Goal: Task Accomplishment & Management: Manage account settings

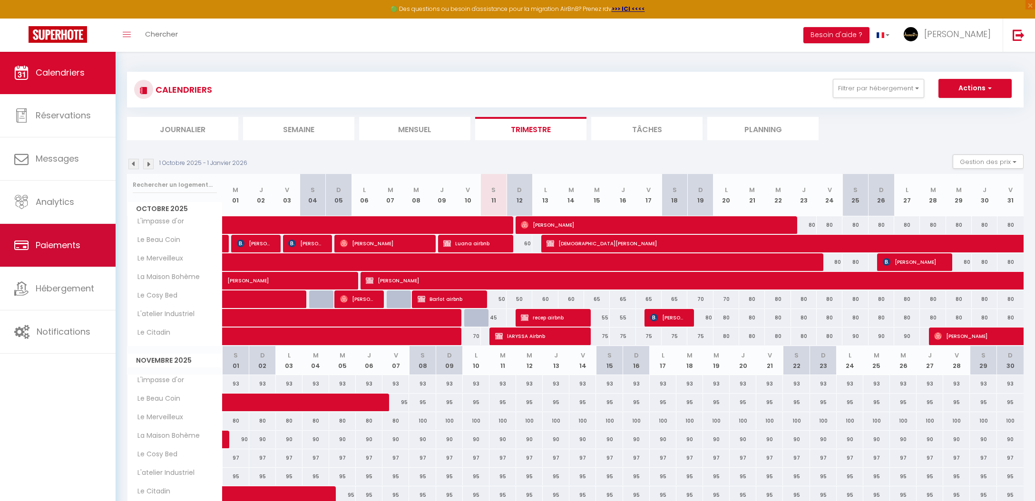
click at [39, 253] on link "Paiements" at bounding box center [58, 245] width 116 height 43
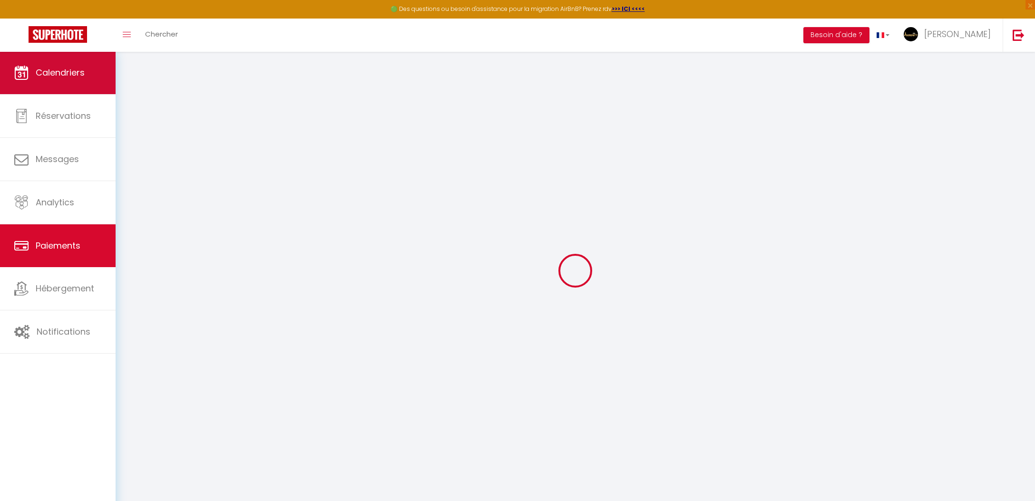
select select "2"
select select "0"
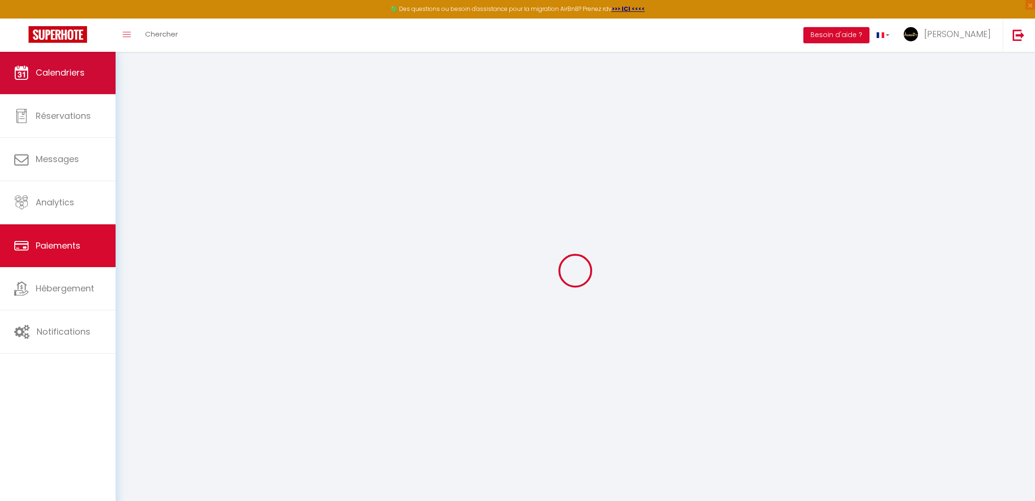
select select "0"
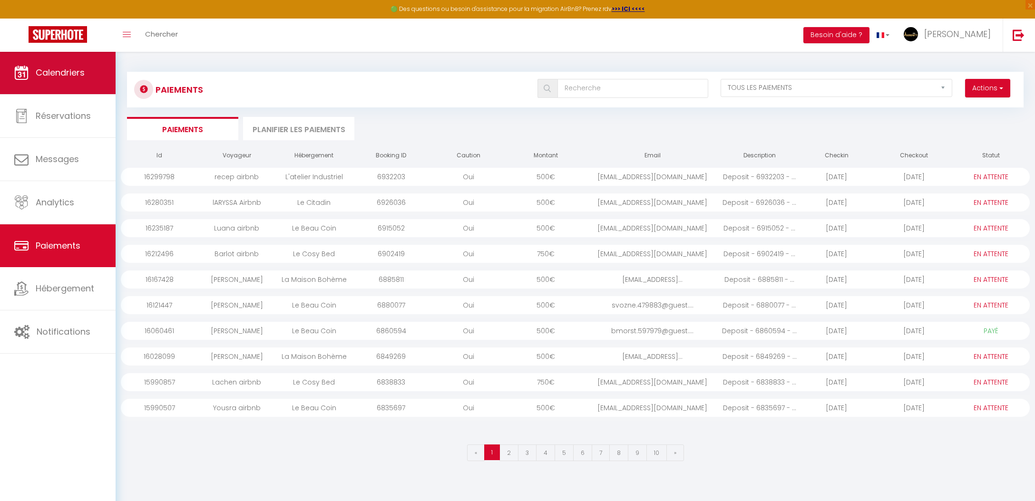
click at [60, 70] on span "Calendriers" at bounding box center [60, 73] width 49 height 12
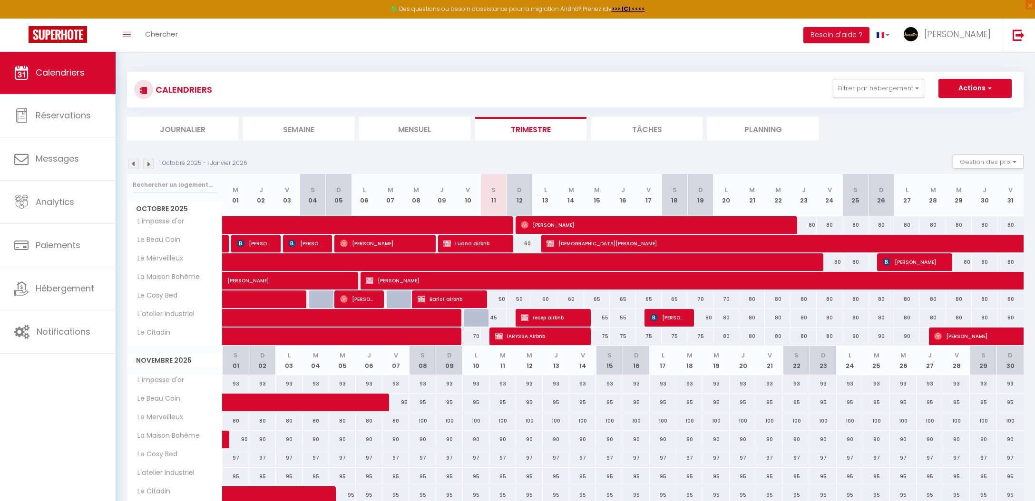
click at [961, 85] on button "Actions" at bounding box center [975, 88] width 73 height 19
click at [969, 108] on link "Nouvelle réservation" at bounding box center [965, 110] width 83 height 14
select select
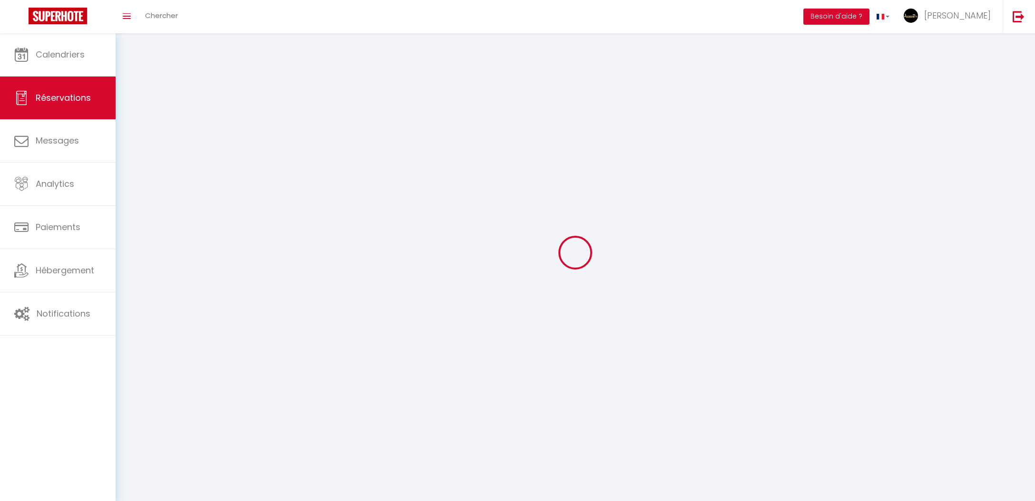
select select
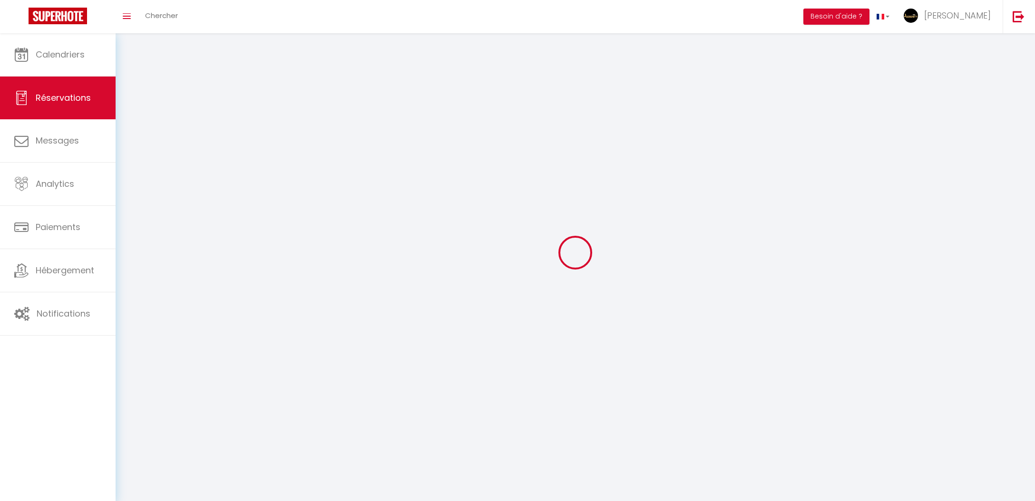
select select
checkbox input "false"
select select
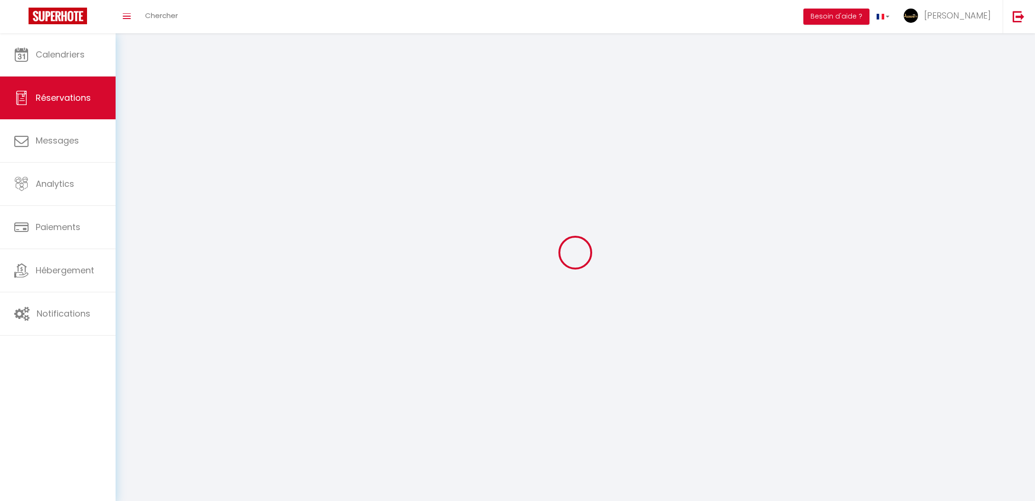
select select
checkbox input "false"
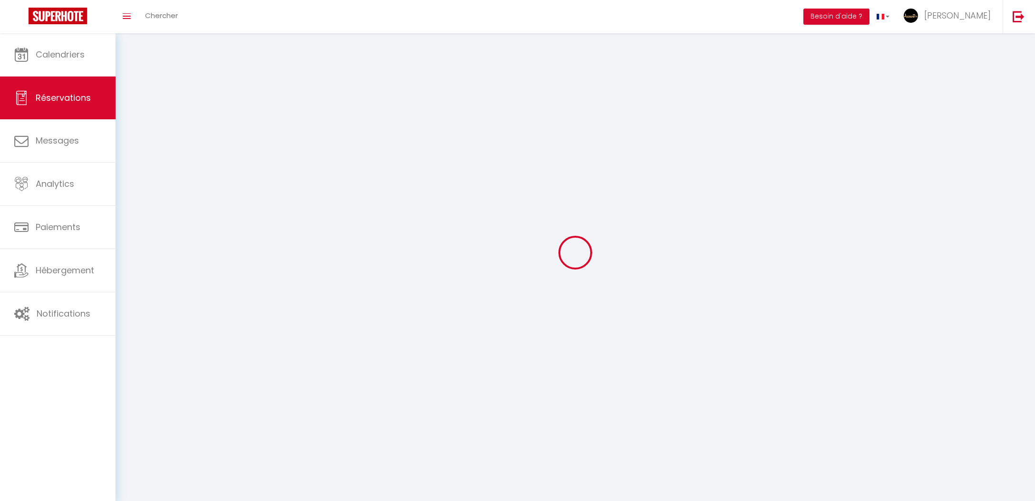
select select
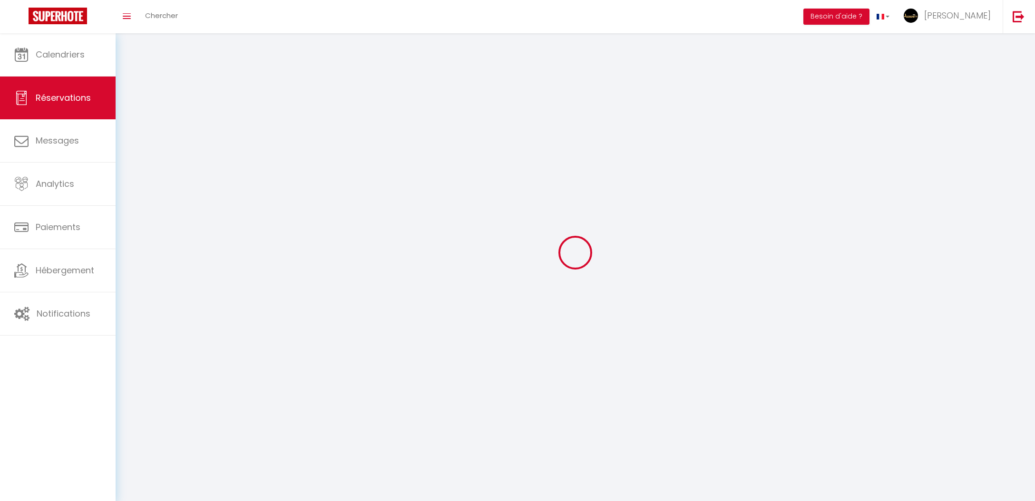
checkbox input "false"
select select
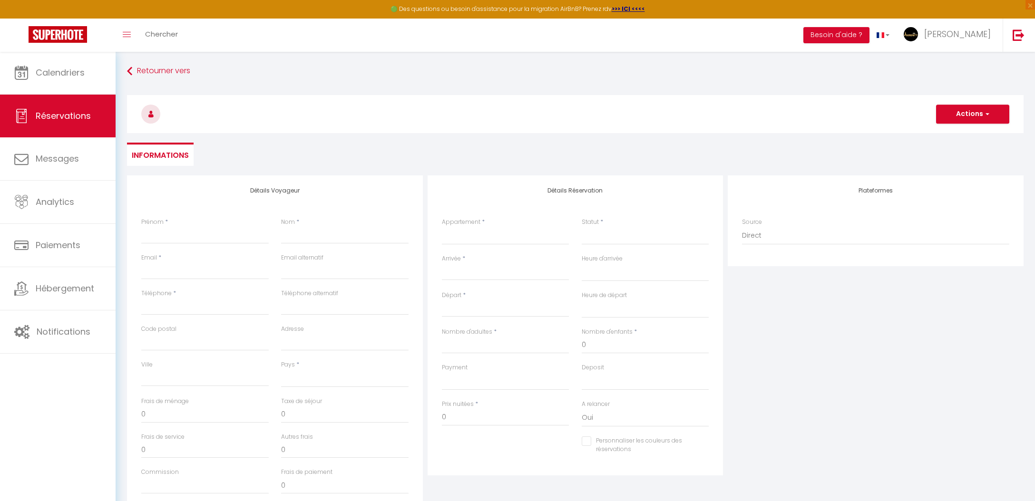
select select
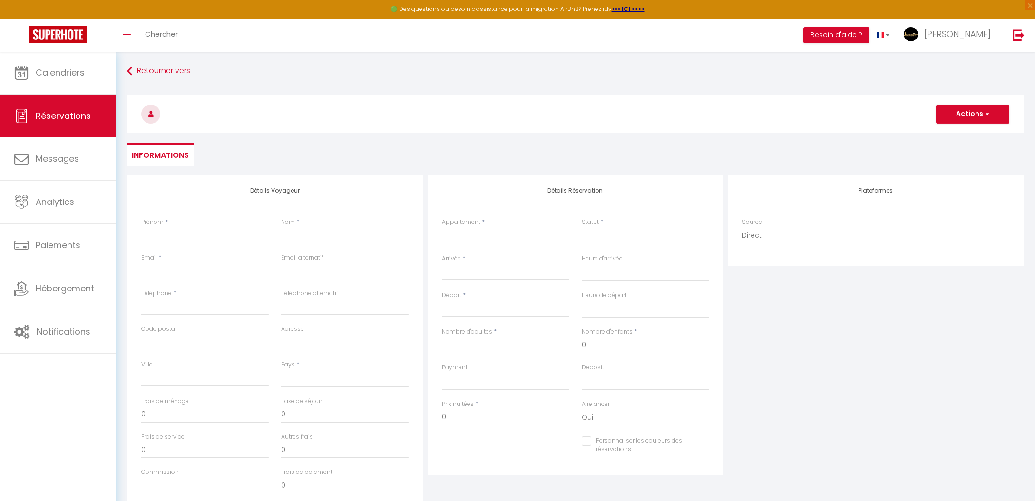
checkbox input "false"
select select
type input "p"
select select
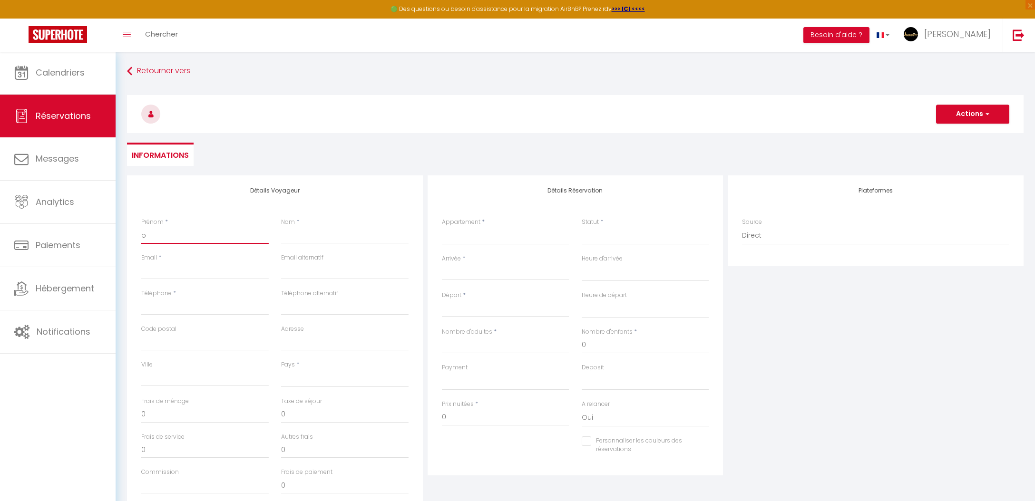
select select
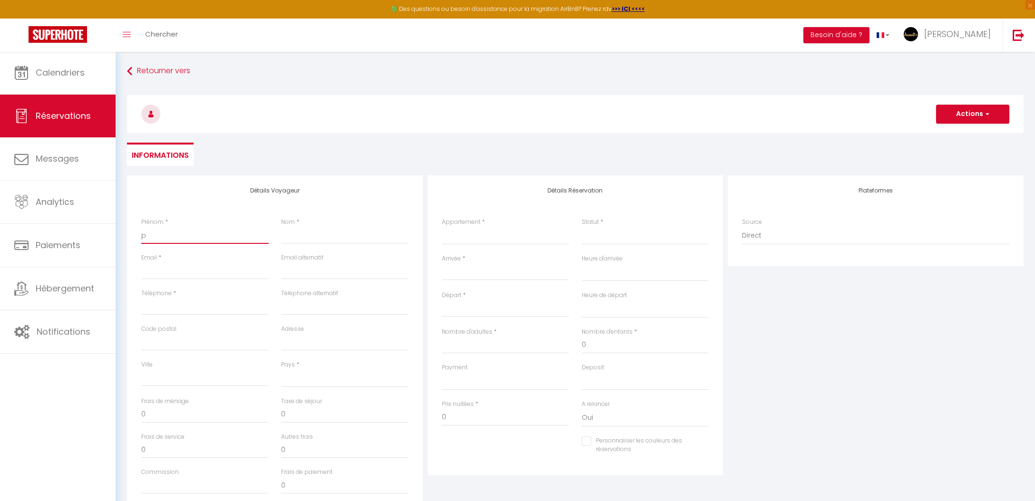
select select
checkbox input "false"
type input "ph"
select select
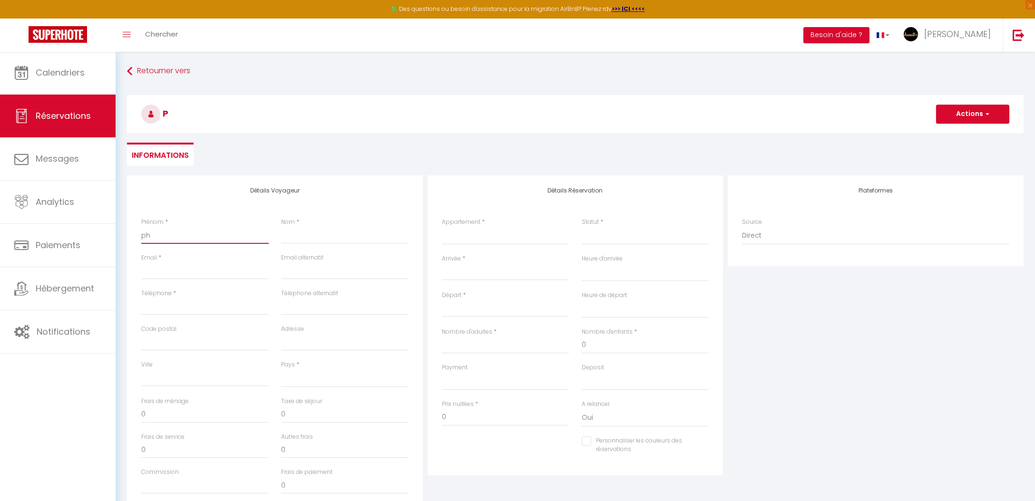
select select
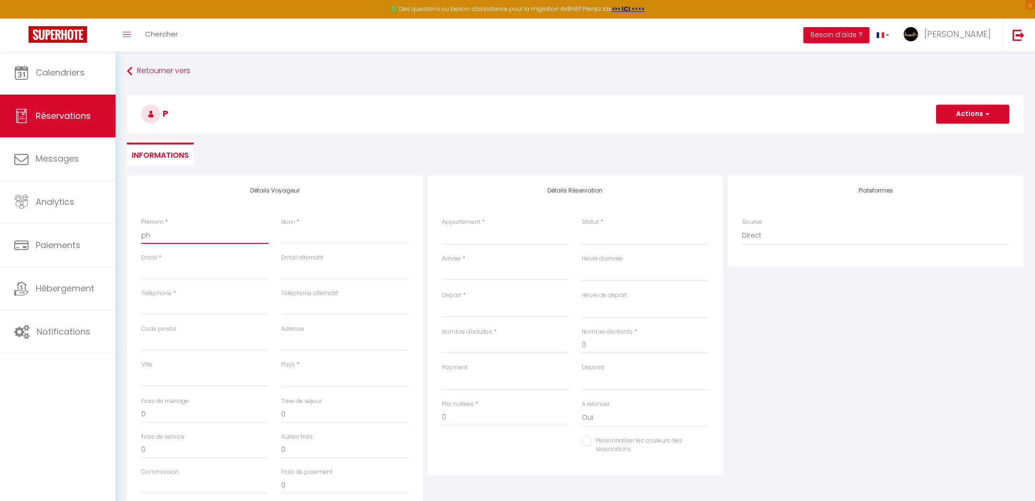
checkbox input "false"
type input "phi"
select select
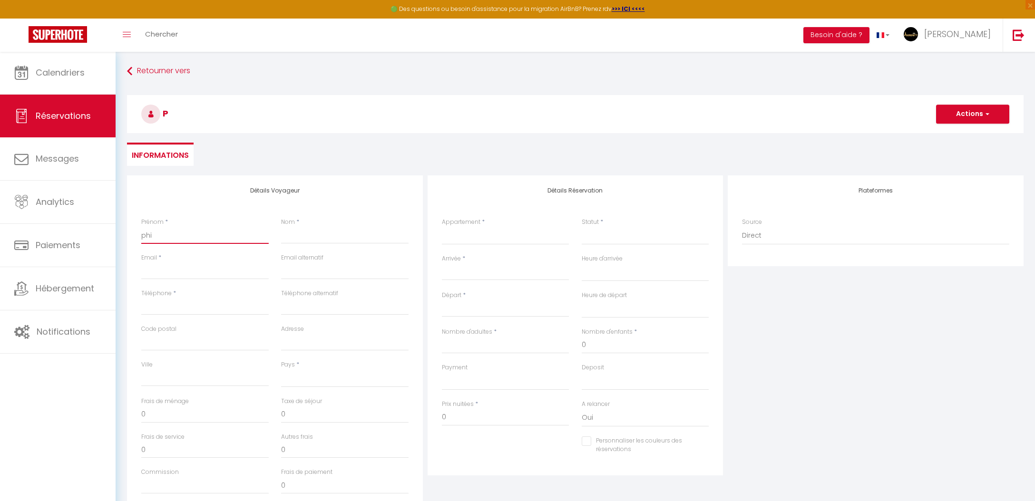
select select
checkbox input "false"
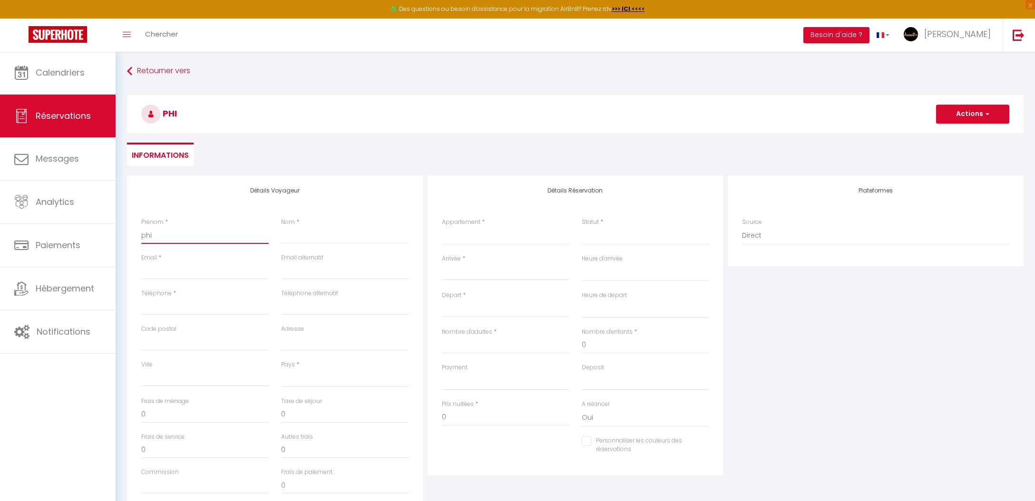
type input "phil"
select select
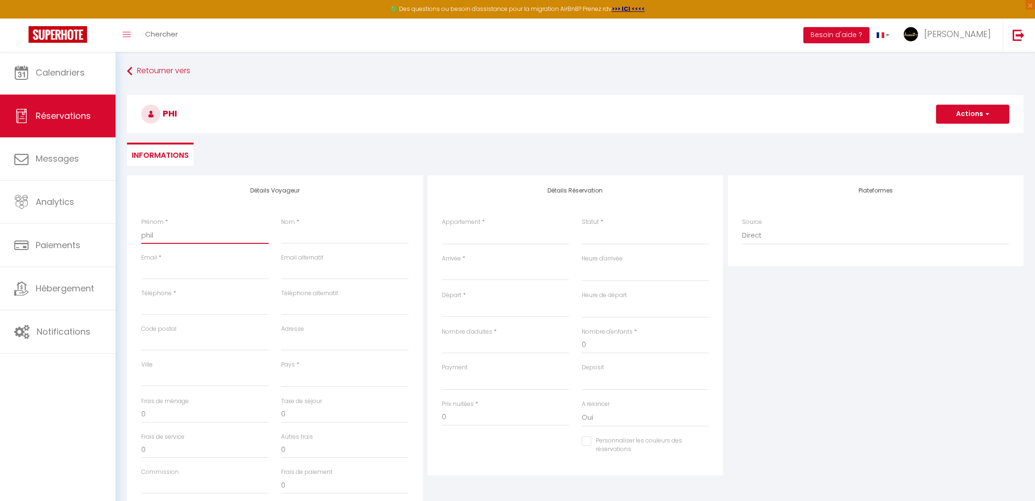
select select
checkbox input "false"
type input "phili"
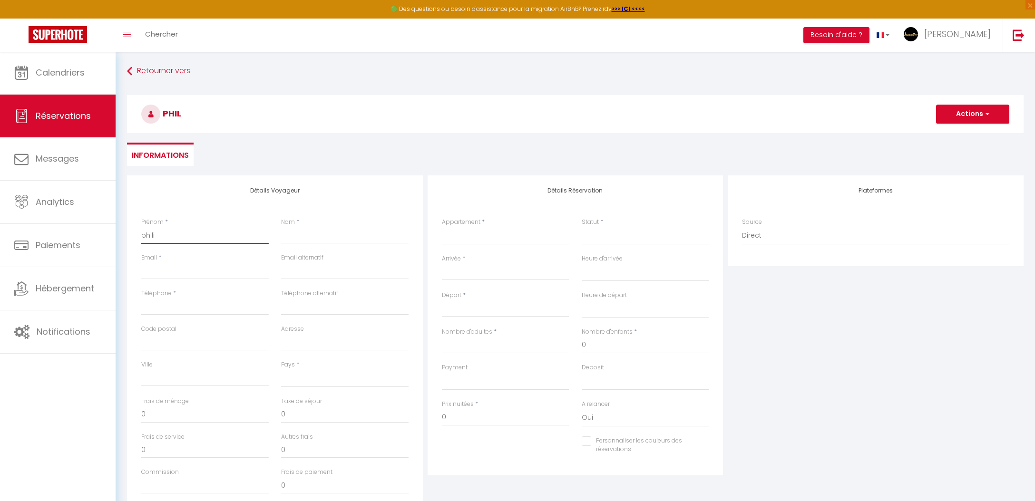
select select
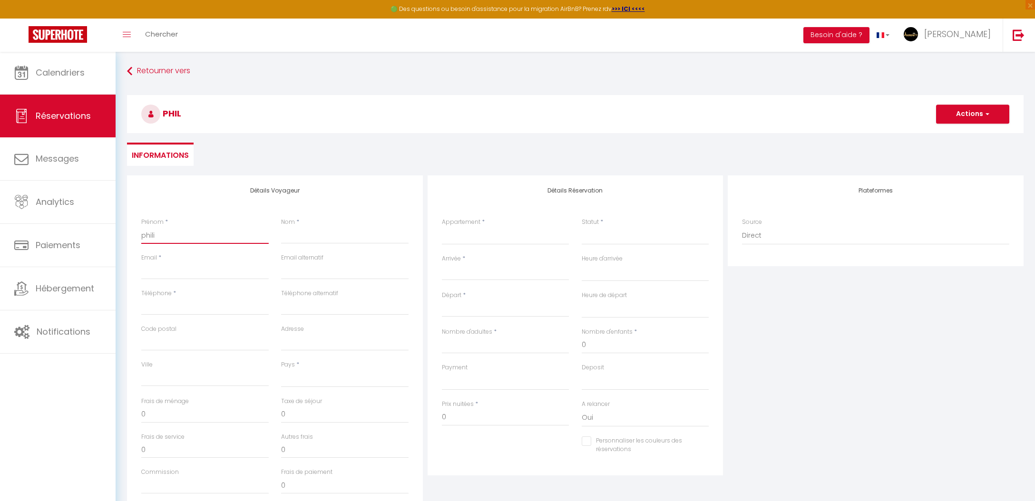
select select
checkbox input "false"
type input "philip"
select select
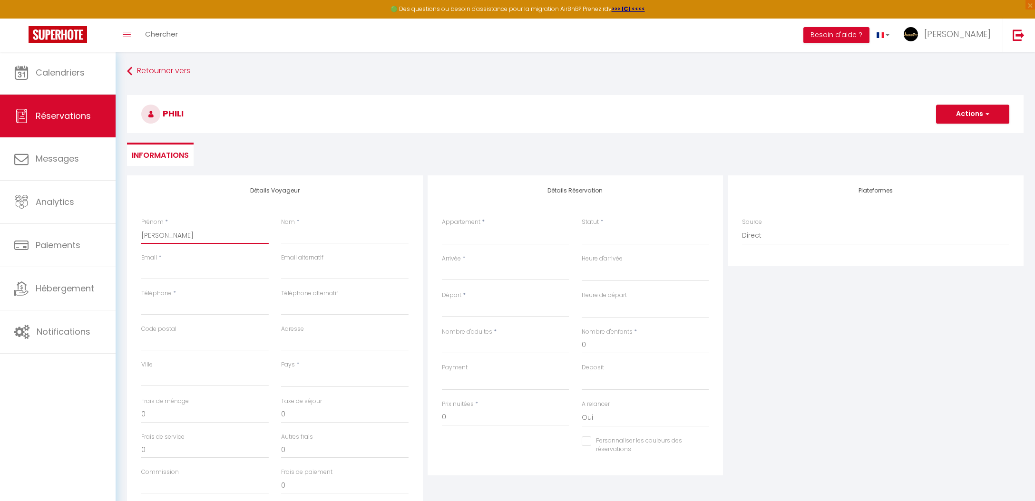
select select
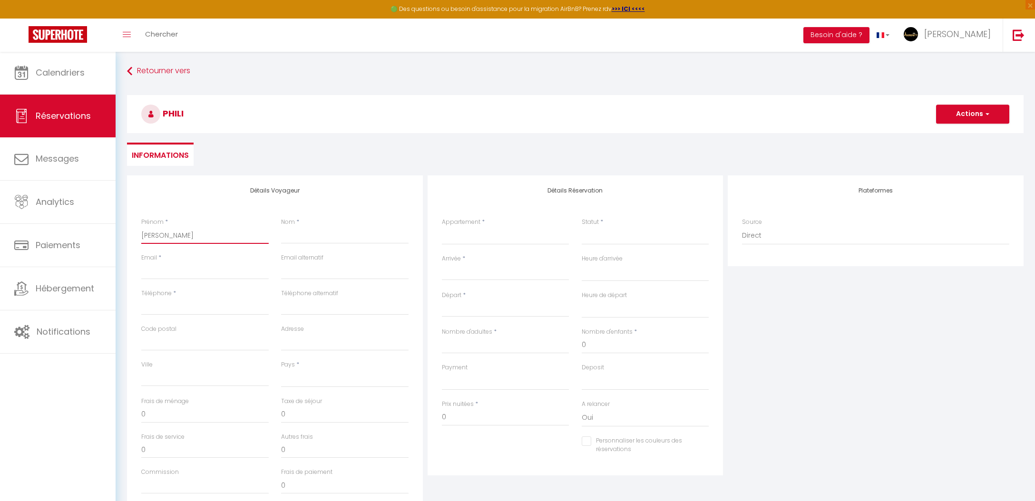
select select
checkbox input "false"
type input "philipp"
select select
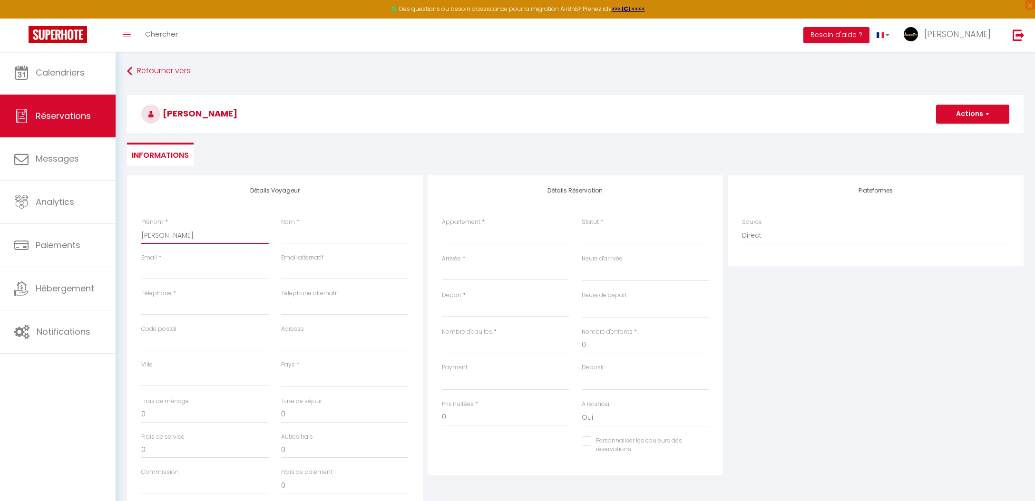
select select
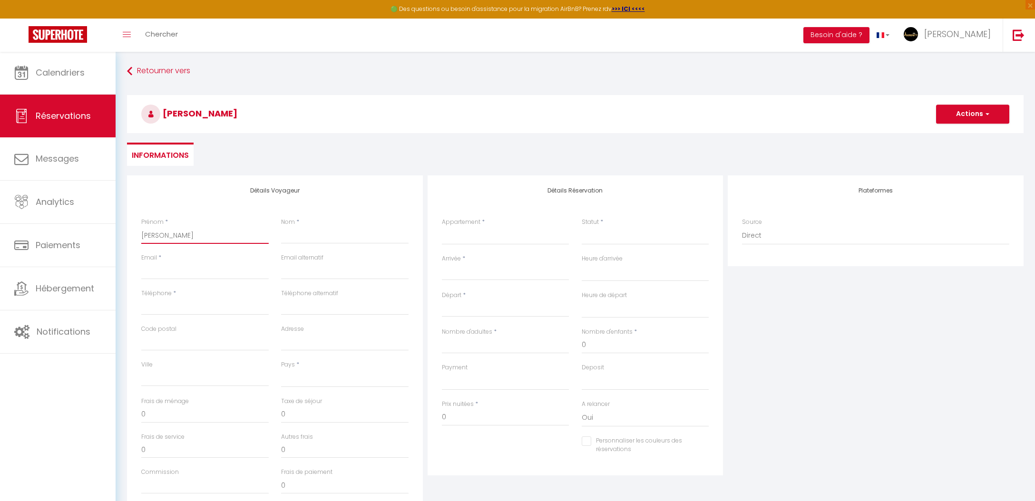
checkbox input "false"
type input "[PERSON_NAME]"
select select
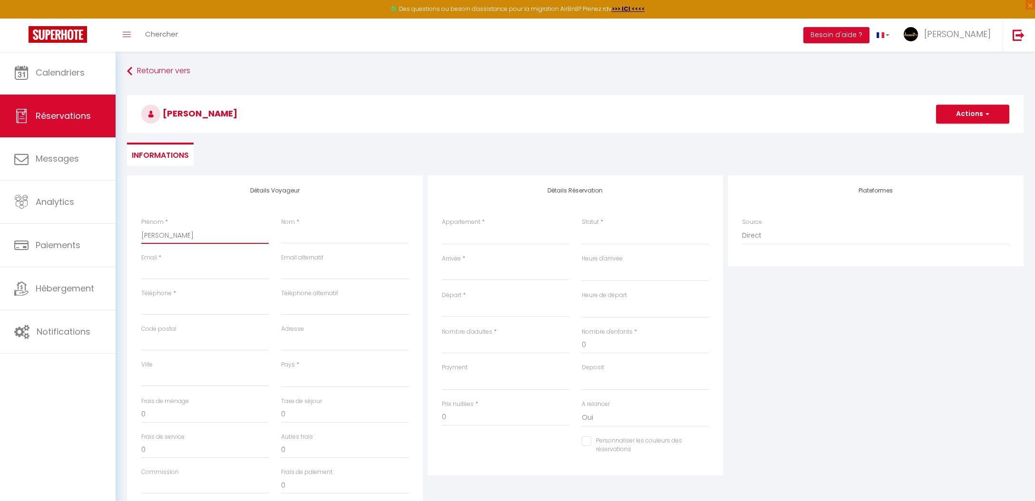
select select
checkbox input "false"
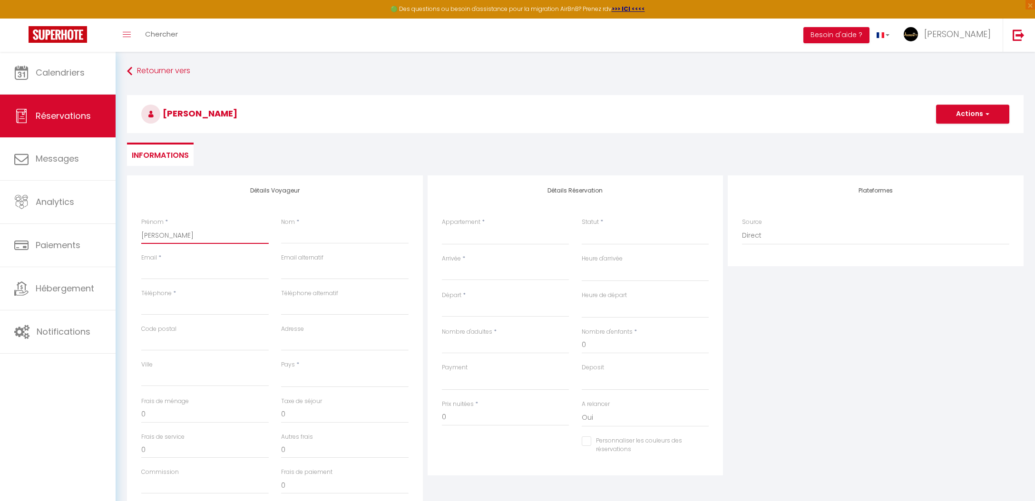
type input "[PERSON_NAME]"
type input "a"
select select
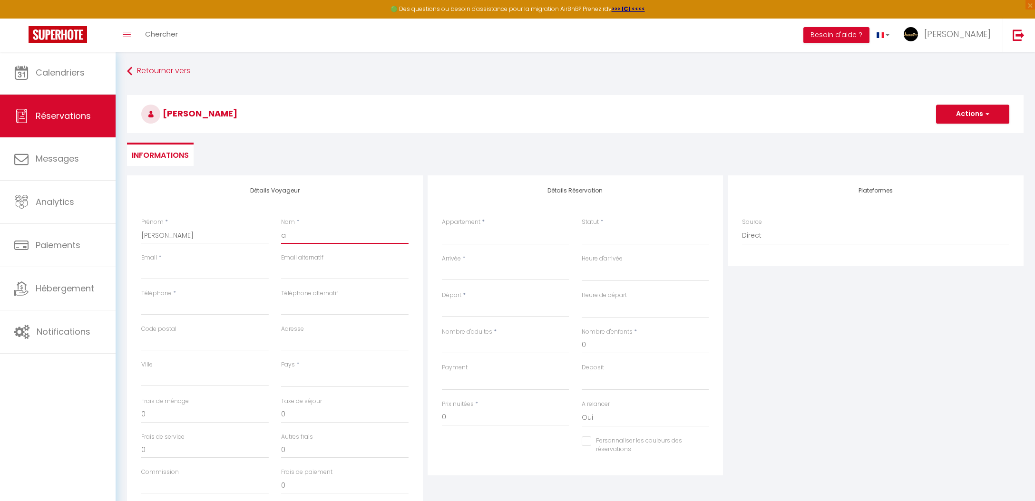
select select
checkbox input "false"
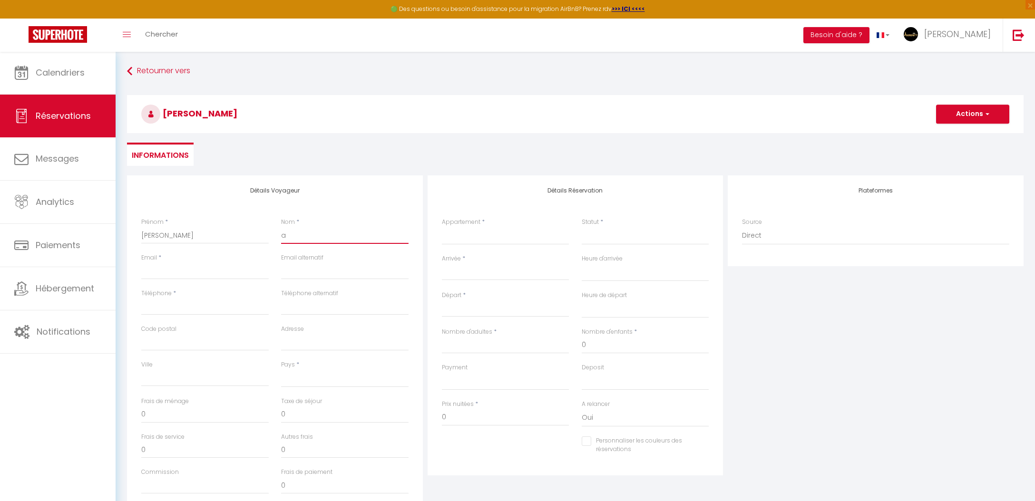
type input "ai"
select select
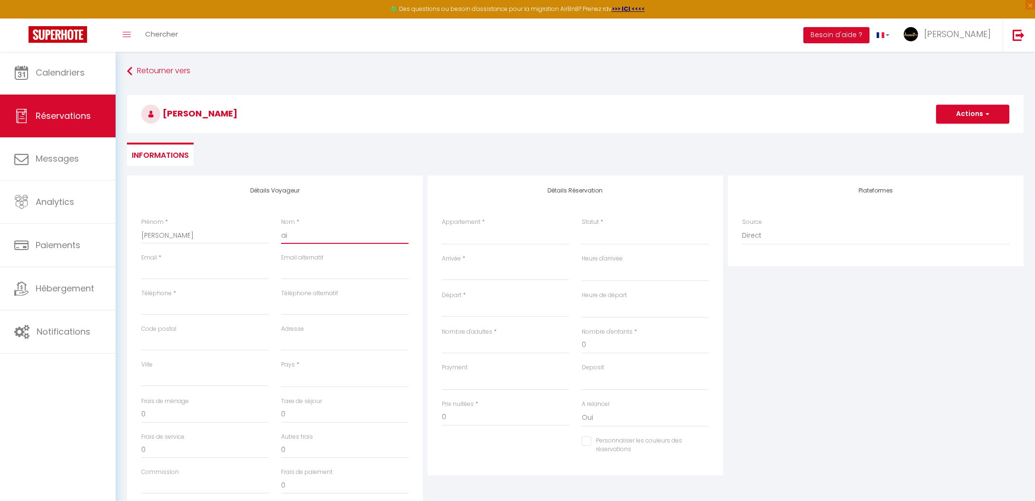
select select
checkbox input "false"
type input "air"
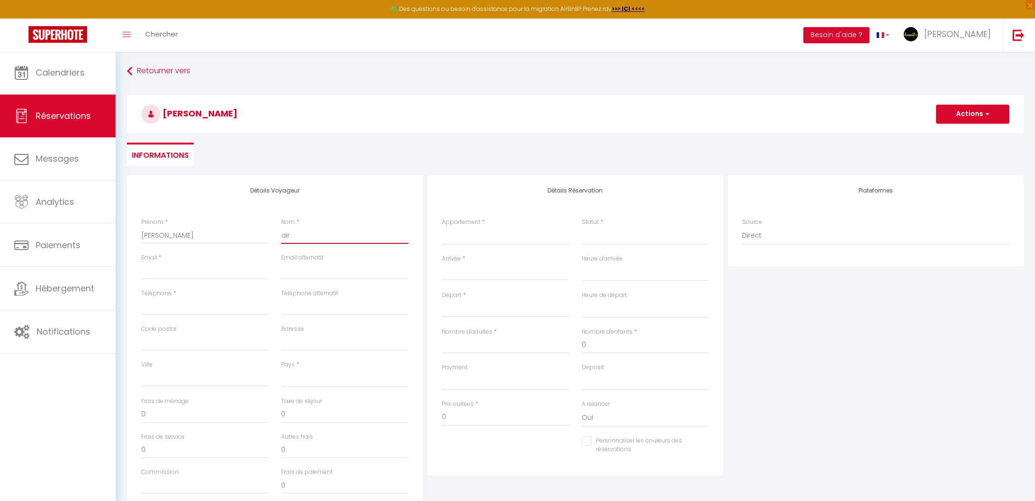
select select
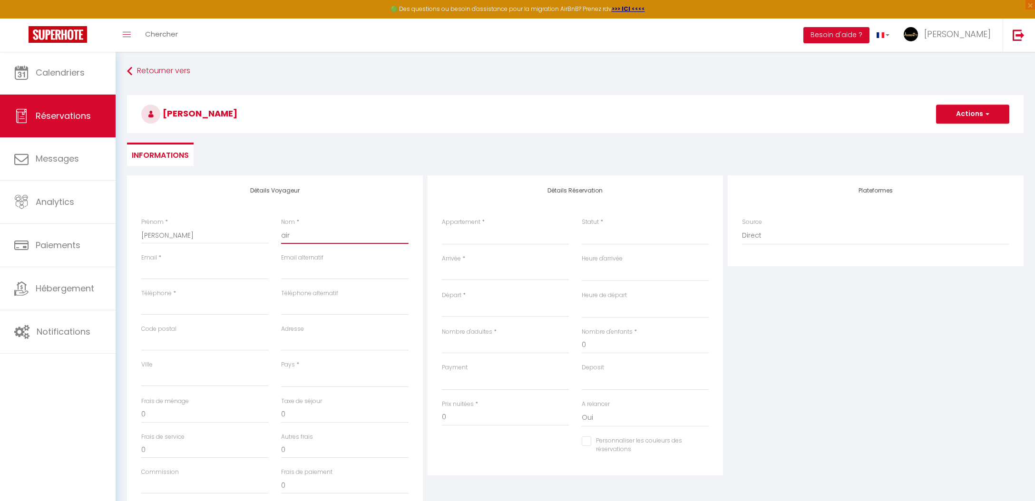
select select
checkbox input "false"
type input "airb"
select select
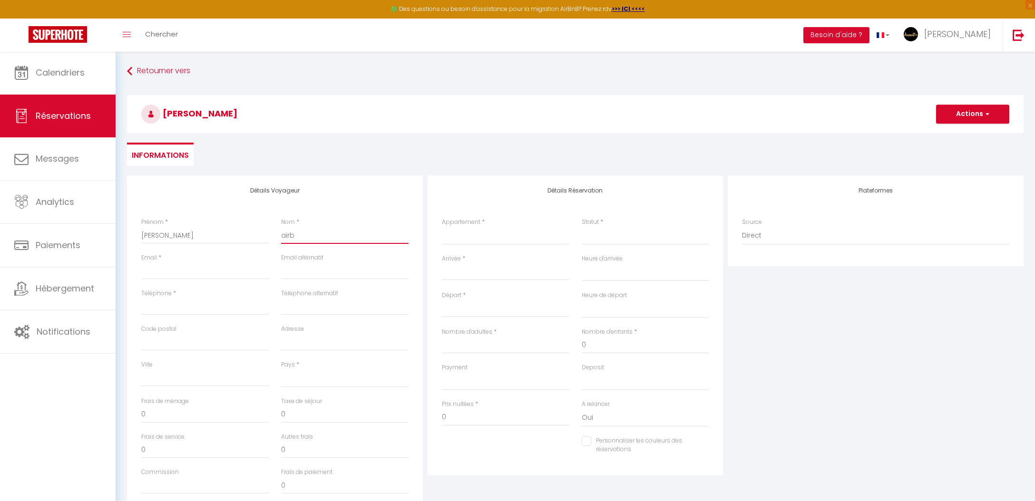
select select
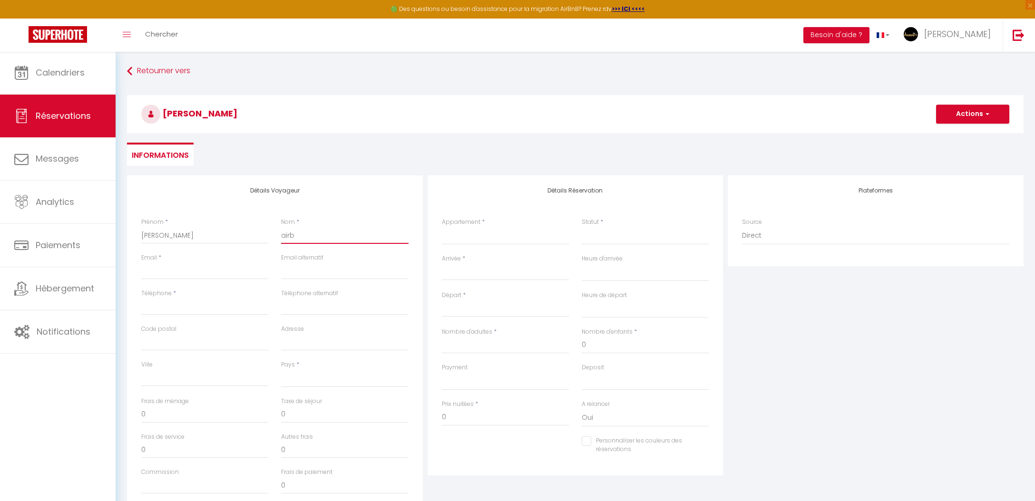
select select
checkbox input "false"
type input "airbn"
select select
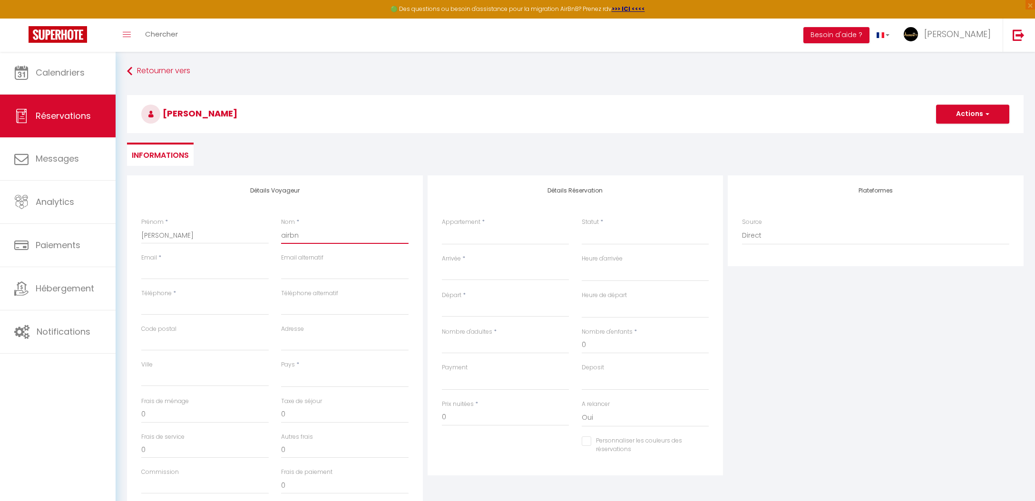
select select
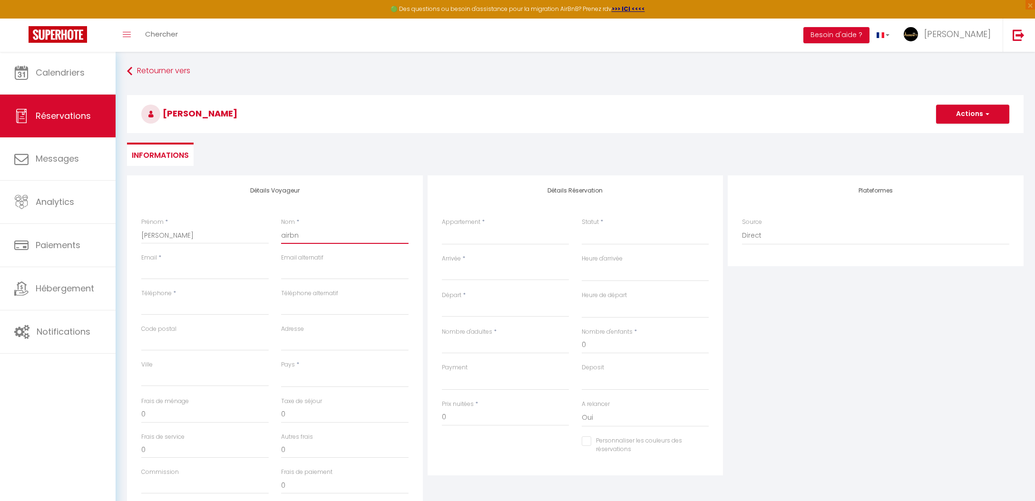
checkbox input "false"
type input "airbnb"
select select
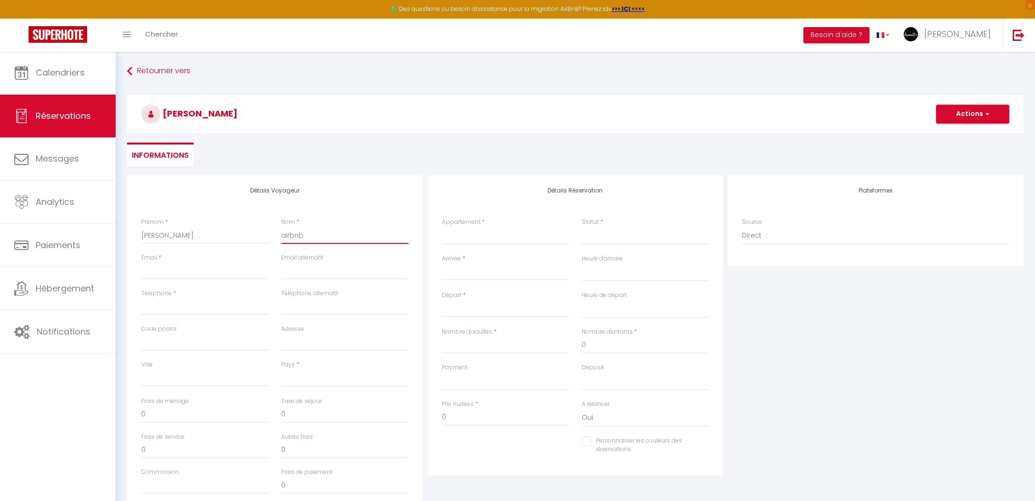
select select
checkbox input "false"
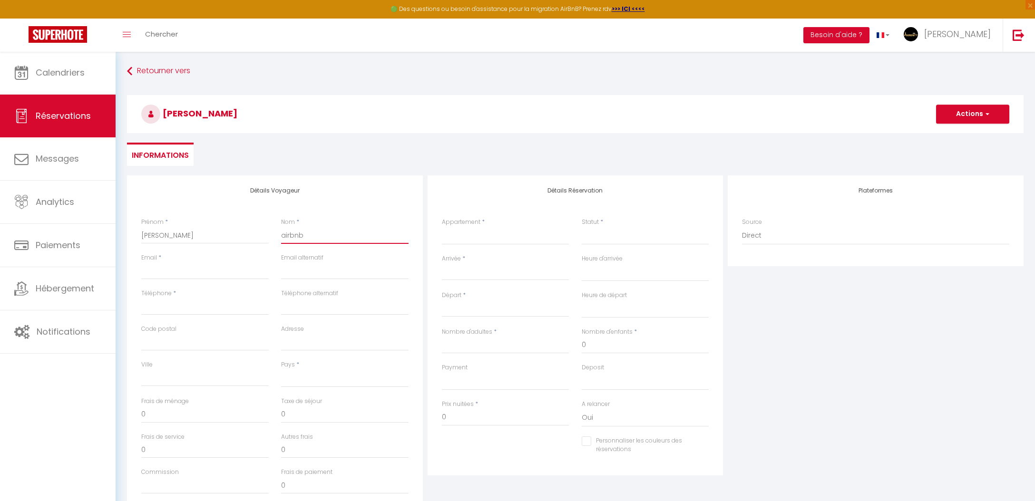
type input "airbnb"
select select "2635"
select select
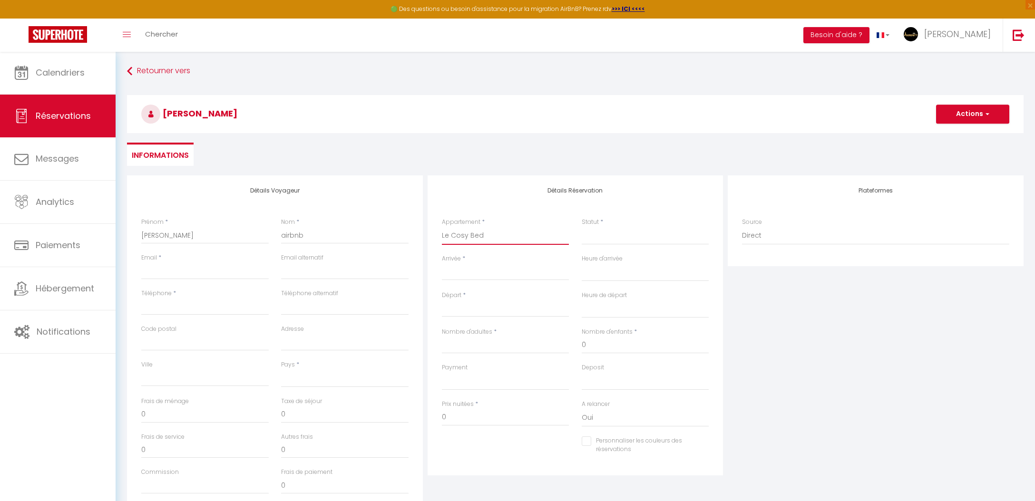
select select
checkbox input "false"
select select
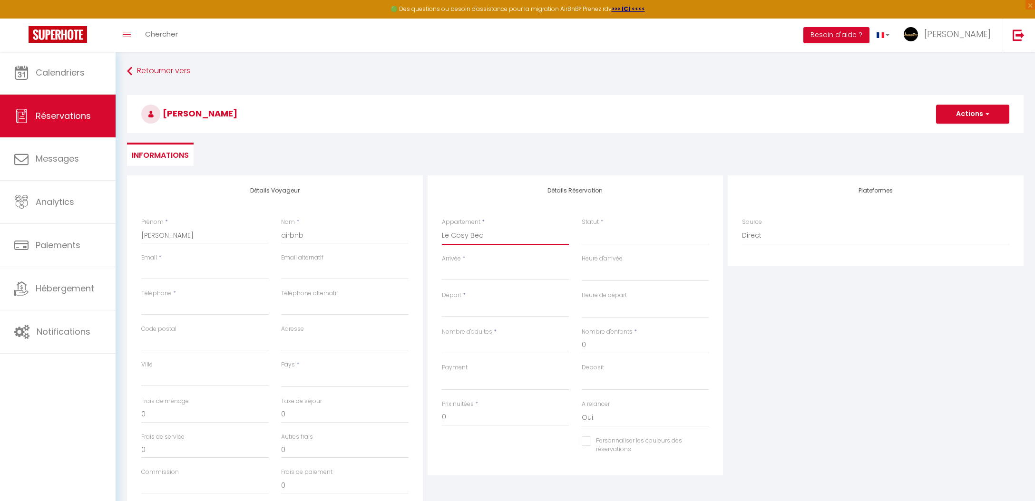
select select
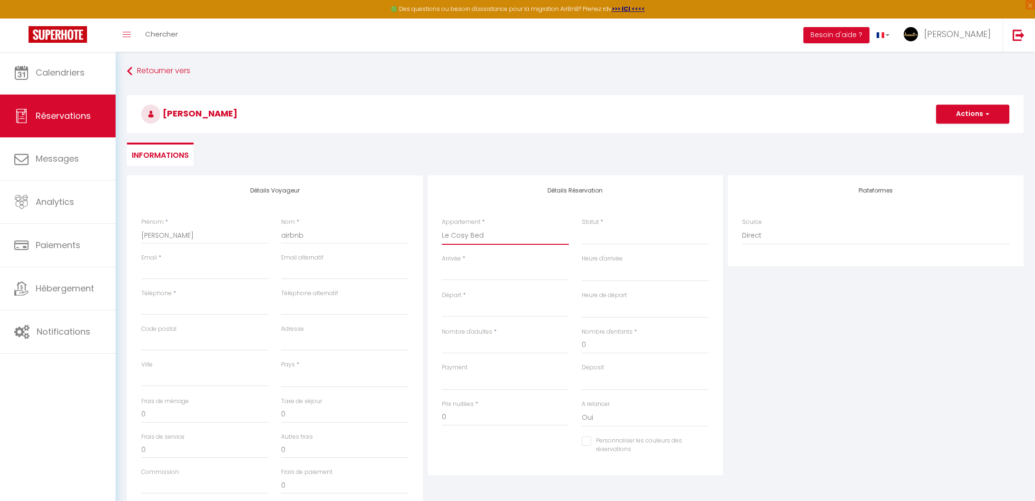
checkbox input "false"
click at [627, 236] on select "Confirmé Non Confirmé Annulé Annulé par le voyageur No Show Request" at bounding box center [645, 236] width 127 height 18
select select "1"
select select
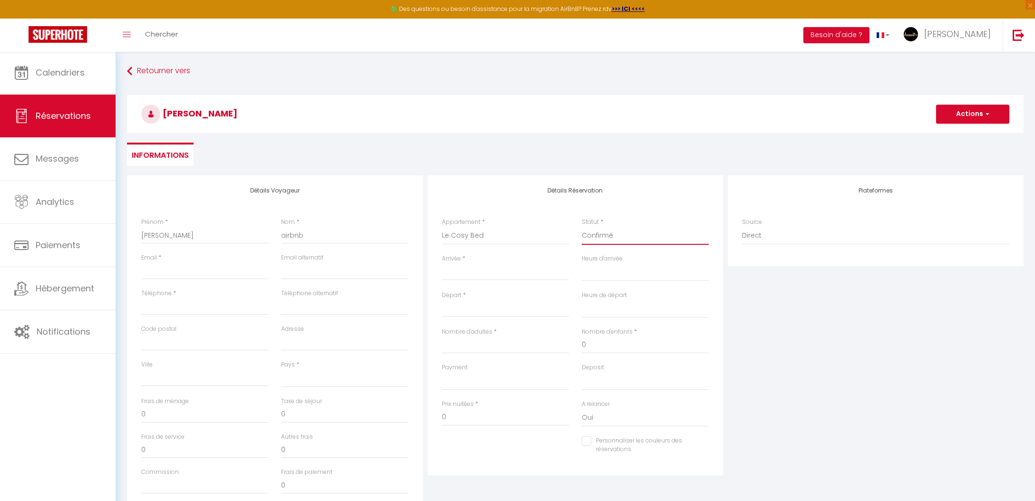
select select
checkbox input "false"
click at [463, 274] on input "Arrivée" at bounding box center [505, 273] width 127 height 12
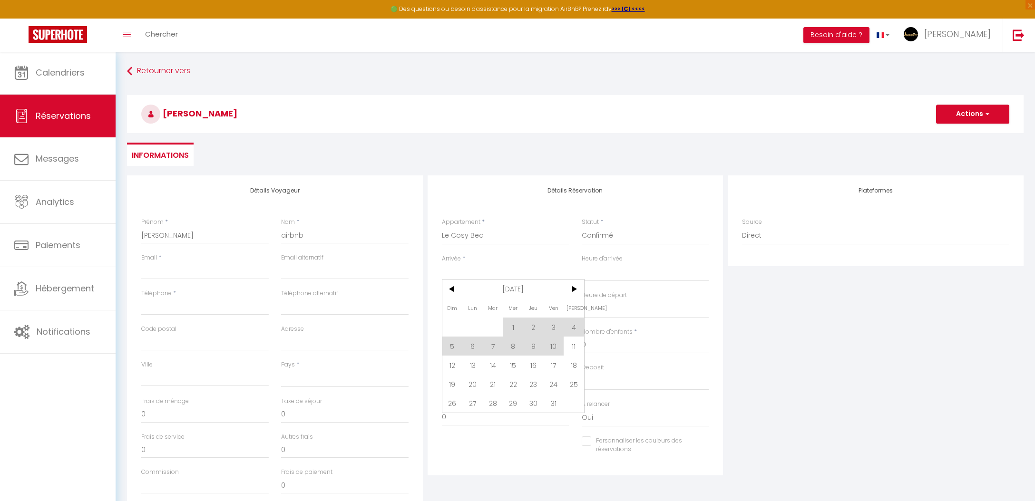
click at [475, 364] on span "13" at bounding box center [472, 365] width 20 height 19
select select
type input "Lun 13 Octobre 2025"
select select
type input "Mar 14 Octobre 2025"
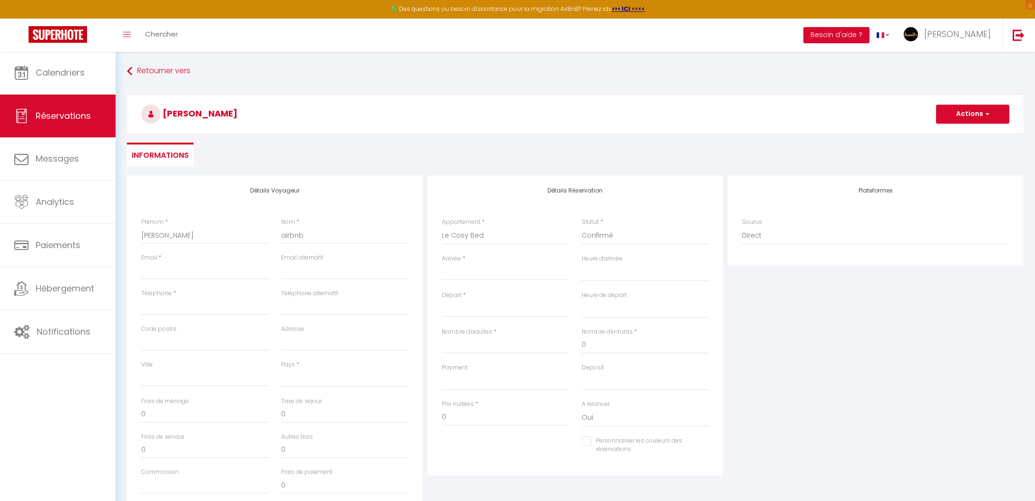
select select
click at [485, 312] on input "Mar 14 Octobre 2025" at bounding box center [505, 310] width 127 height 12
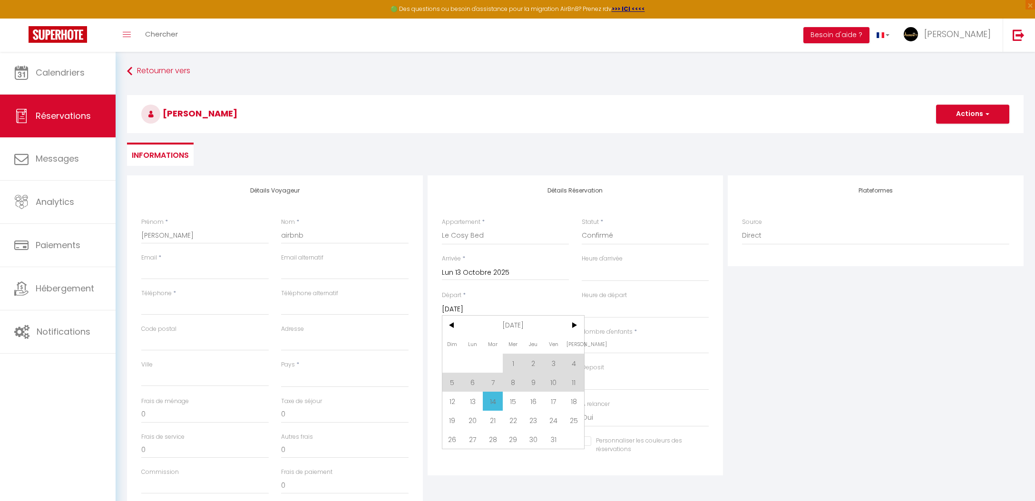
drag, startPoint x: 569, startPoint y: 399, endPoint x: 435, endPoint y: 327, distance: 152.4
click at [569, 399] on span "18" at bounding box center [574, 401] width 20 height 19
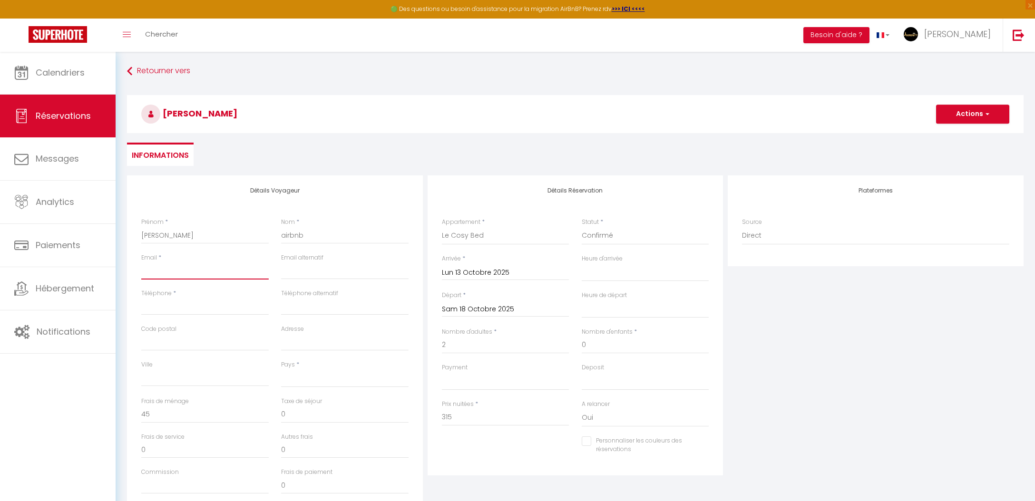
click at [171, 269] on input "Email client" at bounding box center [204, 271] width 127 height 17
drag, startPoint x: 463, startPoint y: 428, endPoint x: 462, endPoint y: 421, distance: 6.2
click at [463, 427] on div "Prix nuitées * 315" at bounding box center [506, 418] width 140 height 37
click at [461, 421] on input "315" at bounding box center [505, 417] width 127 height 17
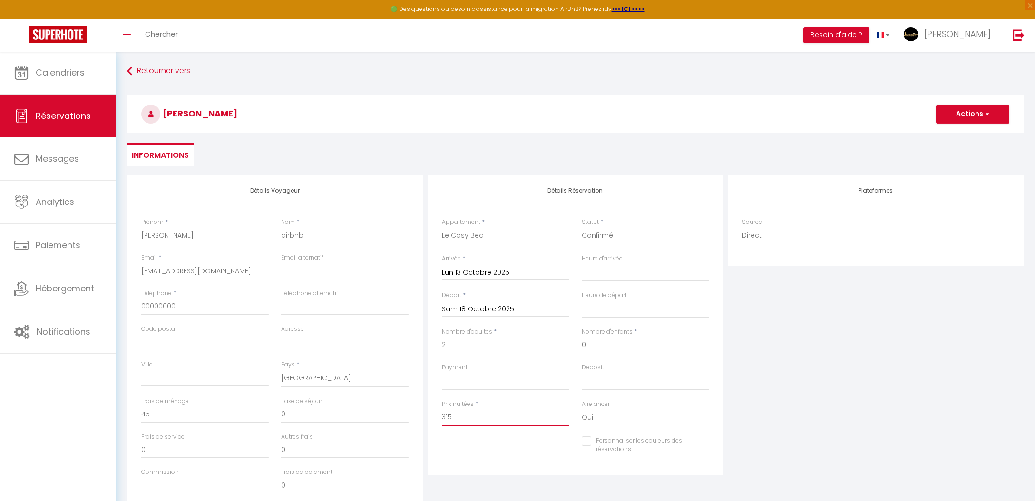
click at [461, 421] on input "315" at bounding box center [505, 417] width 127 height 17
click at [181, 477] on input "Commission" at bounding box center [204, 485] width 127 height 17
drag, startPoint x: 977, startPoint y: 112, endPoint x: 962, endPoint y: 135, distance: 27.3
click at [977, 112] on button "Actions" at bounding box center [972, 114] width 73 height 19
click at [955, 136] on link "Enregistrer" at bounding box center [963, 135] width 75 height 12
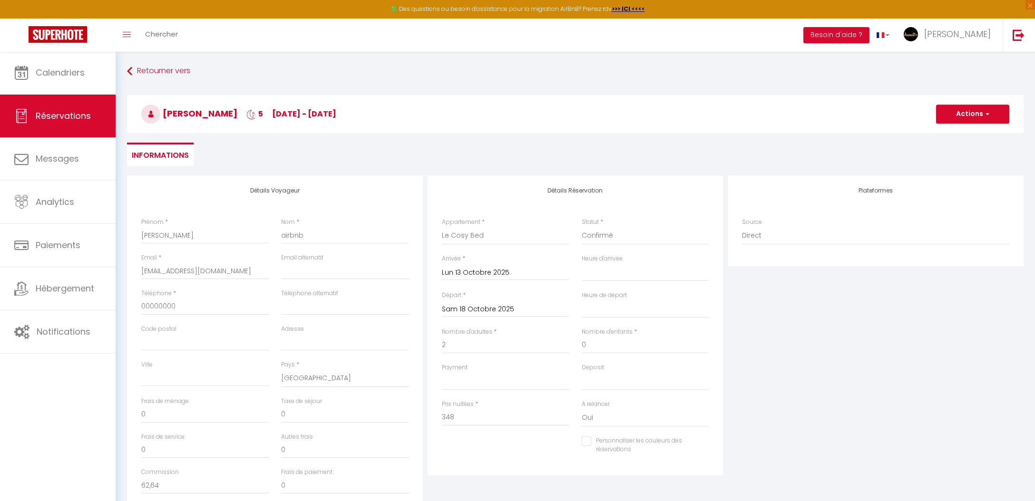
click at [452, 474] on div "Détails Réservation Appartement * L'impasse d'or Le Beau Coin Le Merveilleux La…" at bounding box center [575, 346] width 301 height 340
drag, startPoint x: 148, startPoint y: 480, endPoint x: 153, endPoint y: 482, distance: 5.1
click at [148, 480] on input "62,64" at bounding box center [204, 485] width 127 height 17
click at [935, 107] on div "philippe airbnb 5 lu 13 Oct - sa 18 Oct Actions Enregistrer Actions Enregistrer…" at bounding box center [575, 114] width 897 height 38
click at [951, 109] on button "Actions" at bounding box center [972, 114] width 73 height 19
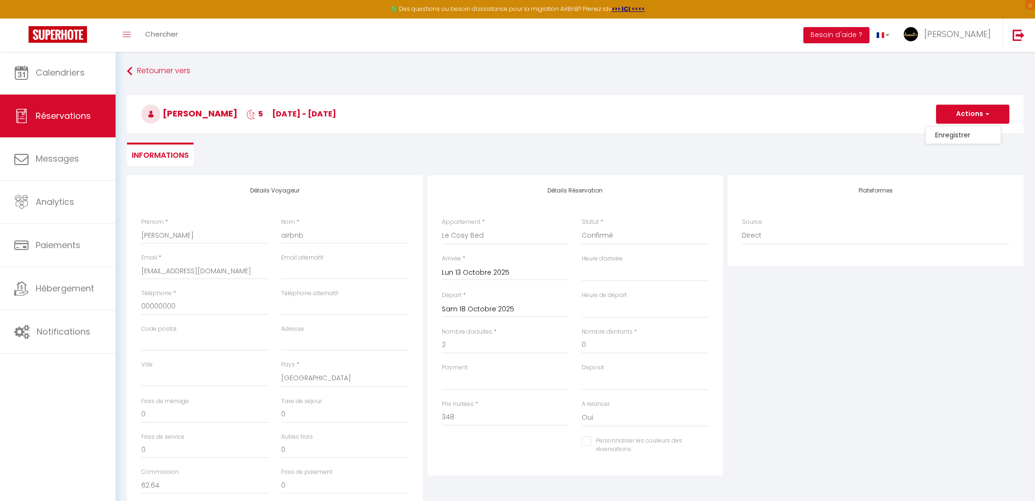
click at [964, 132] on link "Enregistrer" at bounding box center [963, 135] width 75 height 12
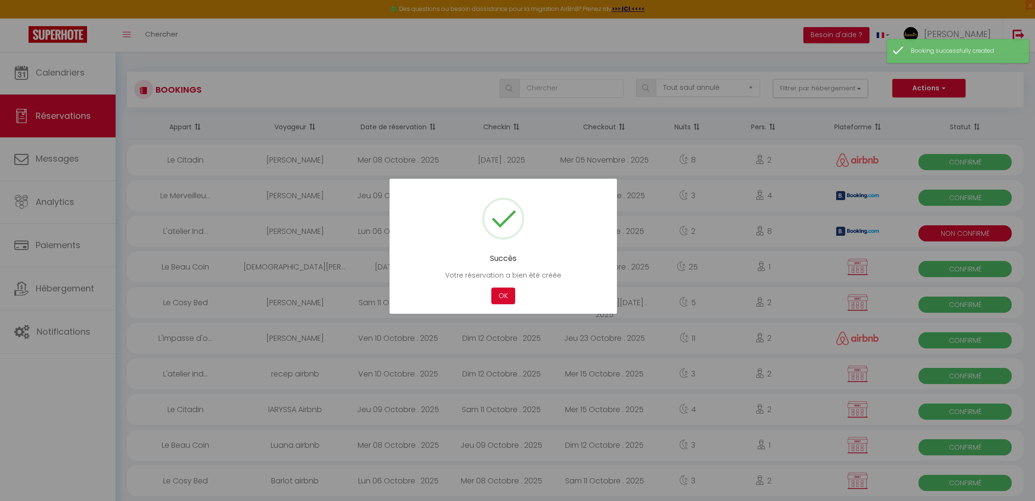
click at [489, 293] on div "OK" at bounding box center [503, 296] width 29 height 17
click at [494, 294] on button "OK" at bounding box center [503, 296] width 24 height 17
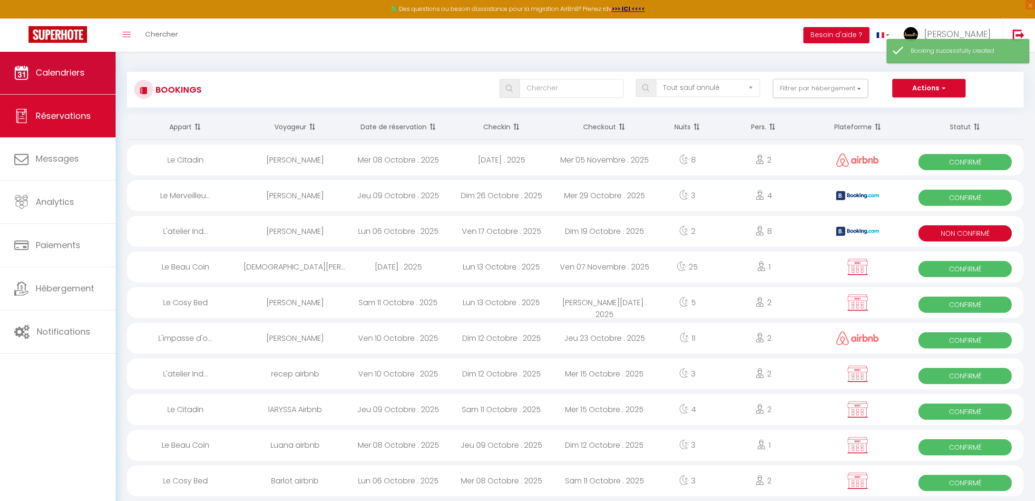
click at [67, 78] on span "Calendriers" at bounding box center [60, 73] width 49 height 12
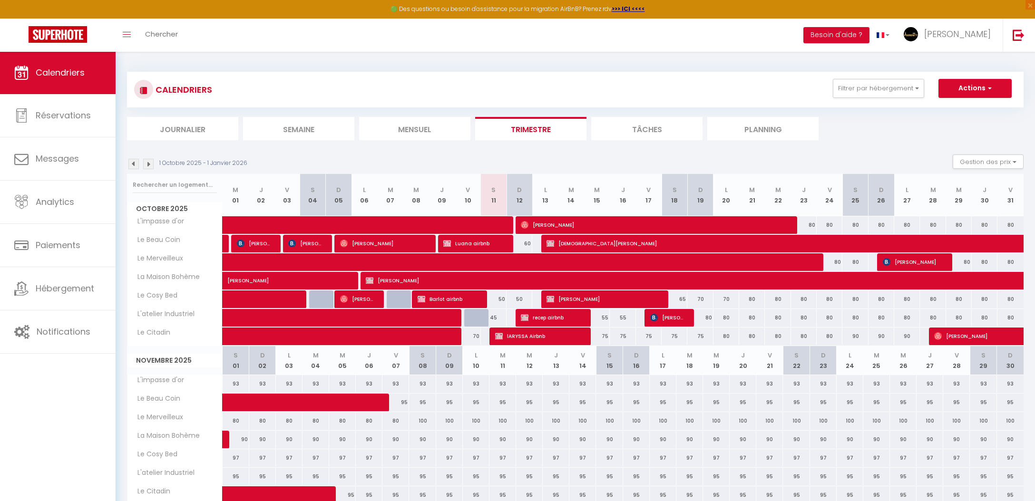
click at [458, 302] on span "Barlot airbnb" at bounding box center [448, 299] width 60 height 18
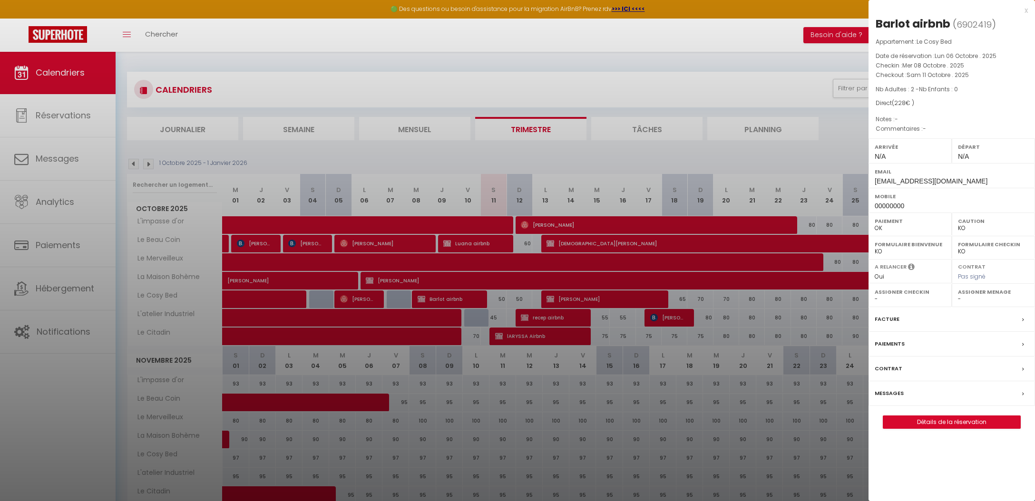
click at [458, 302] on div at bounding box center [517, 250] width 1035 height 501
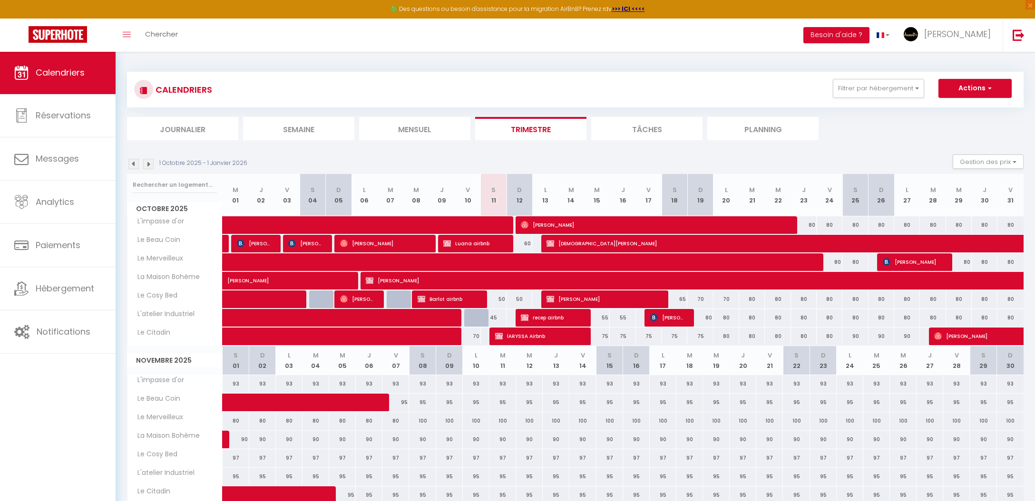
click at [597, 297] on span "philippe airbnb" at bounding box center [602, 299] width 111 height 18
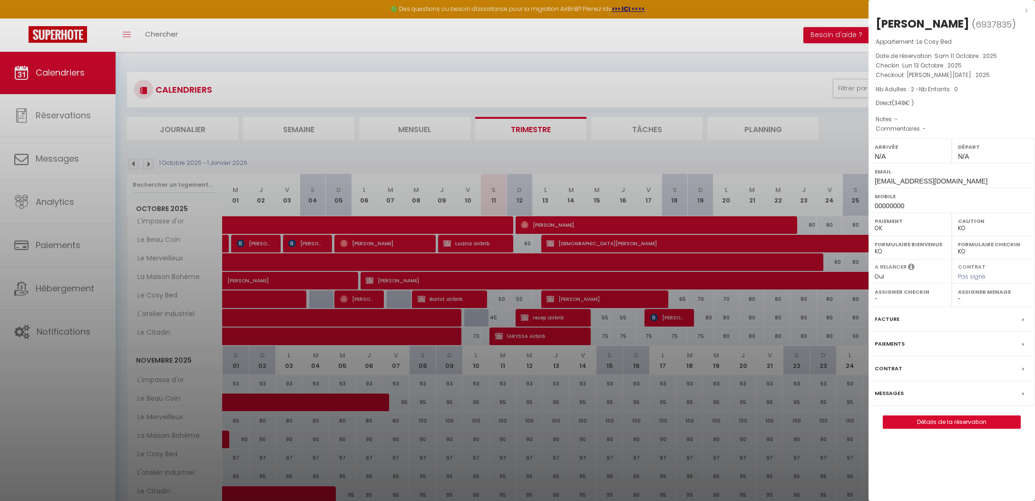
drag, startPoint x: 502, startPoint y: 304, endPoint x: 424, endPoint y: 296, distance: 78.8
click at [502, 304] on div at bounding box center [517, 250] width 1035 height 501
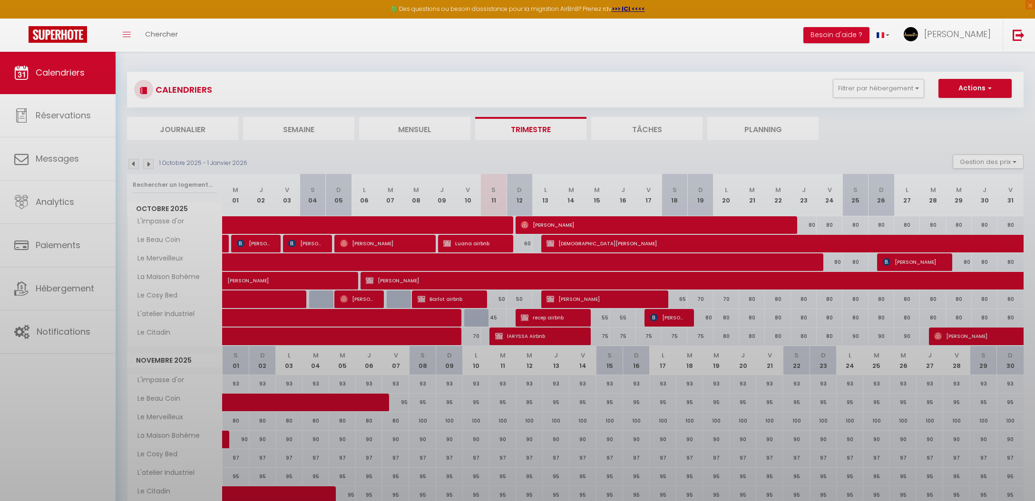
click at [421, 296] on div at bounding box center [517, 250] width 1035 height 501
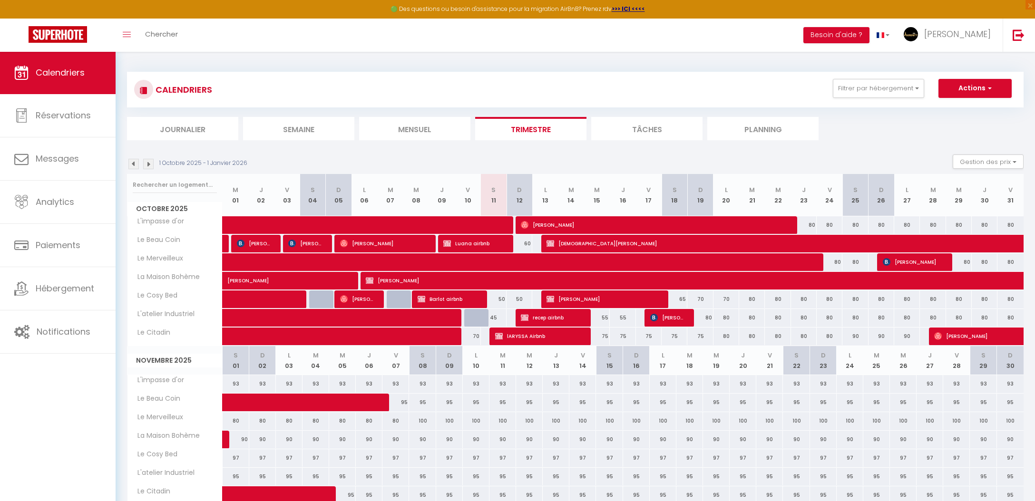
drag, startPoint x: 425, startPoint y: 294, endPoint x: 420, endPoint y: 292, distance: 6.2
click at [423, 293] on span "Barlot airbnb" at bounding box center [448, 299] width 60 height 18
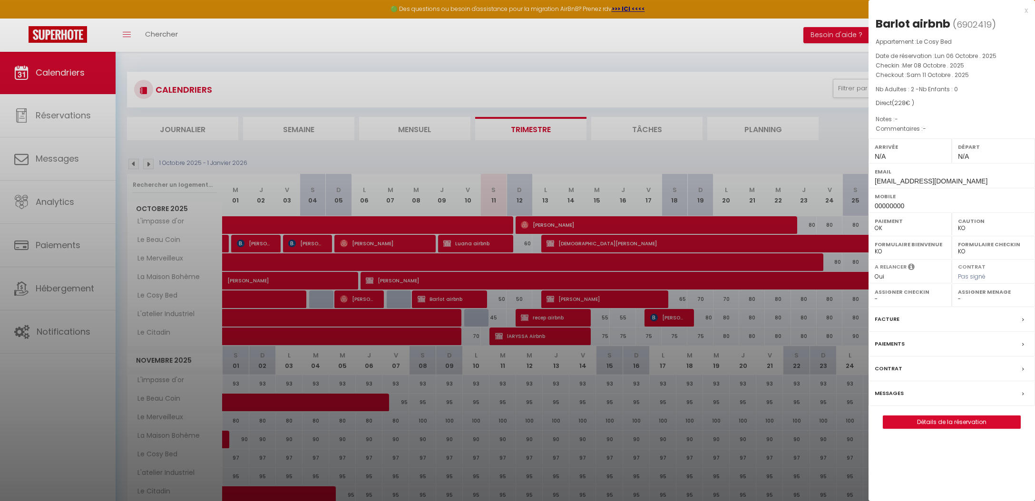
click at [420, 292] on div at bounding box center [517, 250] width 1035 height 501
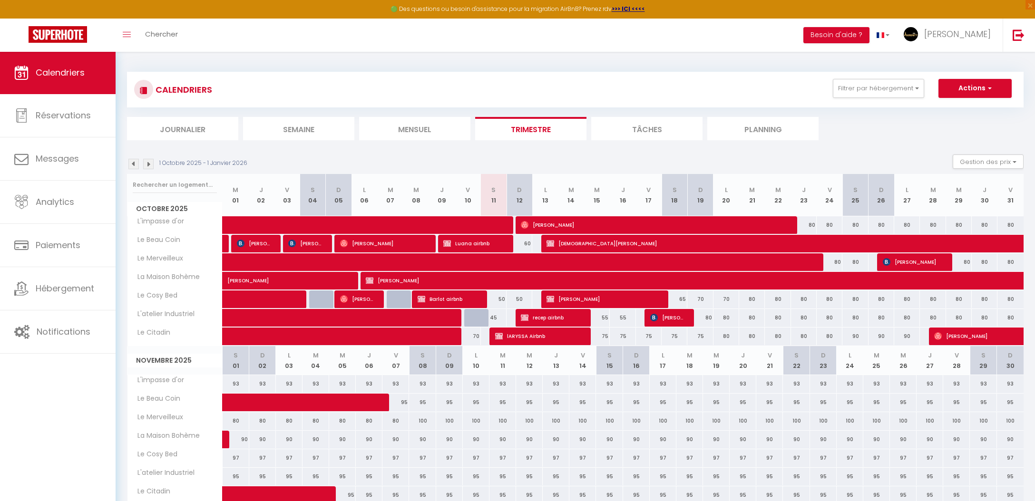
click at [352, 298] on span "Jan Rodewald" at bounding box center [357, 299] width 34 height 18
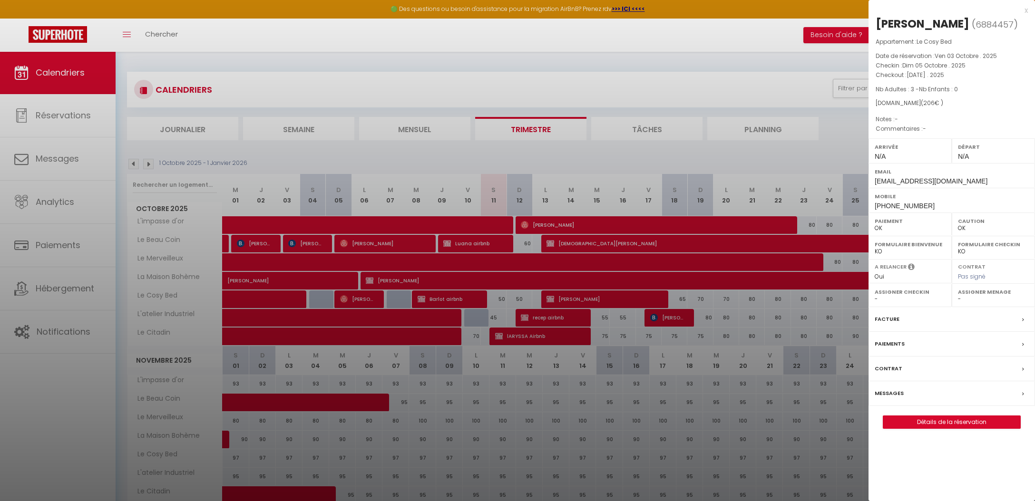
click at [420, 337] on div at bounding box center [517, 250] width 1035 height 501
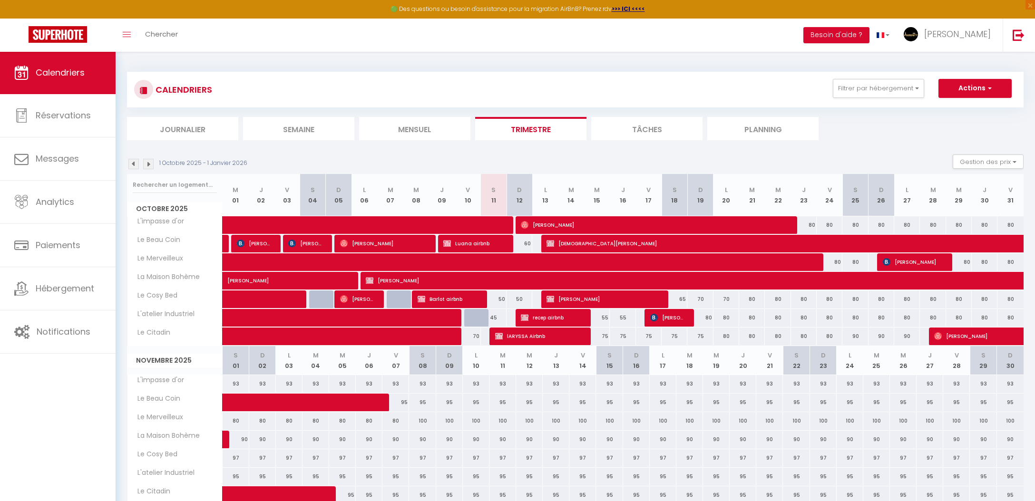
click at [291, 300] on span at bounding box center [270, 300] width 66 height 18
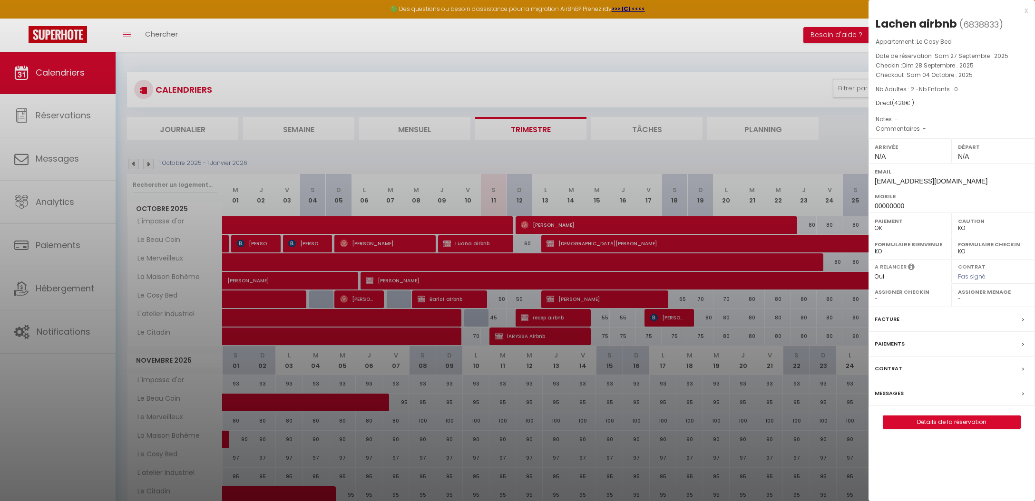
click at [709, 308] on div at bounding box center [517, 250] width 1035 height 501
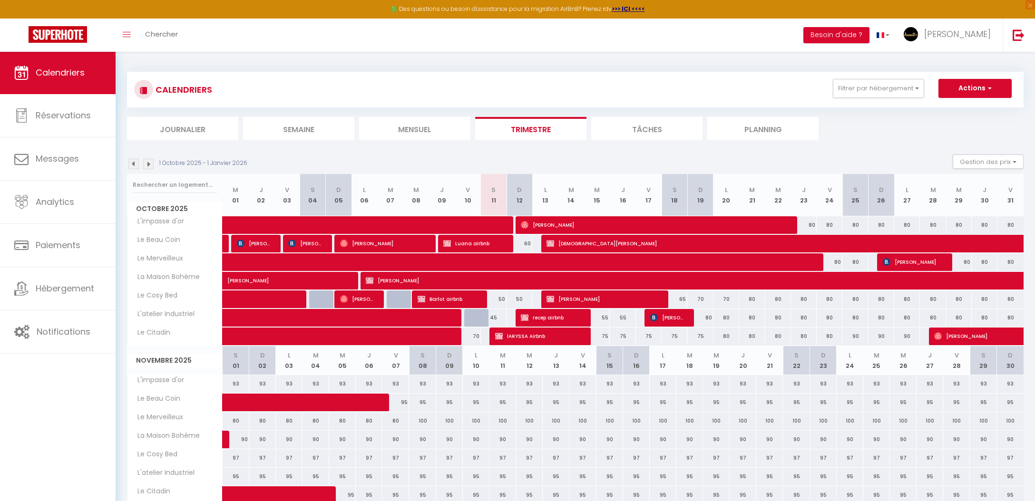
click at [582, 298] on span "philippe airbnb" at bounding box center [602, 299] width 111 height 18
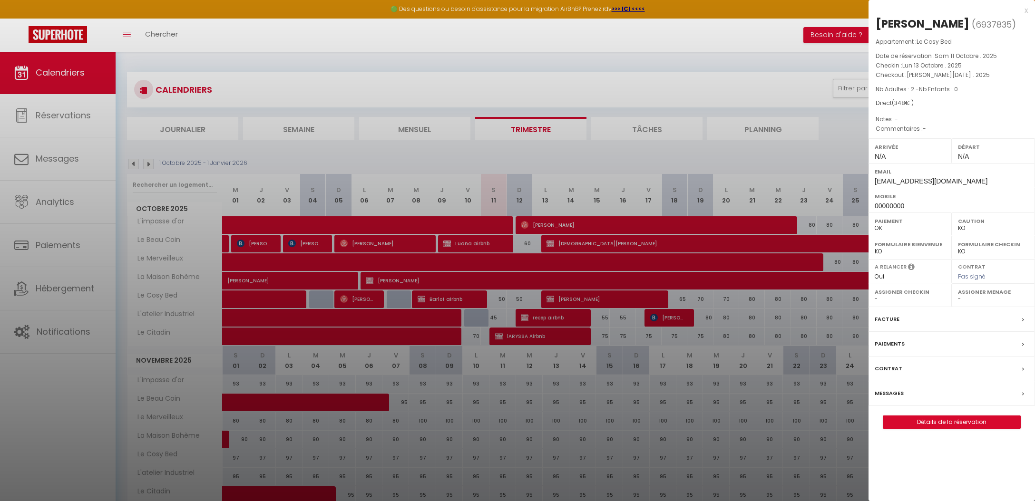
click at [582, 298] on div at bounding box center [517, 250] width 1035 height 501
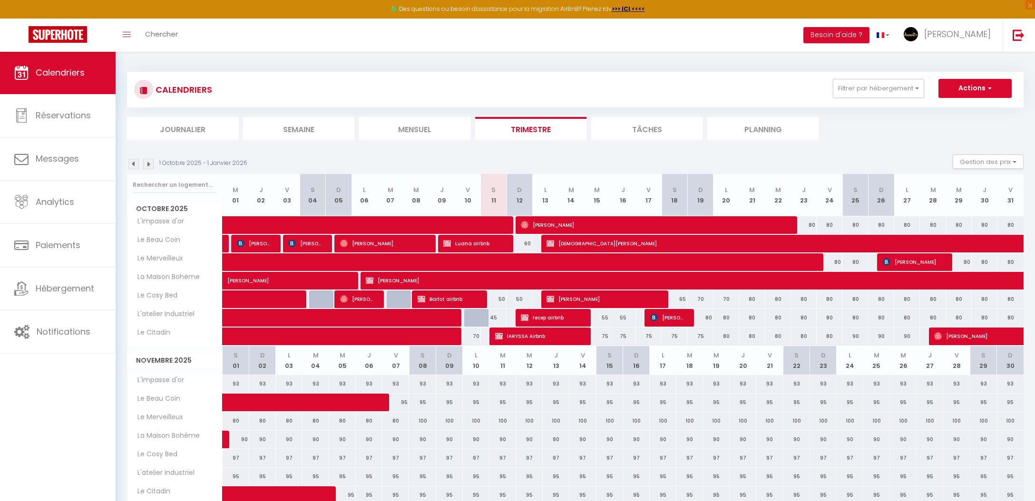
click at [426, 262] on span at bounding box center [488, 263] width 503 height 18
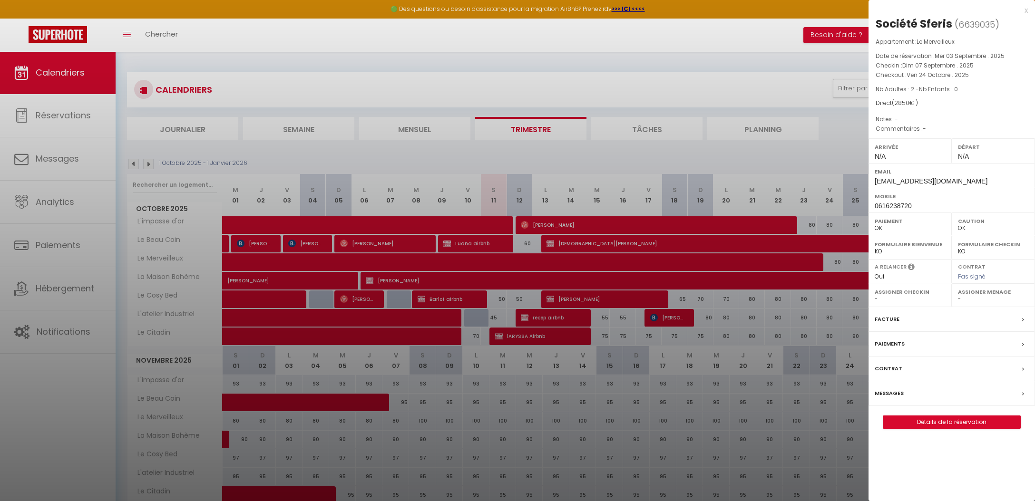
click at [814, 35] on div at bounding box center [517, 250] width 1035 height 501
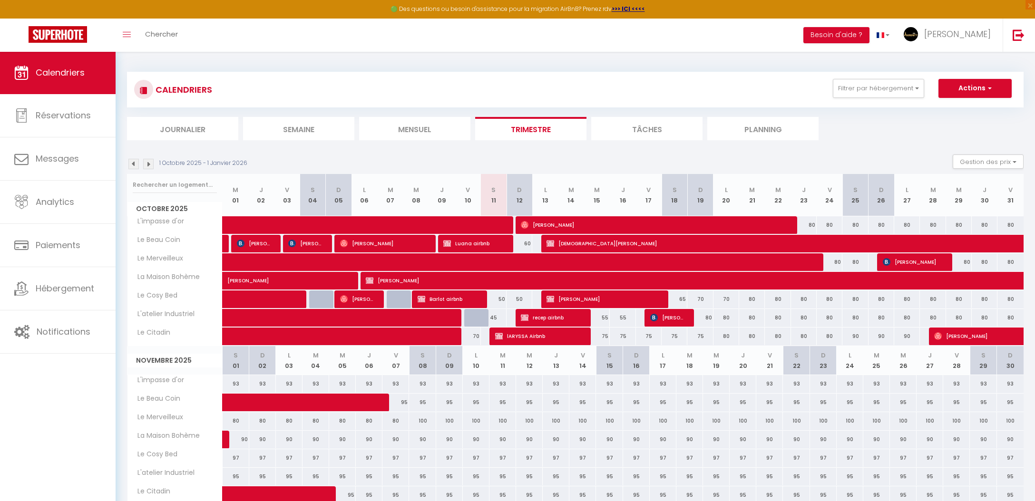
scroll to position [1, 0]
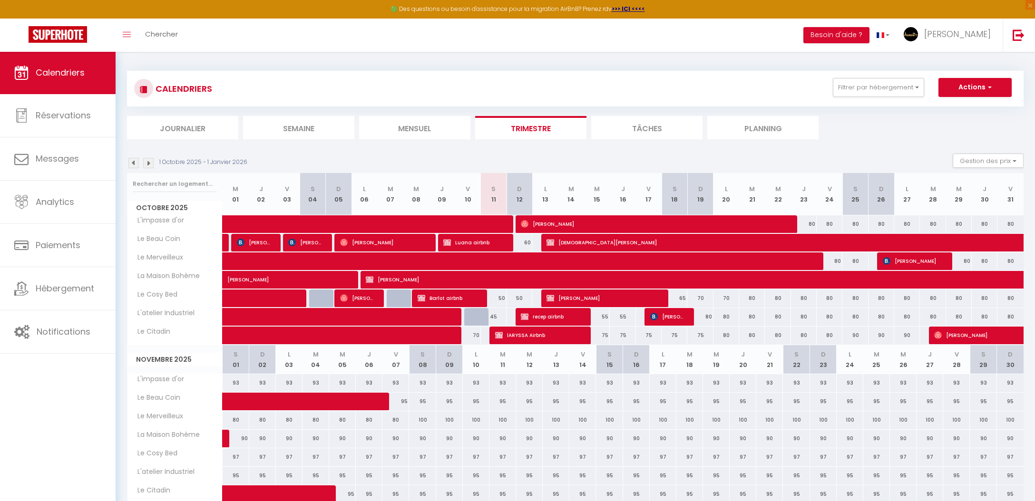
click at [630, 305] on span "philippe airbnb" at bounding box center [602, 298] width 111 height 18
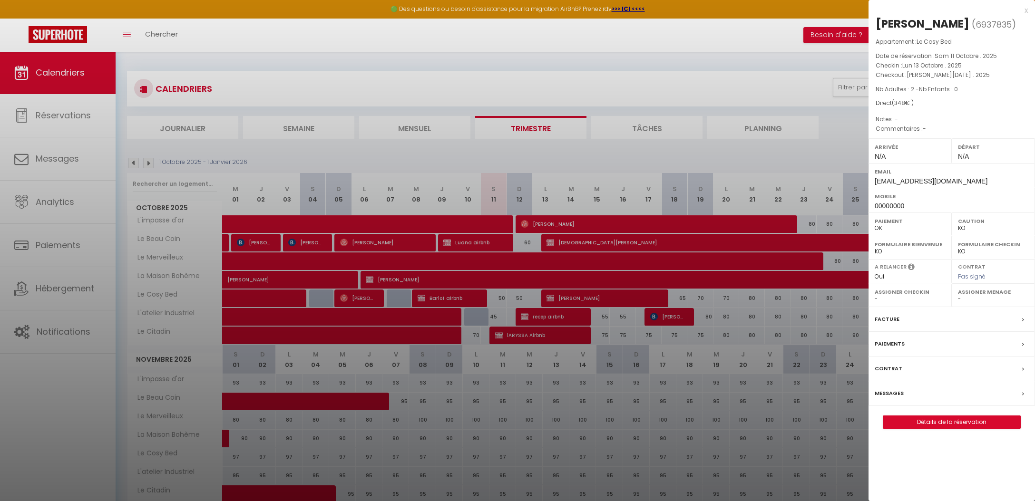
click at [982, 426] on div "x philippe airbnb ( 6937835 ) Appartement : Le Cosy Bed Date de réservation : S…" at bounding box center [952, 221] width 167 height 443
click at [983, 422] on link "Détails de la réservation" at bounding box center [951, 422] width 137 height 12
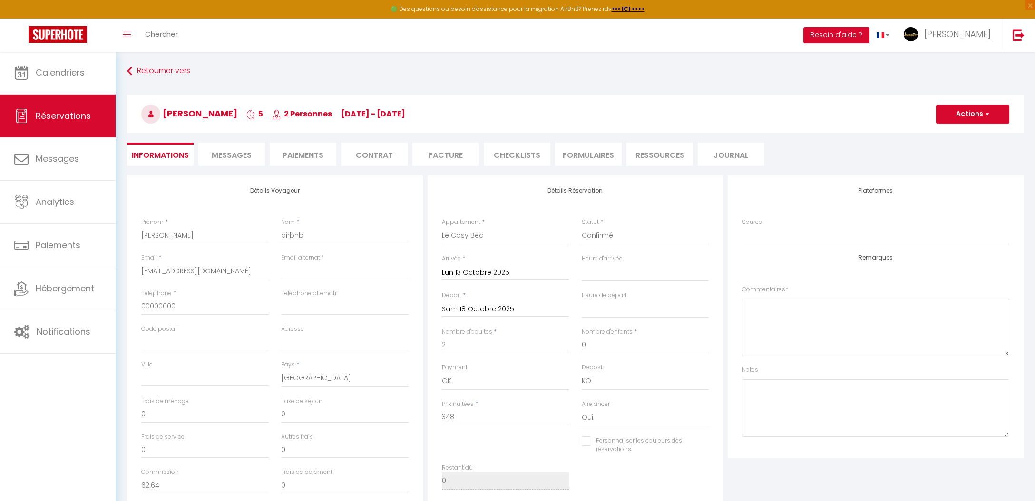
click at [951, 123] on button "Actions" at bounding box center [972, 114] width 73 height 19
click at [954, 161] on link "Supprimer" at bounding box center [963, 160] width 75 height 12
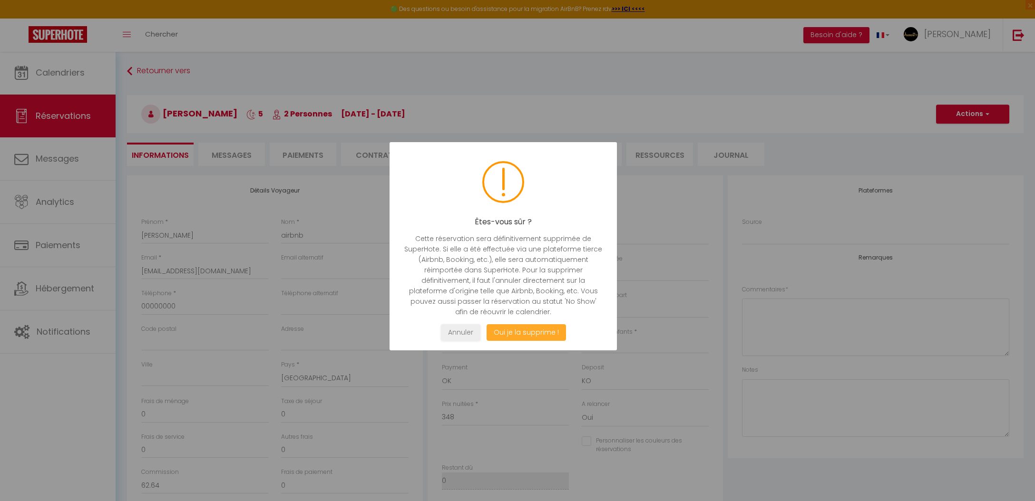
click at [546, 330] on button "Oui je la supprime !" at bounding box center [526, 332] width 79 height 17
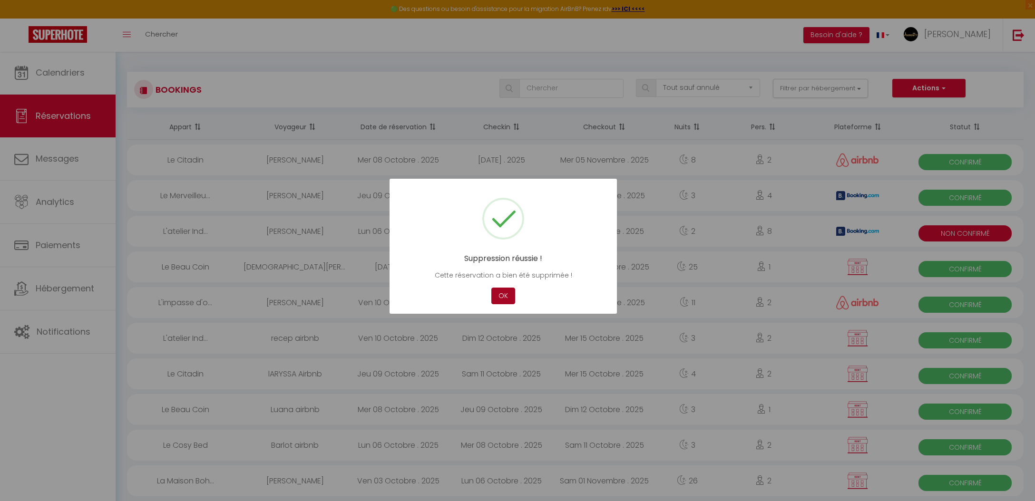
click at [504, 295] on button "OK" at bounding box center [503, 296] width 24 height 17
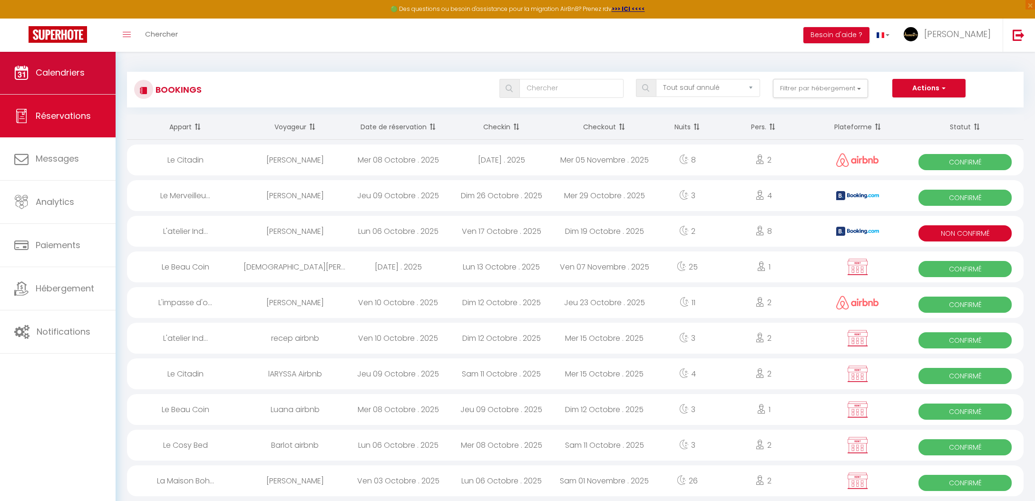
click at [107, 67] on link "Calendriers" at bounding box center [58, 72] width 116 height 43
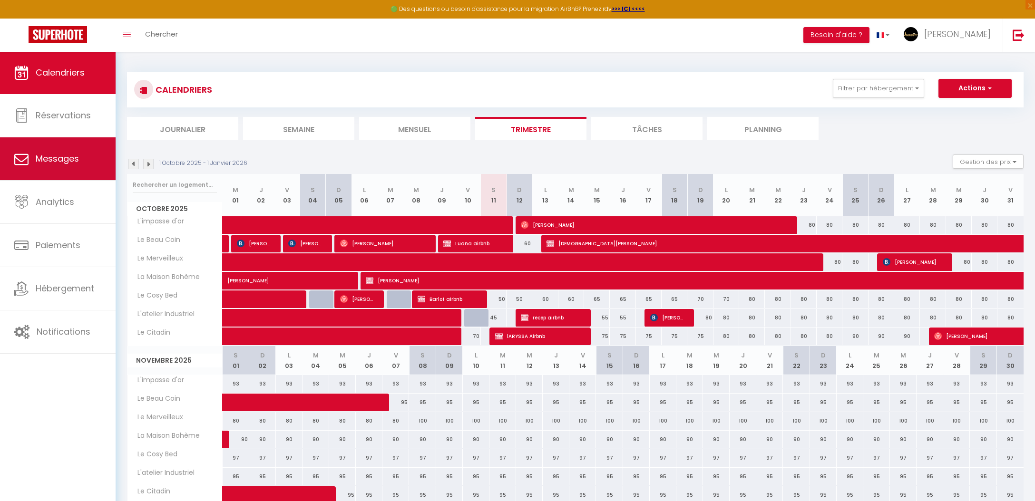
click at [17, 170] on link "Messages" at bounding box center [58, 158] width 116 height 43
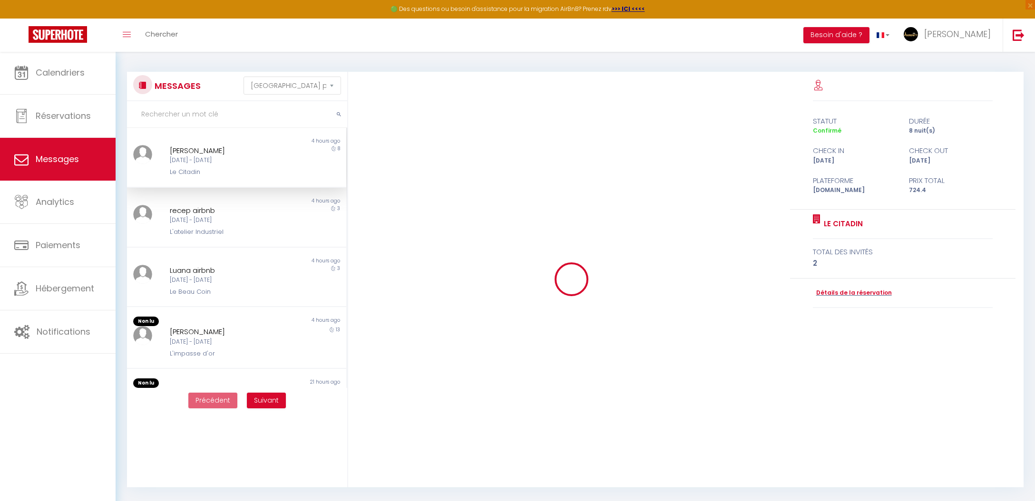
click at [70, 49] on link at bounding box center [58, 35] width 116 height 33
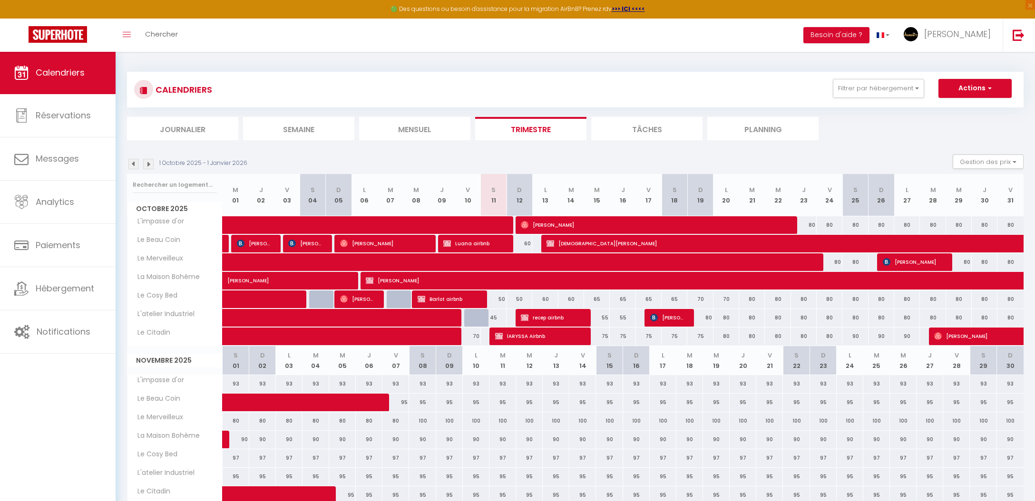
click at [519, 299] on div "50" at bounding box center [520, 300] width 26 height 18
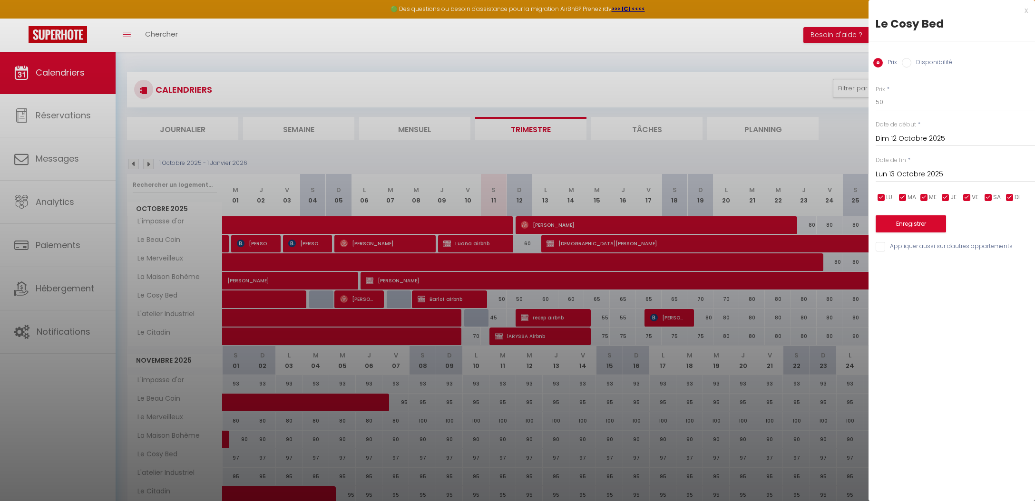
click at [553, 292] on div at bounding box center [517, 250] width 1035 height 501
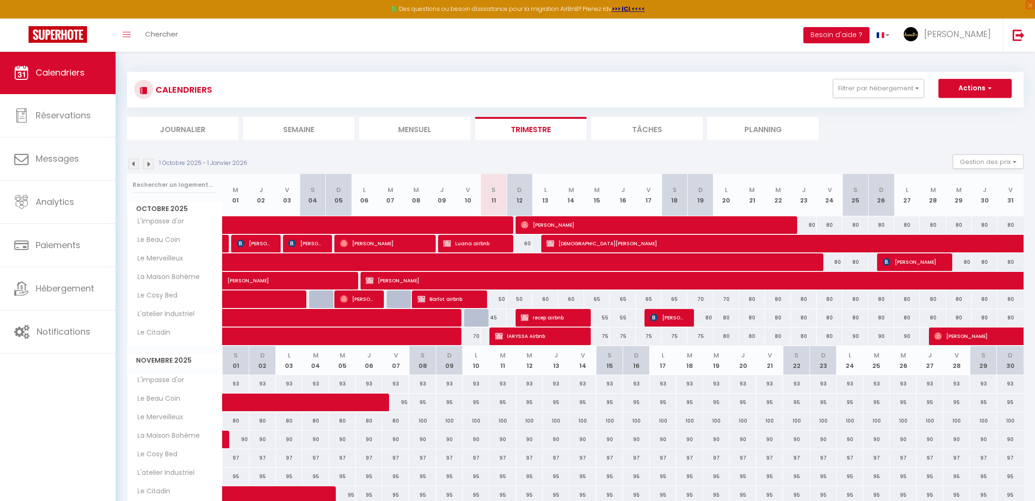
click at [551, 300] on div "60" at bounding box center [545, 300] width 26 height 18
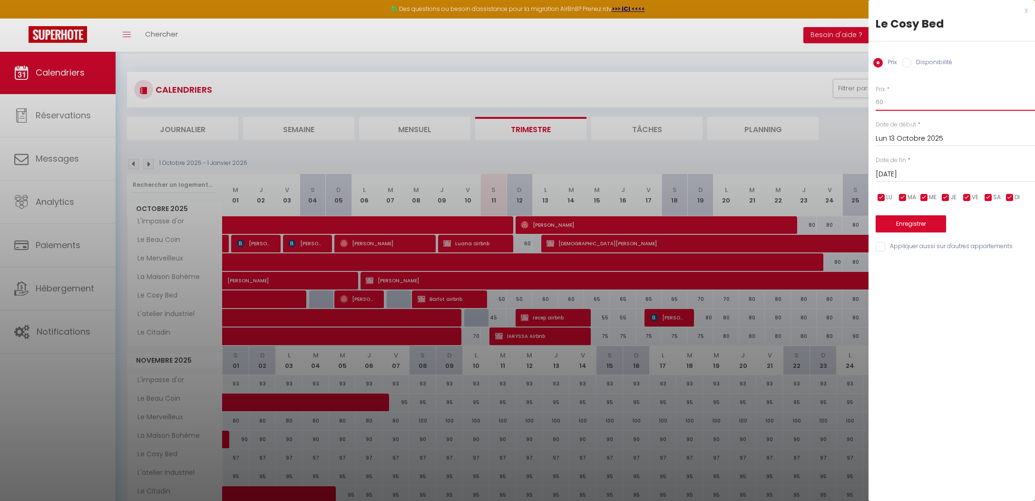
click at [916, 99] on input "60" at bounding box center [955, 102] width 159 height 17
click at [896, 170] on input "Mar 14 Octobre 2025" at bounding box center [955, 174] width 159 height 12
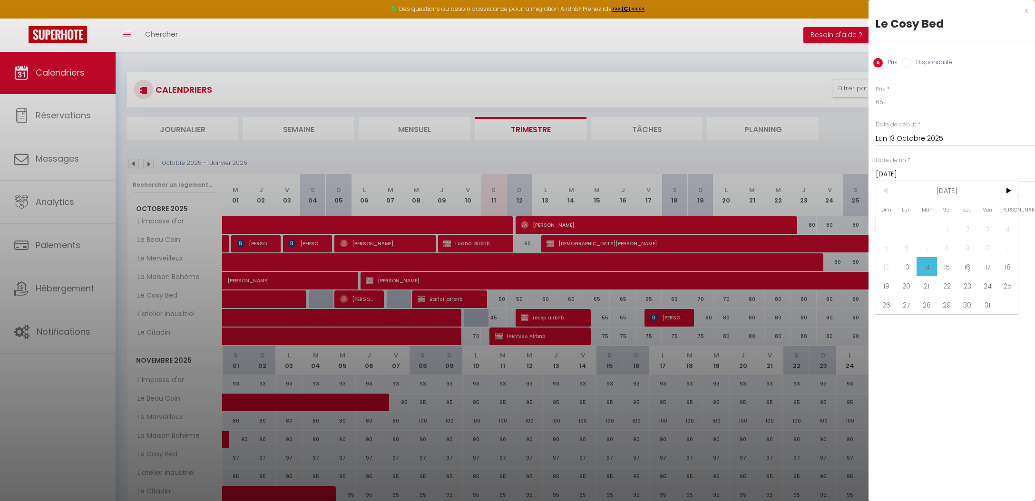
drag, startPoint x: 986, startPoint y: 264, endPoint x: 921, endPoint y: 238, distance: 70.1
click at [986, 264] on span "17" at bounding box center [988, 266] width 20 height 19
click at [916, 228] on button "Enregistrer" at bounding box center [911, 224] width 70 height 17
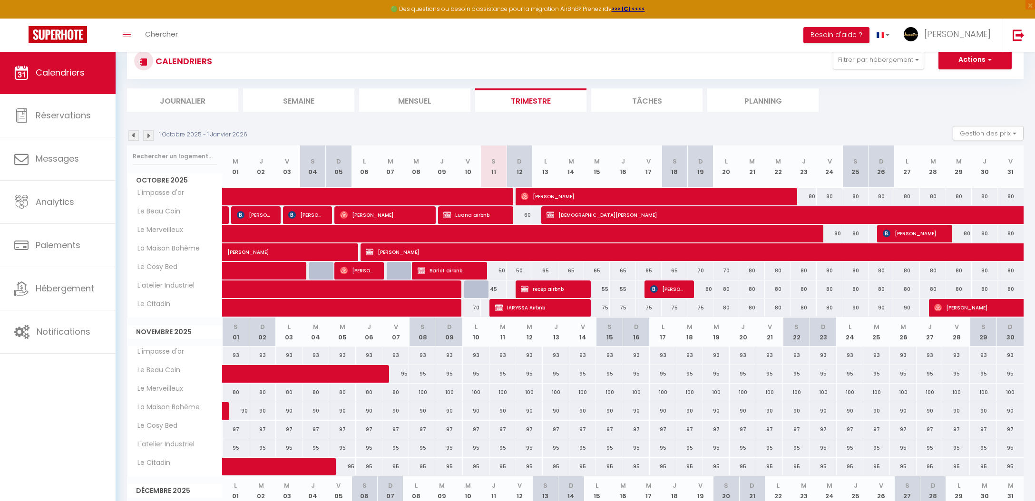
scroll to position [39, 0]
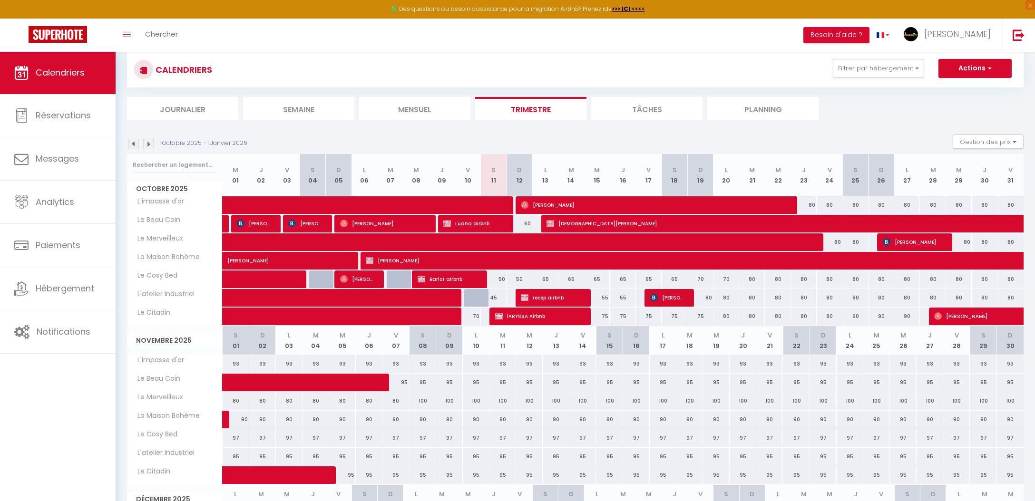
drag, startPoint x: 969, startPoint y: 99, endPoint x: 965, endPoint y: 79, distance: 20.7
click at [969, 99] on ul "Journalier Semaine Mensuel Trimestre Tâches Planning" at bounding box center [575, 108] width 897 height 23
click at [965, 75] on button "Actions" at bounding box center [975, 68] width 73 height 19
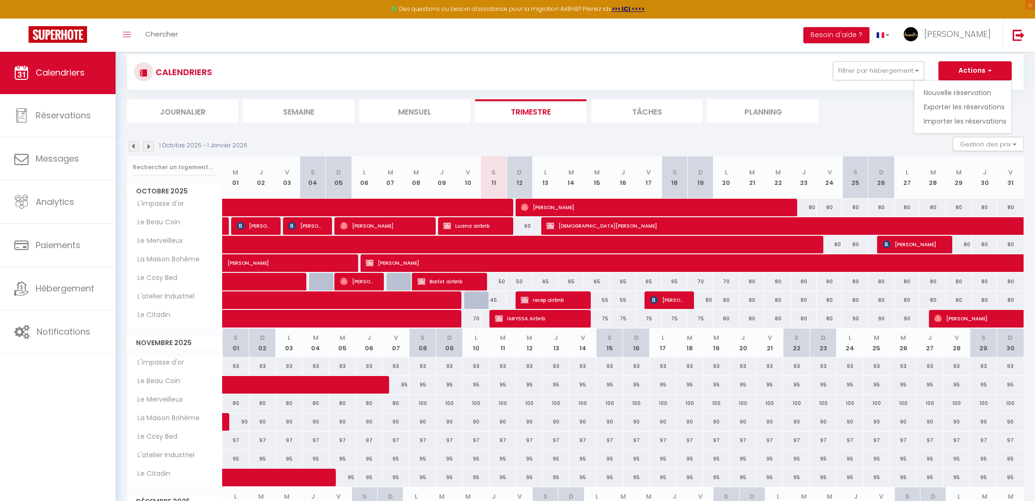
click at [965, 93] on link "Nouvelle réservation" at bounding box center [965, 93] width 83 height 14
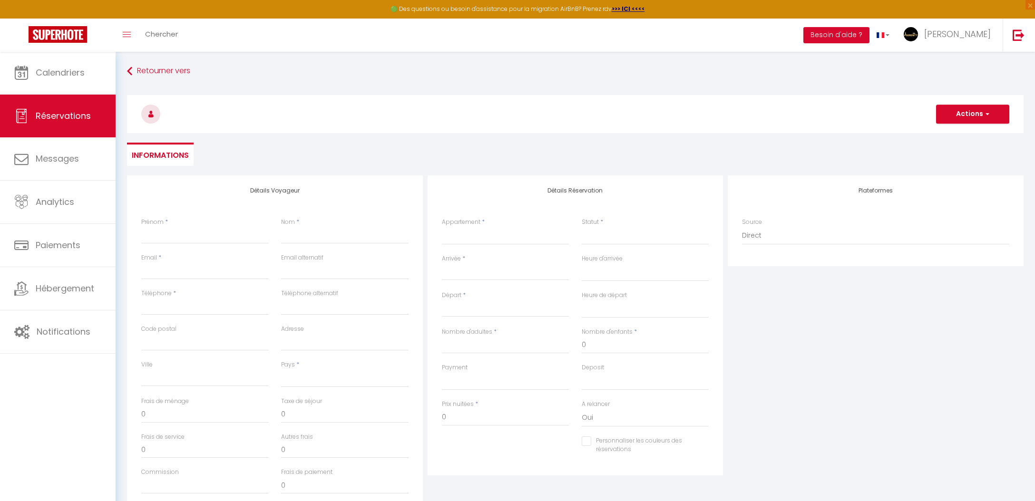
drag, startPoint x: 176, startPoint y: 246, endPoint x: 185, endPoint y: 237, distance: 13.1
click at [176, 246] on div "Prénom *" at bounding box center [205, 236] width 140 height 36
click at [615, 231] on select "Confirmé Non Confirmé Annulé Annulé par le voyageur No Show Request" at bounding box center [645, 236] width 127 height 18
click at [228, 238] on input "Prénom" at bounding box center [204, 235] width 127 height 17
click at [350, 356] on div "Adresse" at bounding box center [345, 343] width 140 height 36
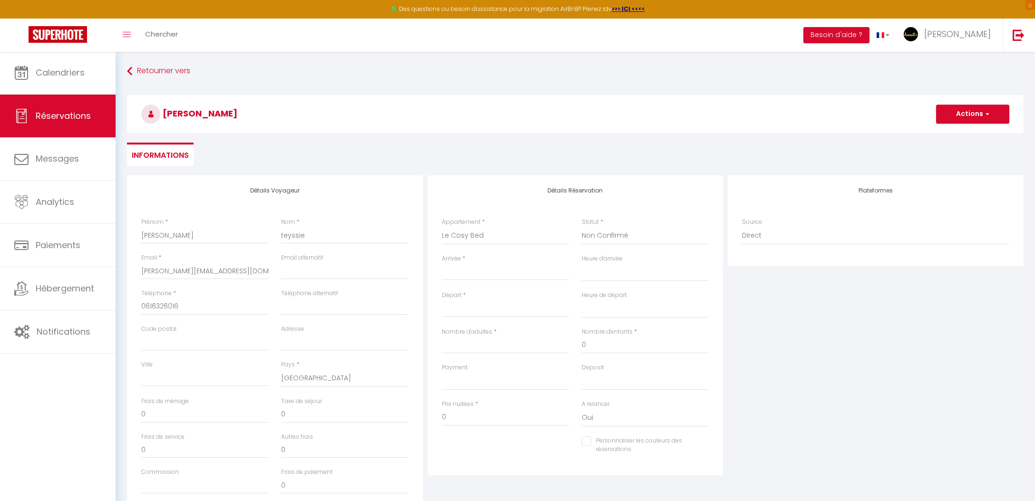
click at [490, 269] on input "Arrivée" at bounding box center [505, 273] width 127 height 12
click at [469, 366] on span "13" at bounding box center [472, 365] width 20 height 19
click at [487, 304] on input "Mar 14 Octobre 2025" at bounding box center [505, 310] width 127 height 12
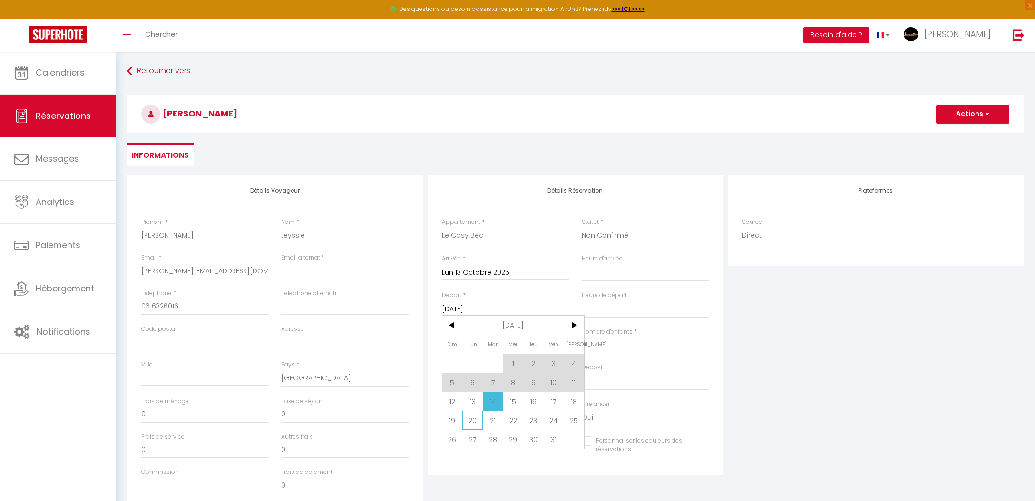
click at [475, 421] on span "20" at bounding box center [472, 420] width 20 height 19
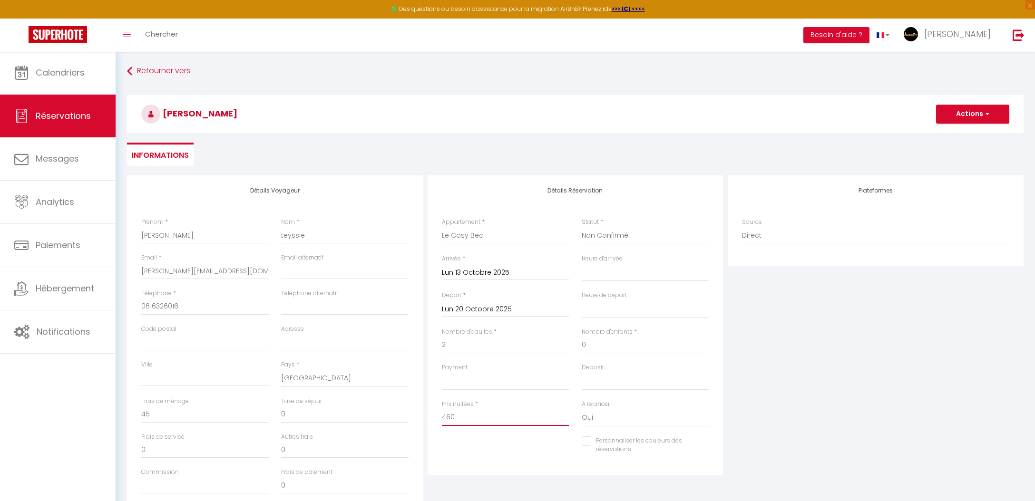
click at [468, 415] on input "460" at bounding box center [505, 417] width 127 height 17
click at [467, 471] on div "Détails Réservation Appartement * L'impasse d'or Le Beau Coin Le Merveilleux La…" at bounding box center [576, 326] width 296 height 300
click at [961, 116] on button "Actions" at bounding box center [972, 114] width 73 height 19
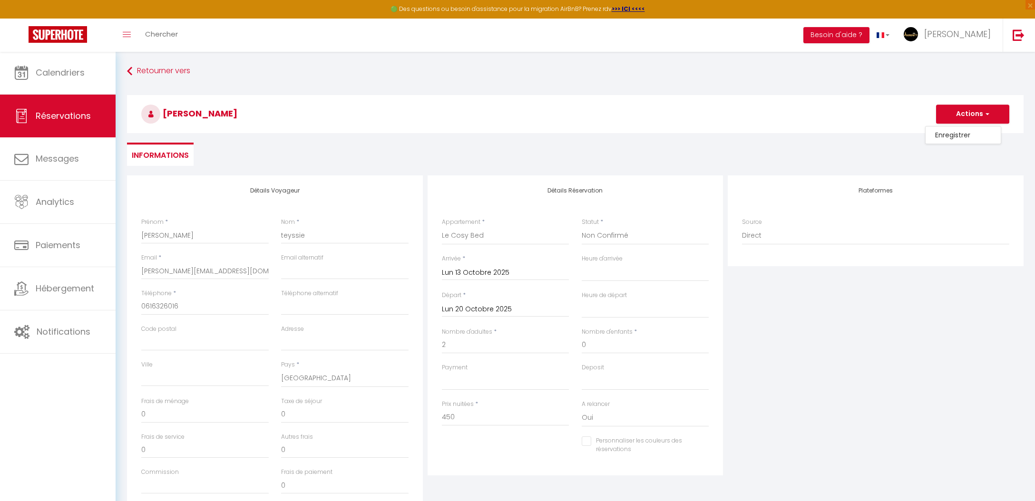
click at [706, 188] on h4 "Détails Réservation" at bounding box center [575, 190] width 267 height 7
click at [970, 114] on button "Actions" at bounding box center [972, 111] width 73 height 19
click at [853, 141] on ul "Informations" at bounding box center [575, 151] width 897 height 23
click at [970, 116] on button "Actions" at bounding box center [972, 111] width 73 height 19
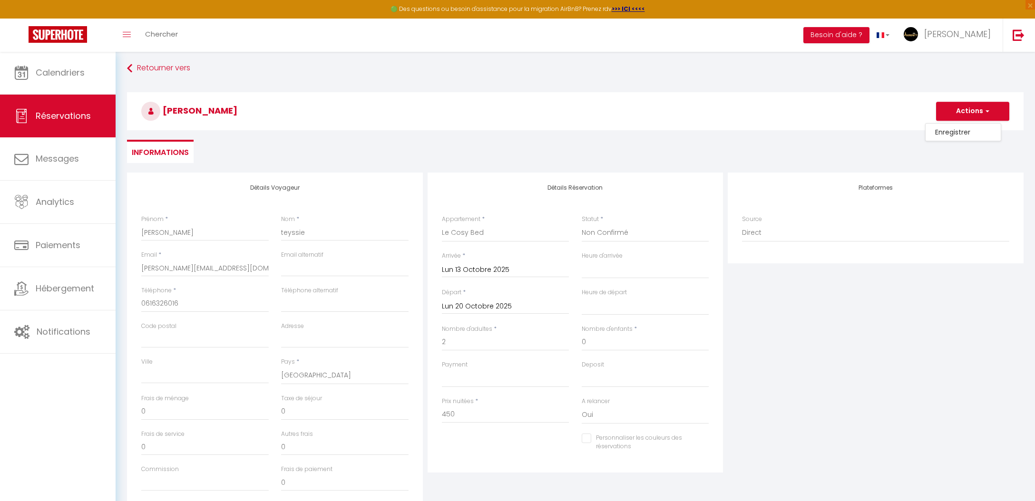
click at [872, 135] on div "Philippe teyssie Actions Enregistrer Actions Enregistrer Aperçu et éditer Envoy…" at bounding box center [575, 109] width 909 height 51
click at [956, 118] on button "Actions" at bounding box center [972, 114] width 73 height 19
click at [956, 138] on link "Enregistrer" at bounding box center [963, 135] width 75 height 12
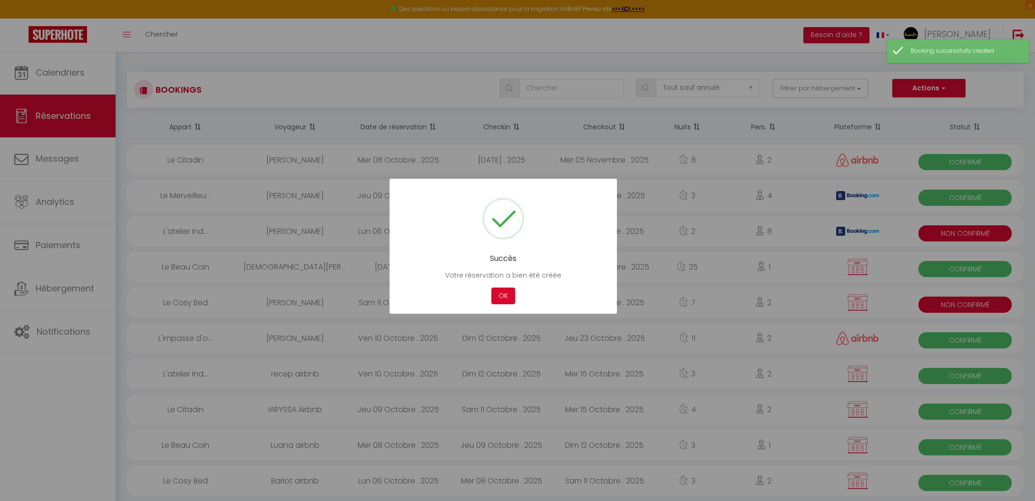
click at [515, 294] on div "OK" at bounding box center [503, 296] width 29 height 17
click at [510, 294] on button "OK" at bounding box center [503, 296] width 24 height 17
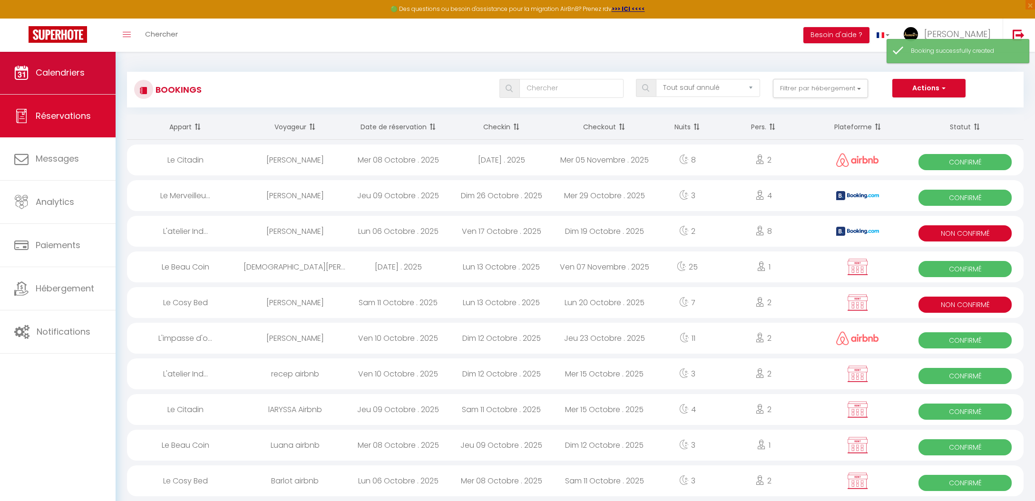
click at [87, 87] on link "Calendriers" at bounding box center [58, 72] width 116 height 43
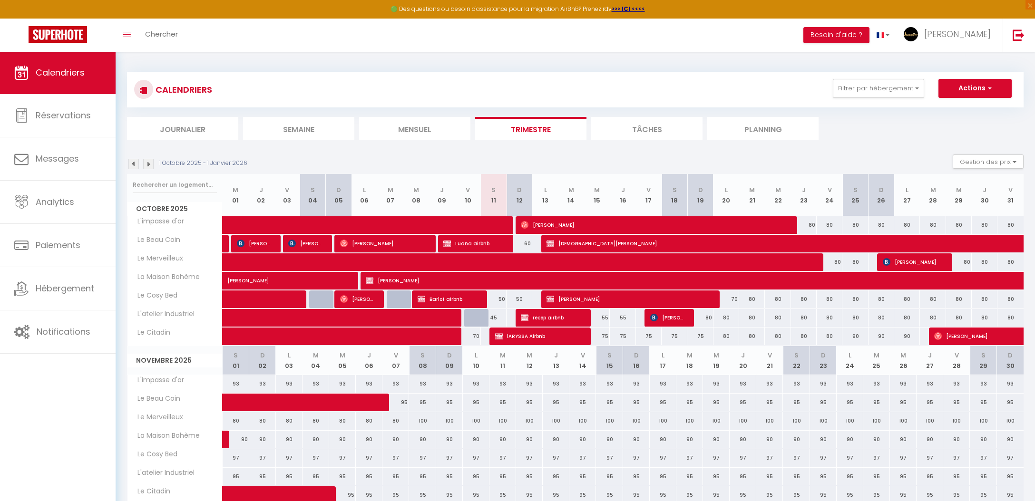
click at [972, 92] on button "Actions" at bounding box center [975, 88] width 73 height 19
click at [972, 111] on link "Nouvelle réservation" at bounding box center [965, 110] width 83 height 14
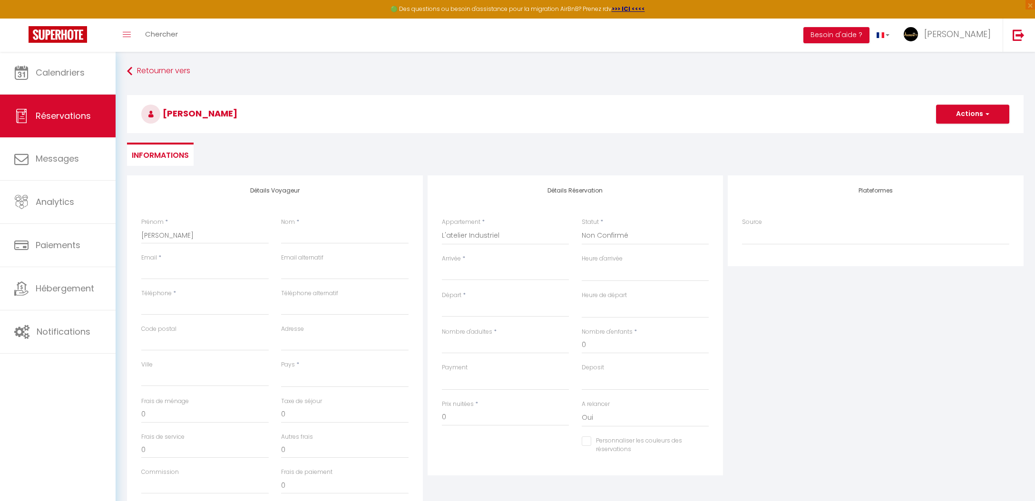
click at [270, 240] on div "Prénom * philippe" at bounding box center [205, 236] width 140 height 36
click at [290, 242] on input "Nom" at bounding box center [344, 235] width 127 height 17
click at [465, 276] on input "Arrivée" at bounding box center [505, 273] width 127 height 12
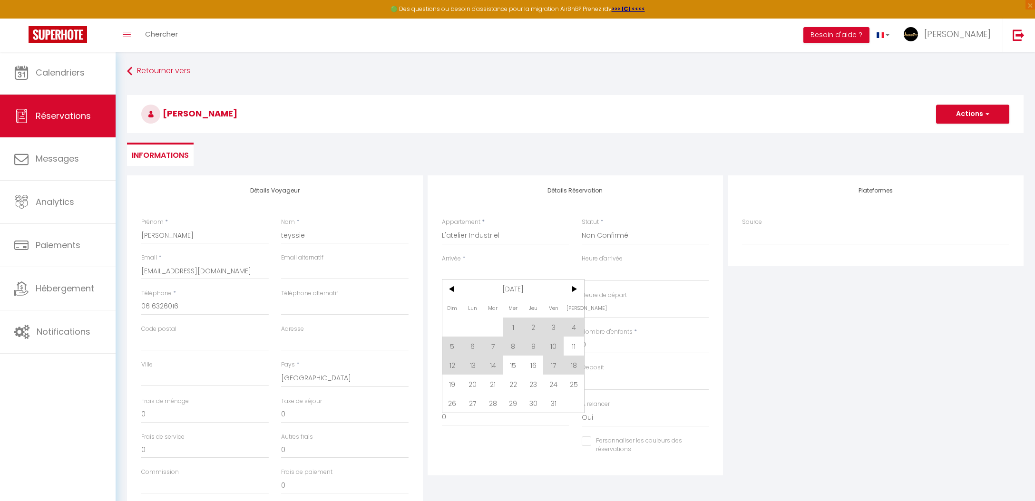
drag, startPoint x: 473, startPoint y: 388, endPoint x: 474, endPoint y: 318, distance: 69.9
click at [473, 388] on span "20" at bounding box center [472, 384] width 20 height 19
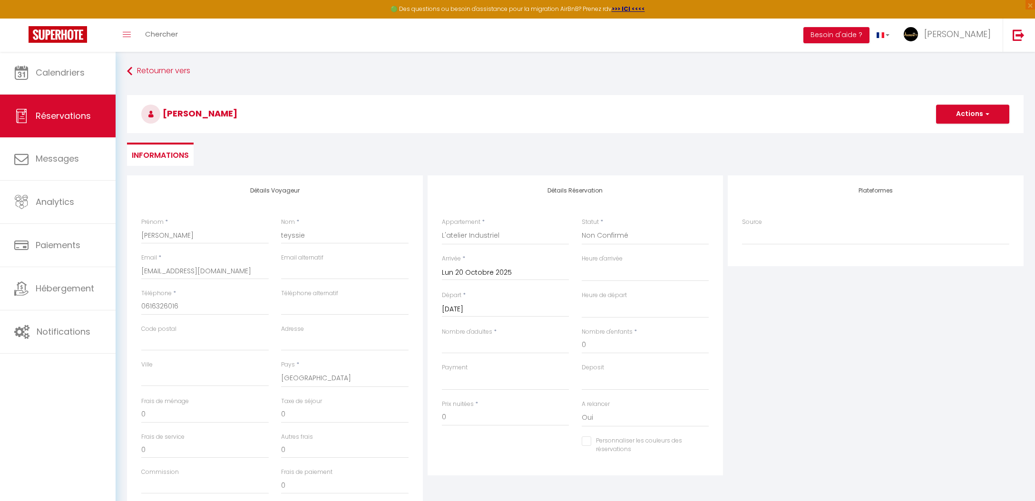
click at [496, 315] on input "Mar 21 Octobre 2025" at bounding box center [505, 310] width 127 height 12
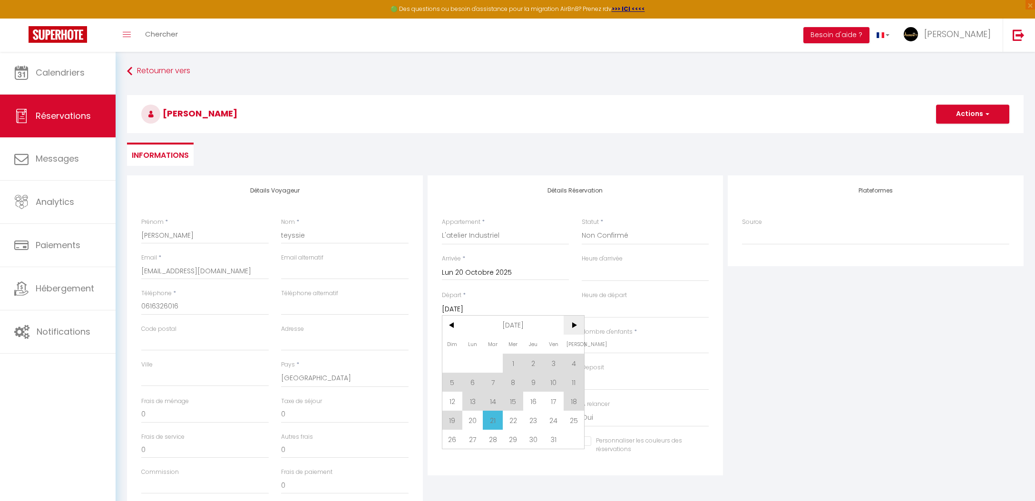
click at [577, 326] on span ">" at bounding box center [574, 325] width 20 height 19
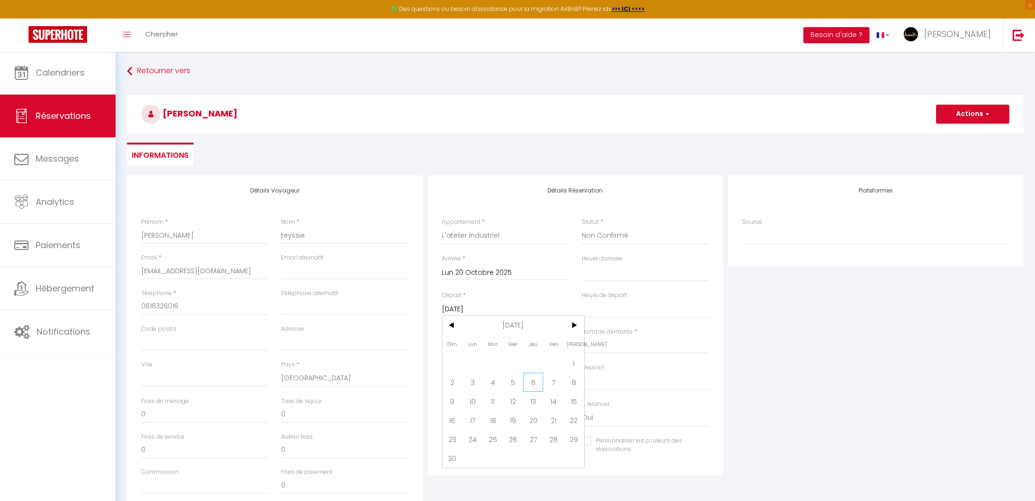
click at [535, 382] on span "6" at bounding box center [533, 382] width 20 height 19
click at [460, 415] on input "1435" at bounding box center [505, 417] width 127 height 17
click at [461, 415] on input "1435" at bounding box center [505, 417] width 127 height 17
click at [459, 433] on div "Prix nuitées * 1300" at bounding box center [506, 418] width 140 height 37
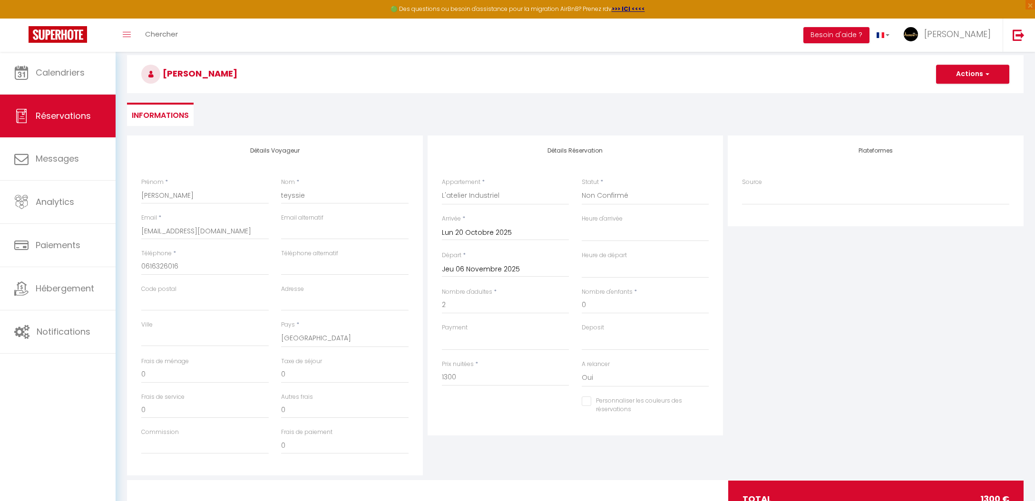
scroll to position [40, 0]
click at [973, 73] on button "Actions" at bounding box center [972, 73] width 73 height 19
click at [964, 93] on link "Enregistrer" at bounding box center [963, 94] width 75 height 12
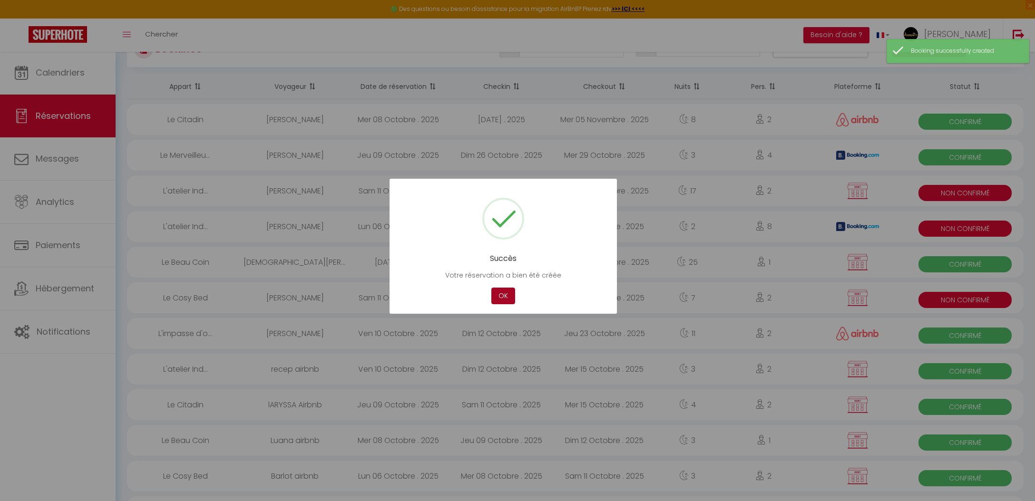
click at [511, 300] on button "OK" at bounding box center [503, 296] width 24 height 17
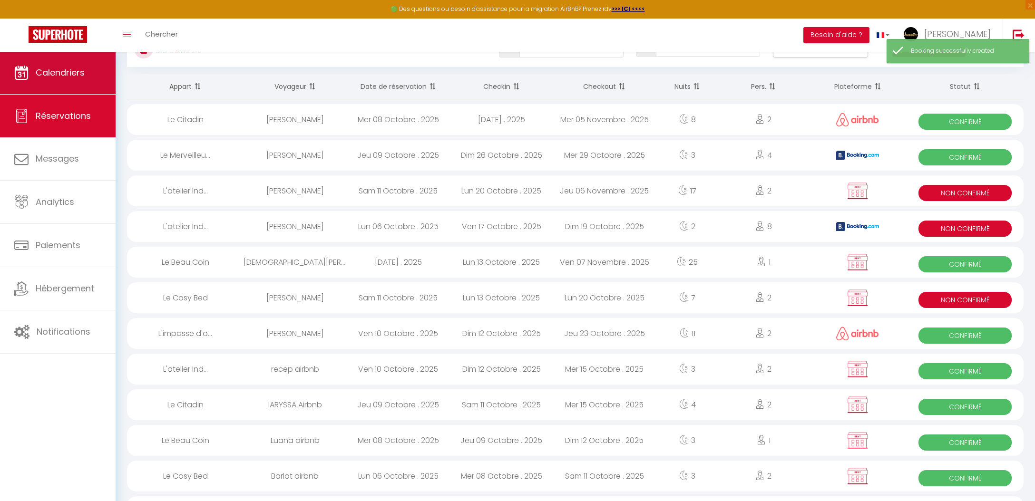
click at [41, 72] on span "Calendriers" at bounding box center [60, 73] width 49 height 12
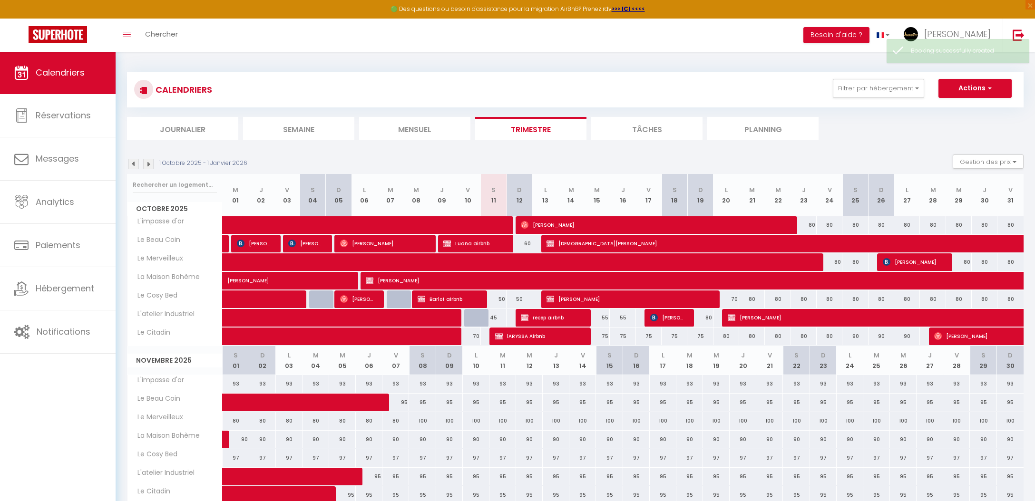
click at [771, 322] on span "philippe teyssie" at bounding box center [914, 318] width 372 height 18
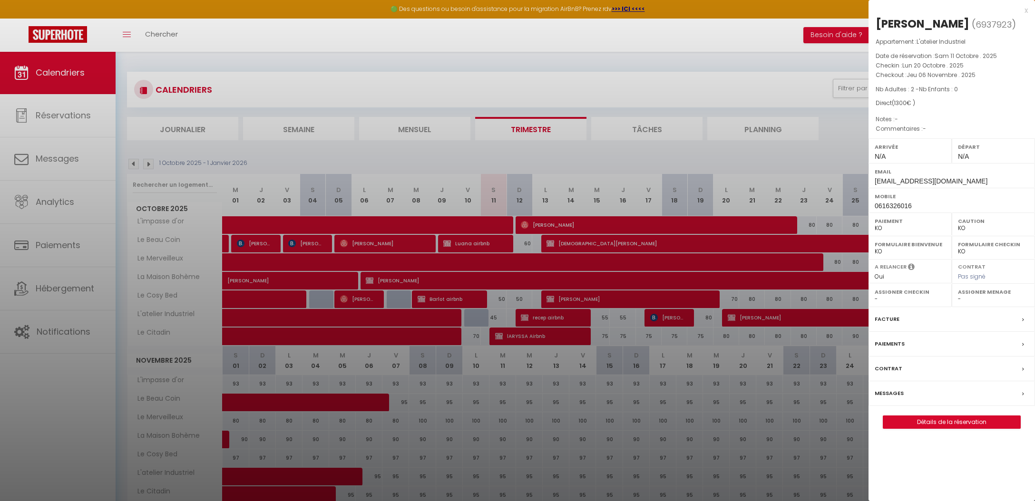
click at [604, 346] on div at bounding box center [517, 250] width 1035 height 501
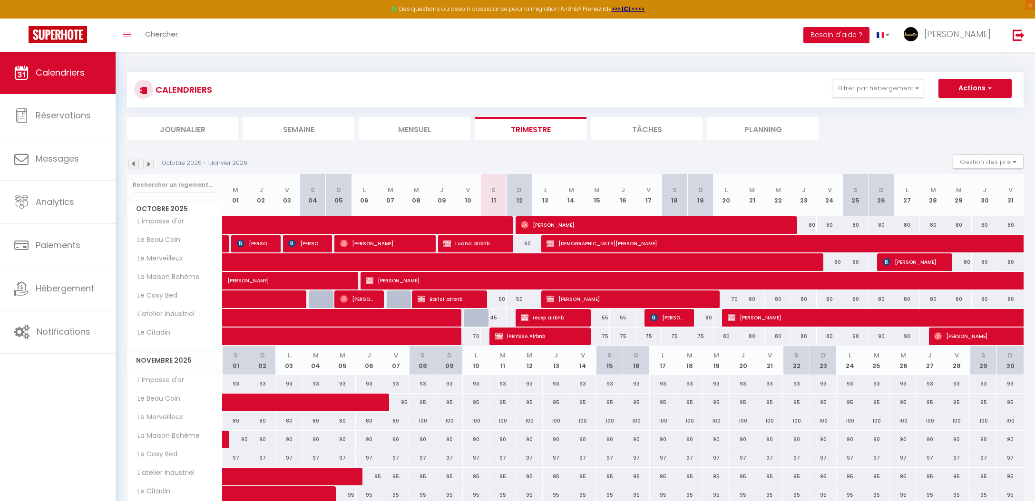
click at [593, 298] on span "Philippe teyssie" at bounding box center [628, 299] width 163 height 18
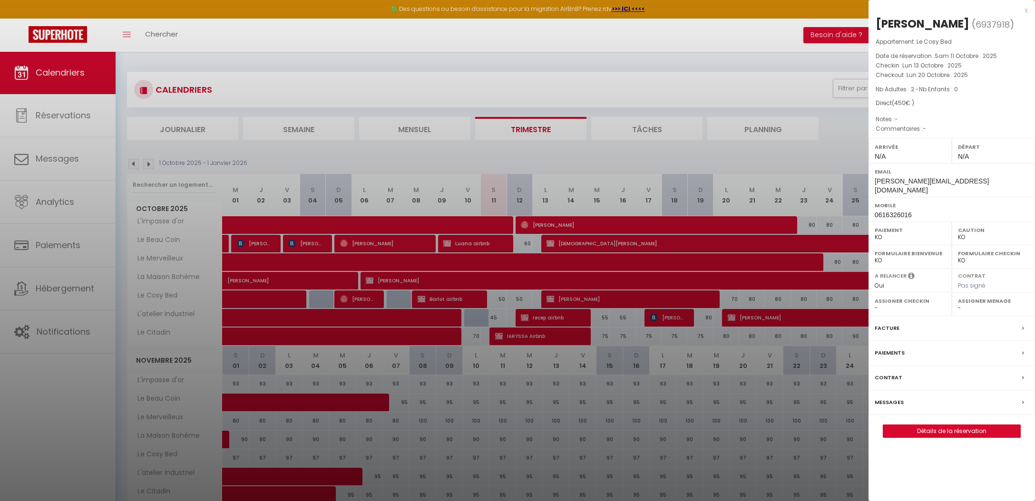
click at [902, 366] on div "Contrat" at bounding box center [952, 378] width 167 height 25
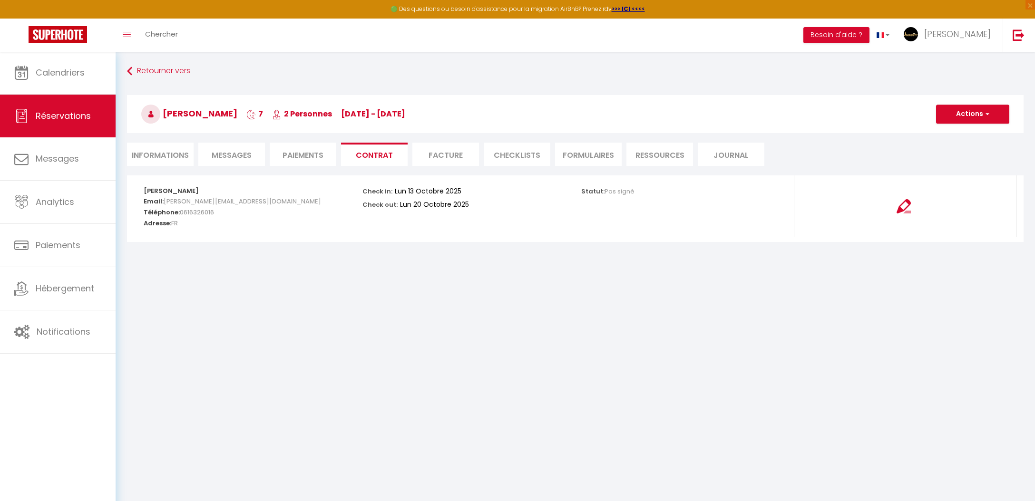
click at [980, 107] on button "Actions" at bounding box center [972, 114] width 73 height 19
click at [979, 145] on link "Envoyer le contrat" at bounding box center [966, 147] width 80 height 12
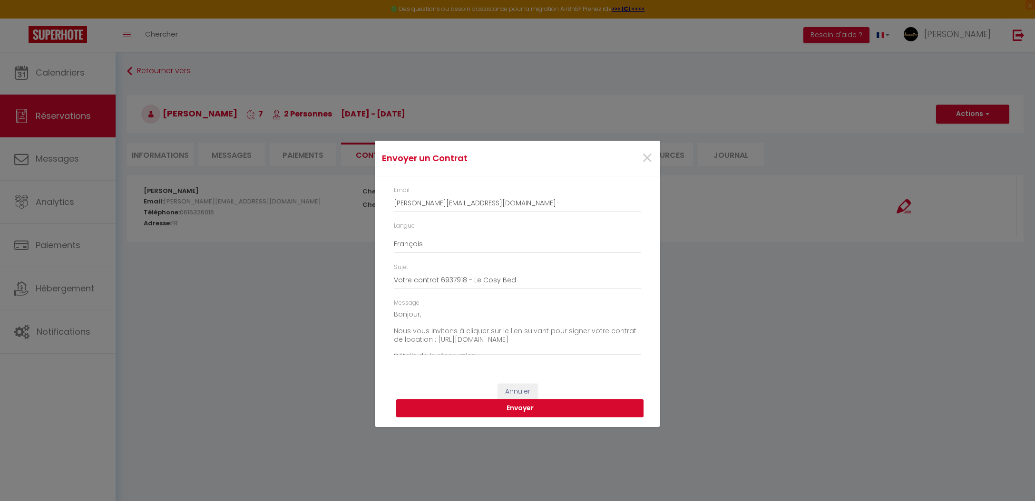
click at [568, 404] on button "Envoyer" at bounding box center [519, 409] width 247 height 18
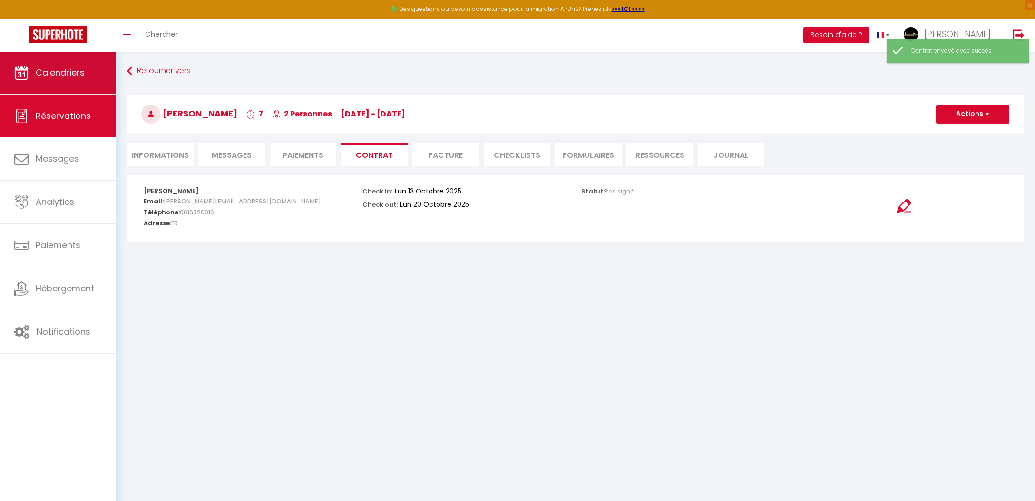
click at [59, 84] on link "Calendriers" at bounding box center [58, 72] width 116 height 43
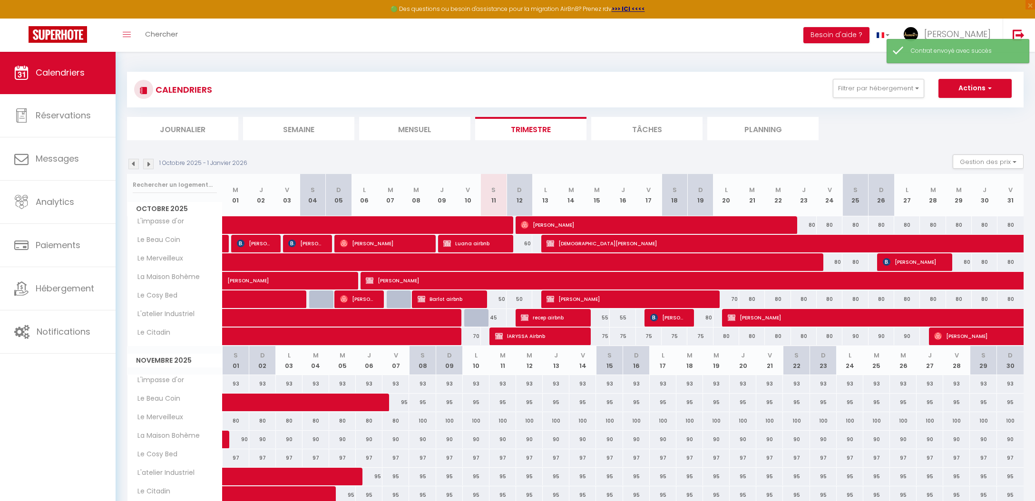
click at [794, 320] on span "philippe teyssie" at bounding box center [914, 318] width 372 height 18
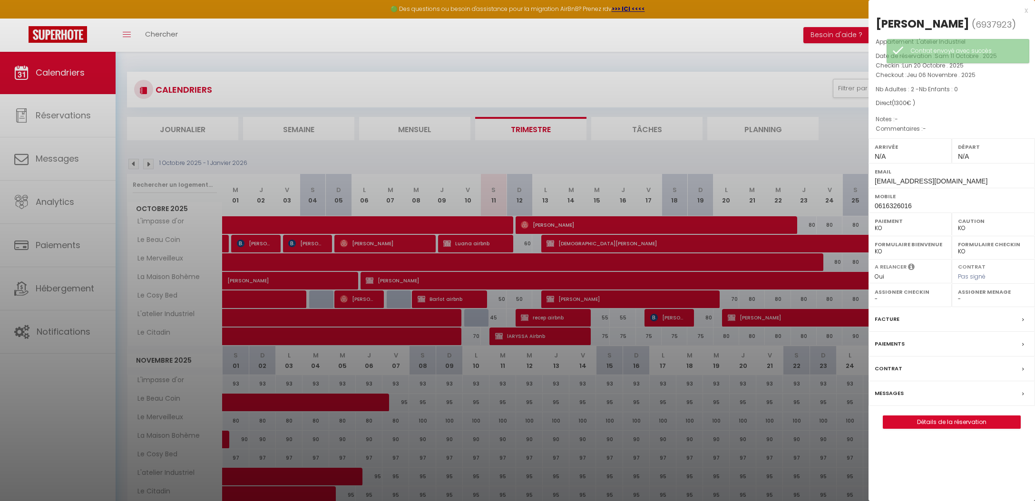
click at [893, 364] on label "Contrat" at bounding box center [889, 369] width 28 height 10
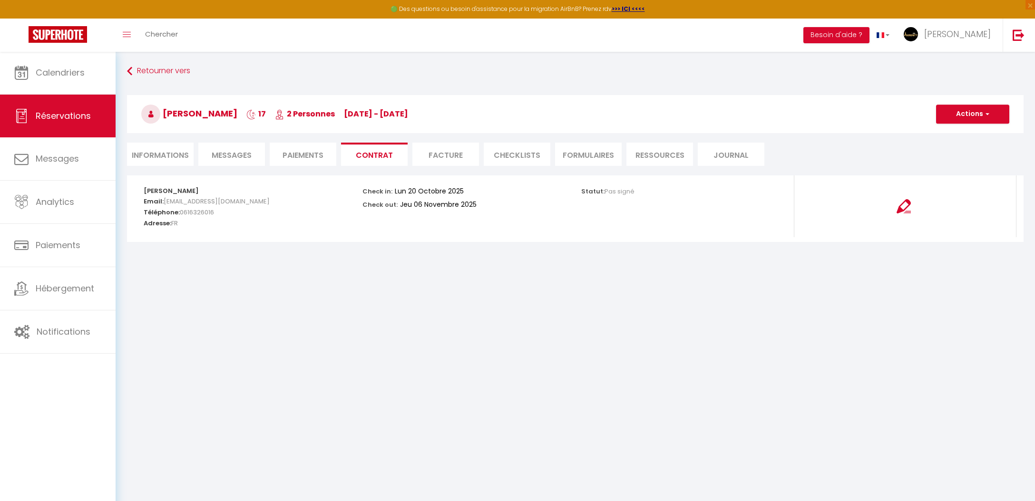
click at [970, 121] on button "Actions" at bounding box center [972, 114] width 73 height 19
click at [967, 147] on link "Envoyer le contrat" at bounding box center [966, 147] width 80 height 12
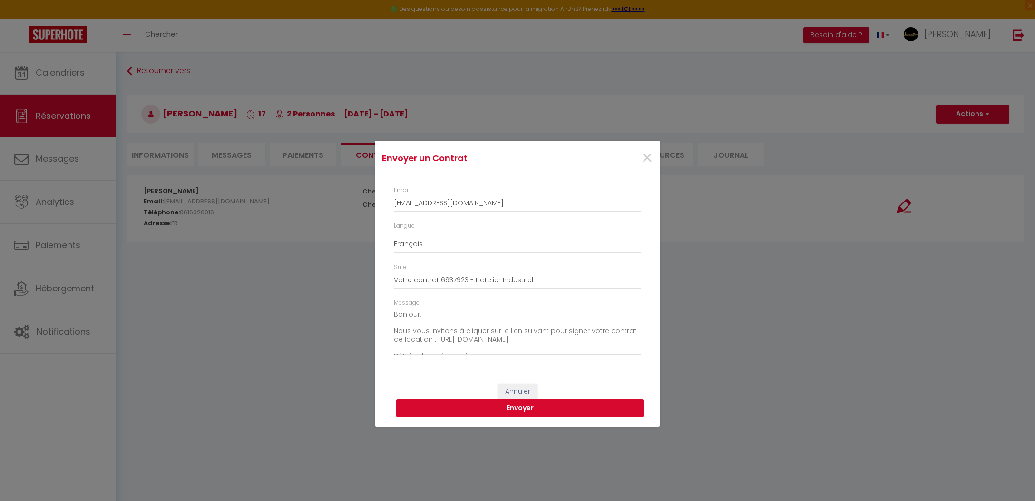
click at [562, 409] on button "Envoyer" at bounding box center [519, 409] width 247 height 18
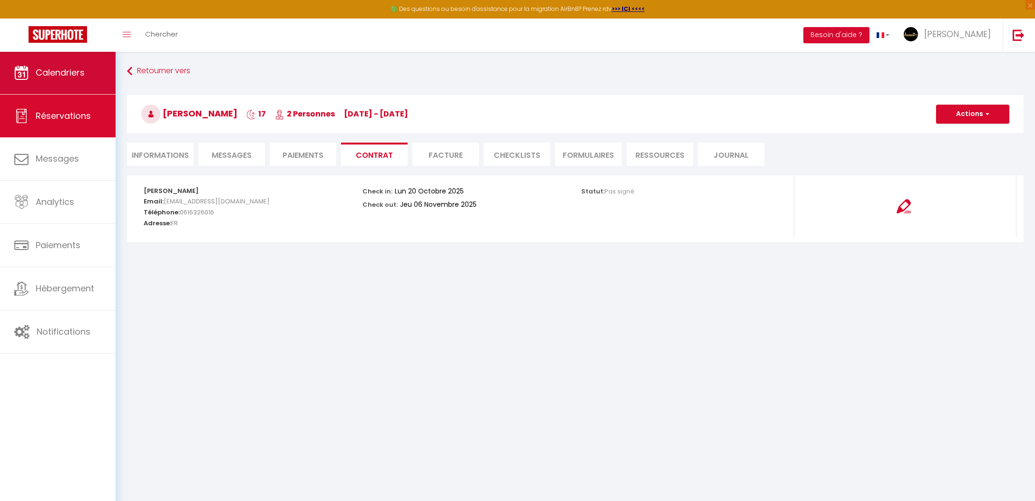
click at [79, 83] on link "Calendriers" at bounding box center [58, 72] width 116 height 43
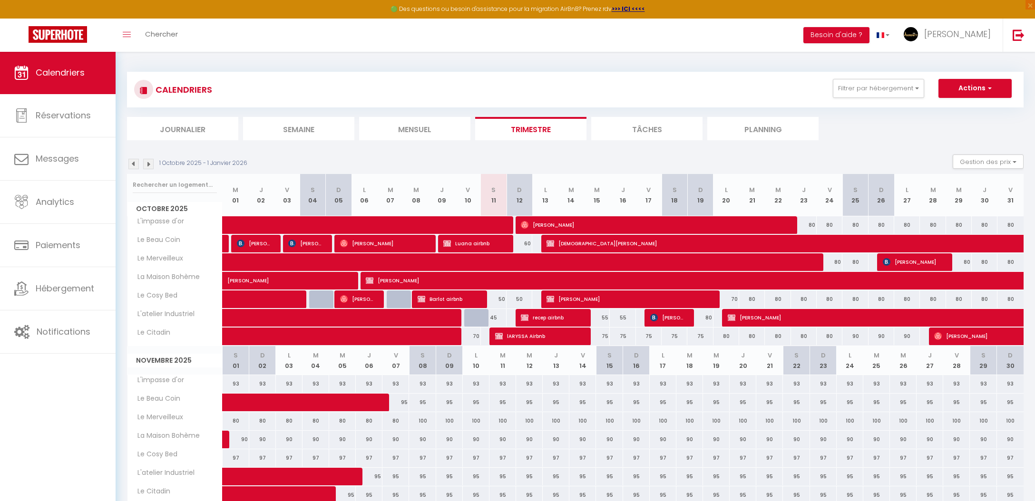
click at [597, 302] on span "Philippe teyssie" at bounding box center [628, 299] width 163 height 18
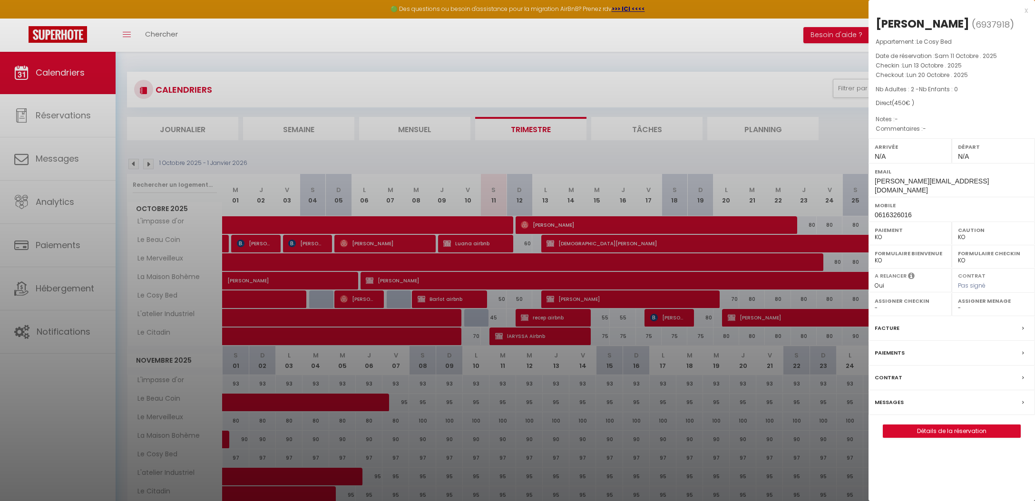
click at [887, 348] on label "Paiements" at bounding box center [890, 353] width 30 height 10
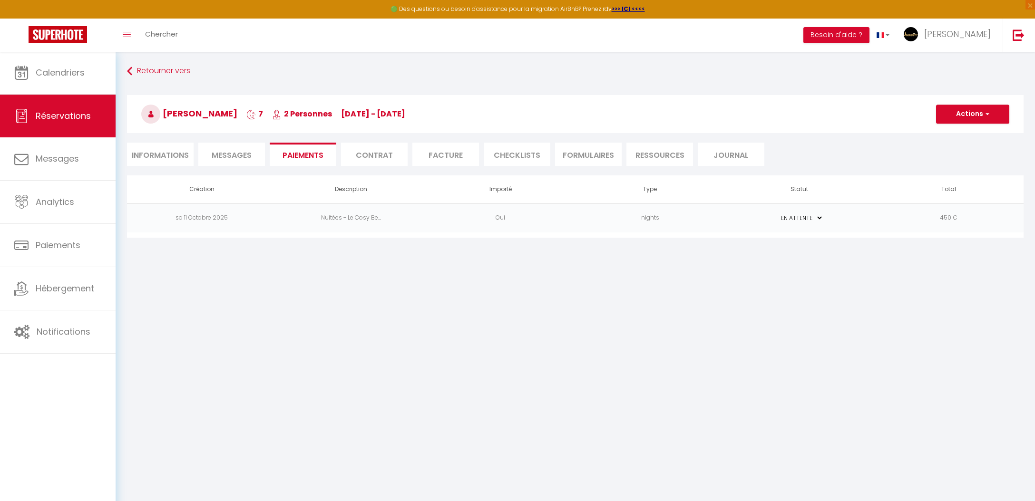
click at [978, 123] on button "Actions" at bounding box center [972, 114] width 73 height 19
click at [816, 130] on h3 "Philippe teyssie 7 2 Personnes lu 13 Oct - lu 20 Oct" at bounding box center [575, 114] width 897 height 38
click at [352, 218] on td "Nuitées - Le Cosy Be..." at bounding box center [350, 218] width 149 height 29
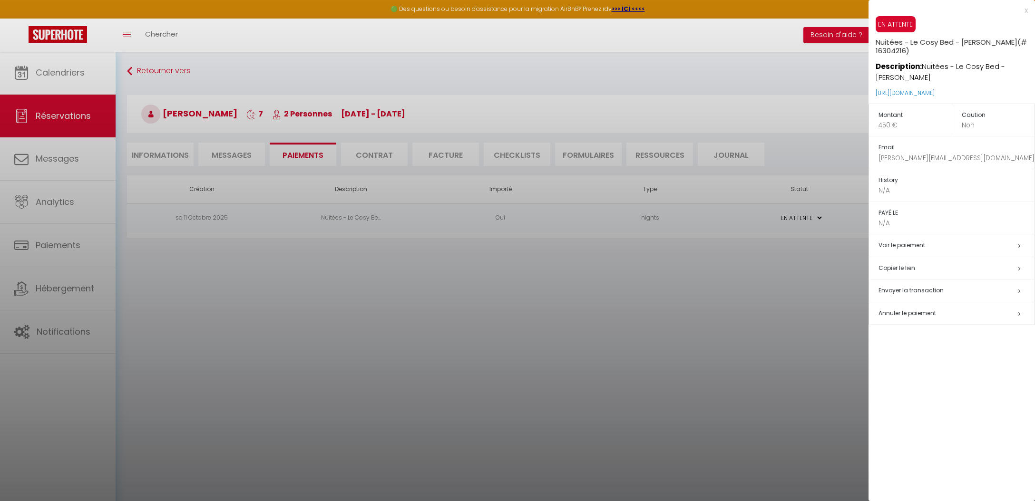
click at [926, 291] on span "Envoyer la transaction" at bounding box center [911, 290] width 65 height 8
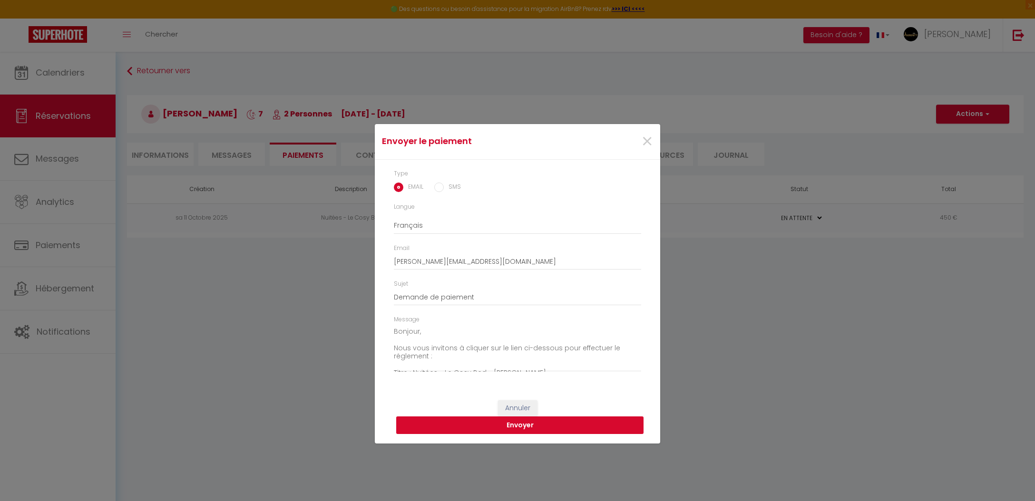
click at [548, 419] on button "Envoyer" at bounding box center [519, 426] width 247 height 18
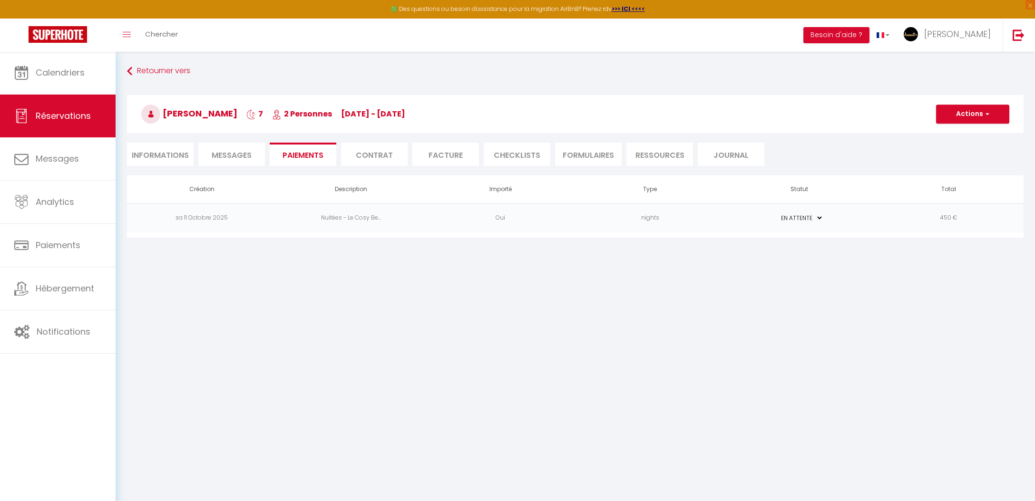
click at [386, 153] on li "Contrat" at bounding box center [374, 154] width 67 height 23
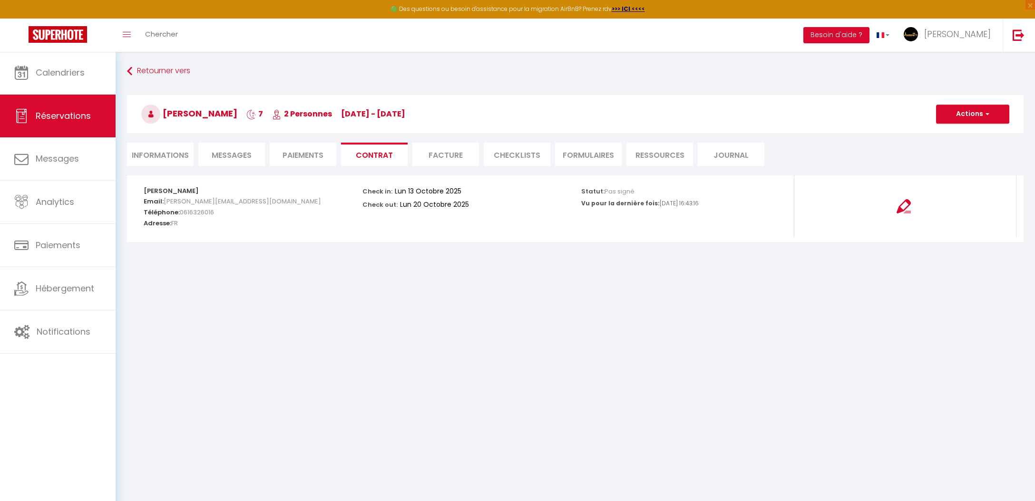
drag, startPoint x: 1000, startPoint y: 116, endPoint x: 984, endPoint y: 132, distance: 22.9
click at [1000, 116] on button "Actions" at bounding box center [972, 114] width 73 height 19
click at [970, 149] on link "Envoyer le contrat" at bounding box center [966, 147] width 80 height 12
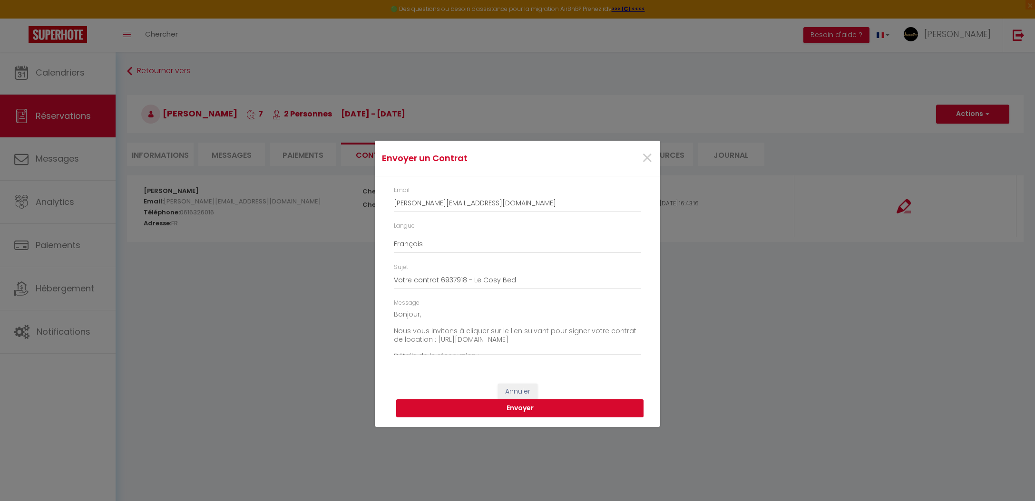
click at [518, 412] on button "Envoyer" at bounding box center [519, 409] width 247 height 18
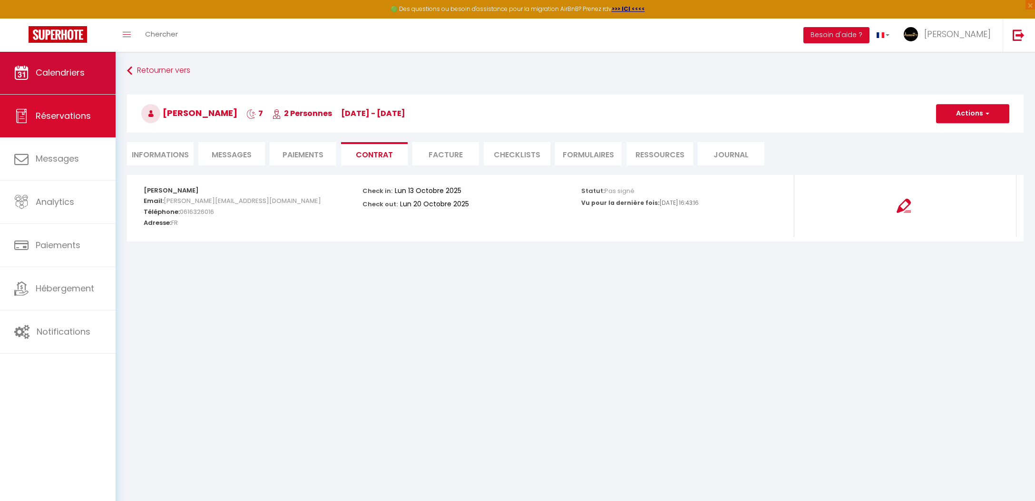
click at [98, 73] on link "Calendriers" at bounding box center [58, 72] width 116 height 43
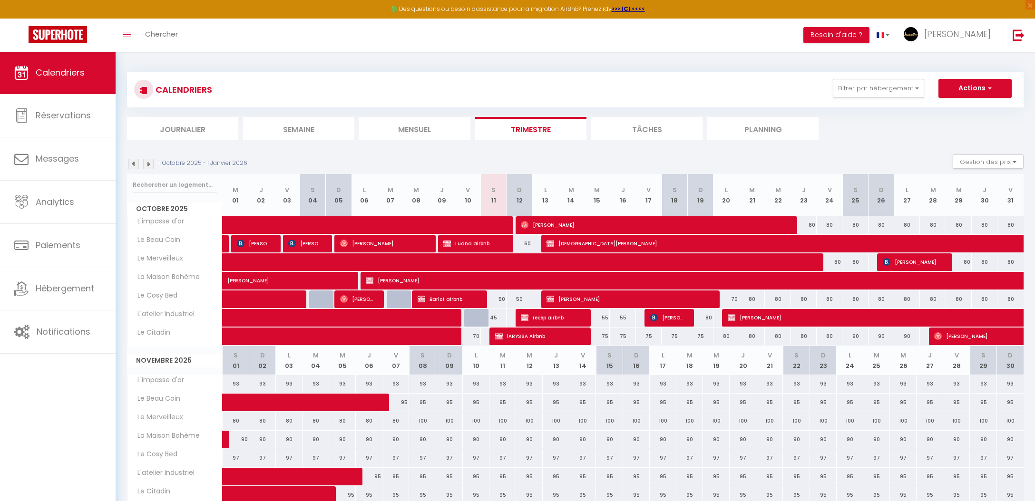
click at [501, 300] on div "50" at bounding box center [494, 300] width 26 height 18
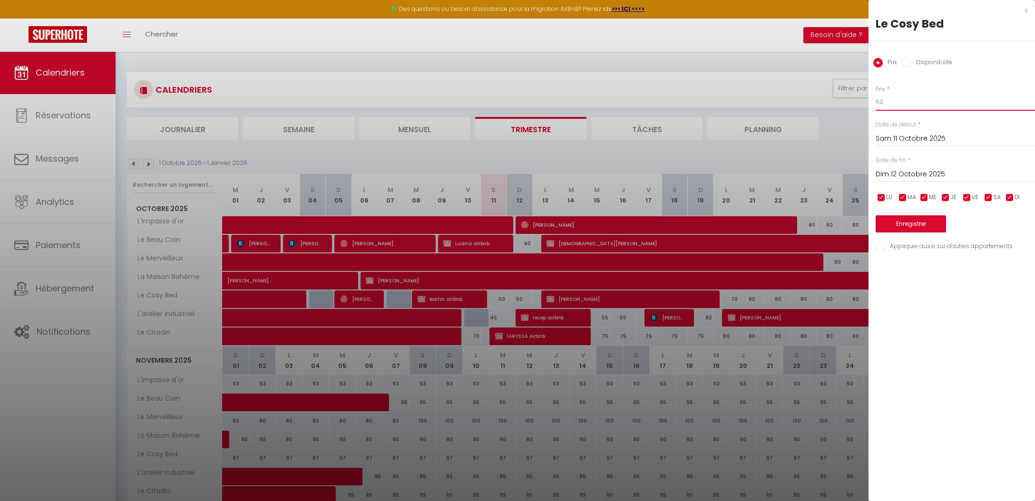
click at [888, 102] on input "50" at bounding box center [955, 102] width 159 height 17
click at [912, 178] on input "Dim 12 Octobre 2025" at bounding box center [955, 174] width 159 height 12
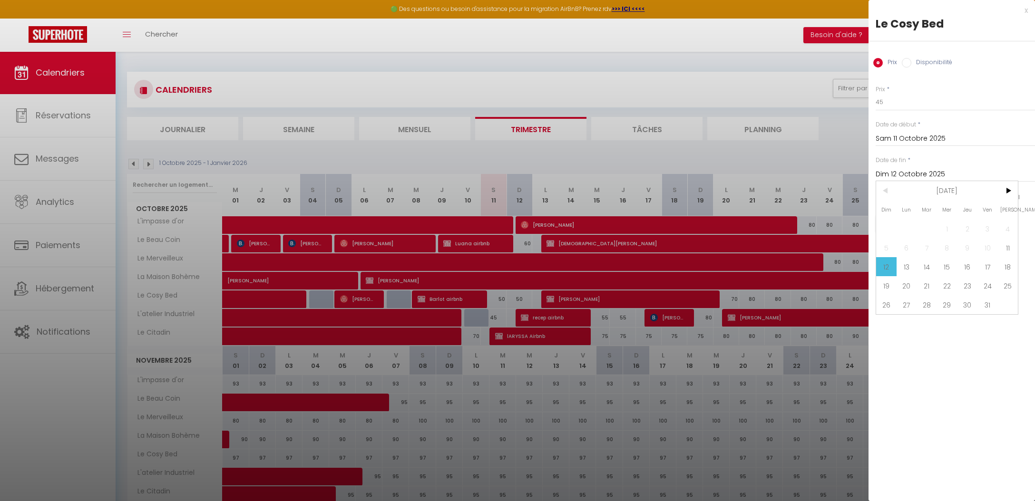
click at [919, 265] on span "14" at bounding box center [927, 266] width 20 height 19
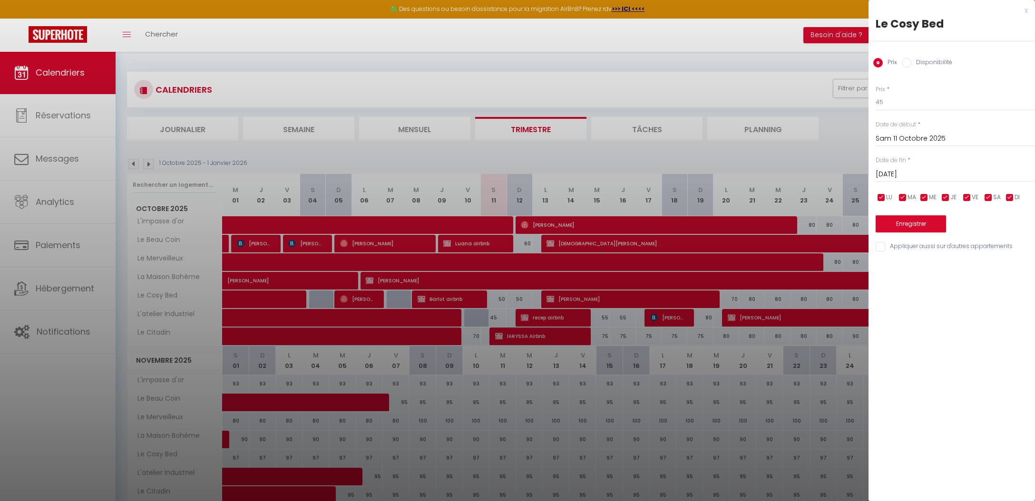
click at [899, 228] on button "Enregistrer" at bounding box center [911, 224] width 70 height 17
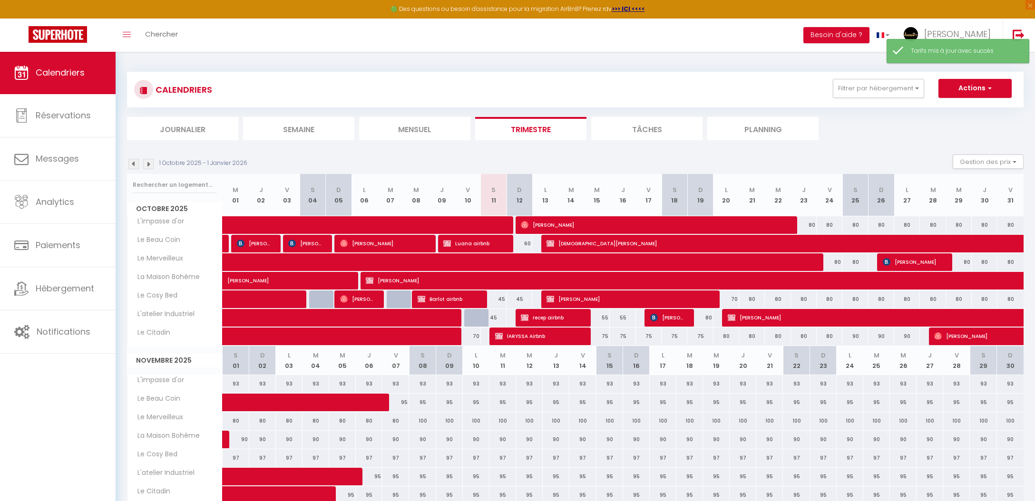
click at [605, 319] on div "55" at bounding box center [597, 318] width 26 height 18
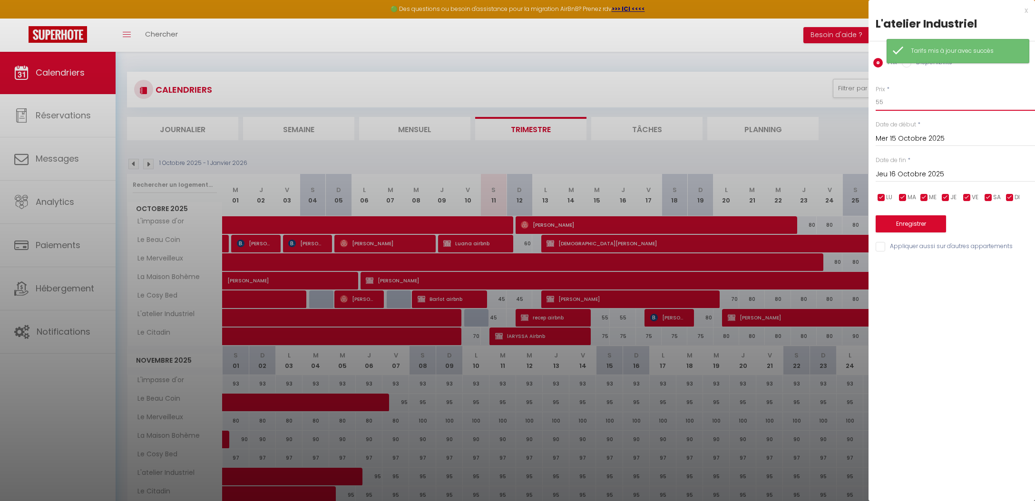
click at [939, 105] on input "55" at bounding box center [955, 102] width 159 height 17
click at [955, 170] on input "Jeu 16 Octobre 2025" at bounding box center [955, 174] width 159 height 12
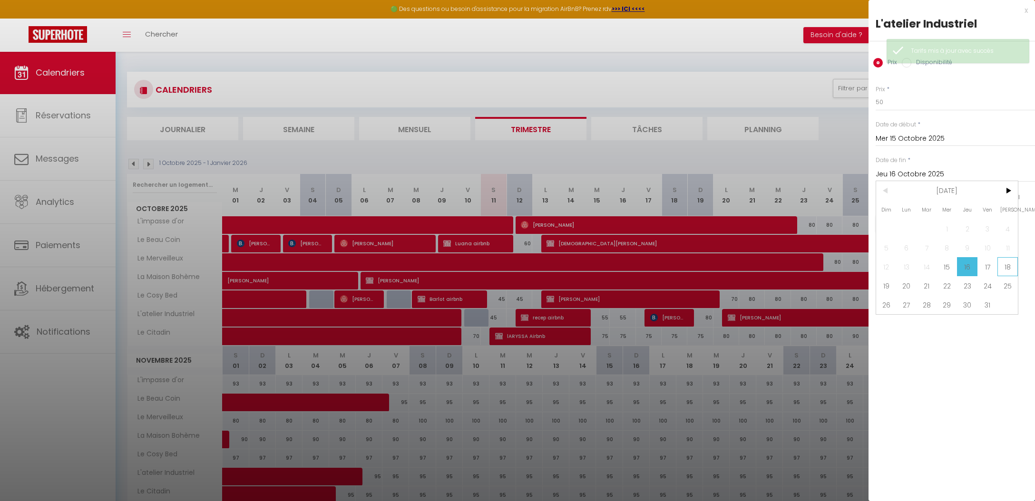
click at [1009, 266] on span "18" at bounding box center [1008, 266] width 20 height 19
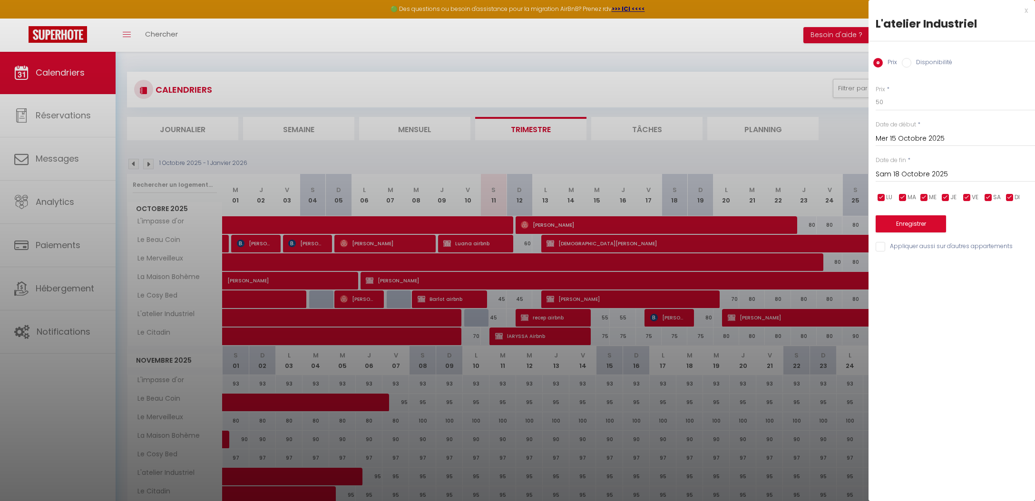
click at [935, 230] on button "Enregistrer" at bounding box center [911, 224] width 70 height 17
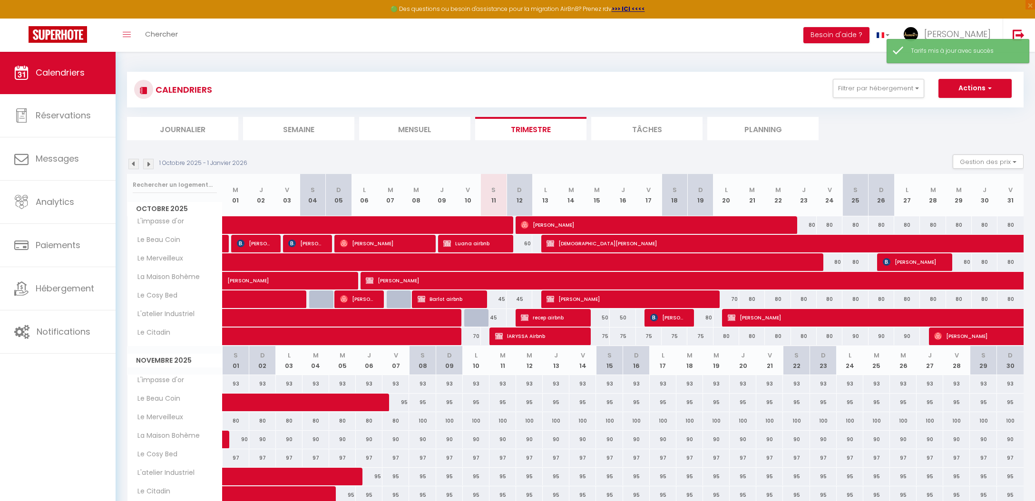
click at [679, 319] on span "teitgen frederic" at bounding box center [667, 318] width 34 height 18
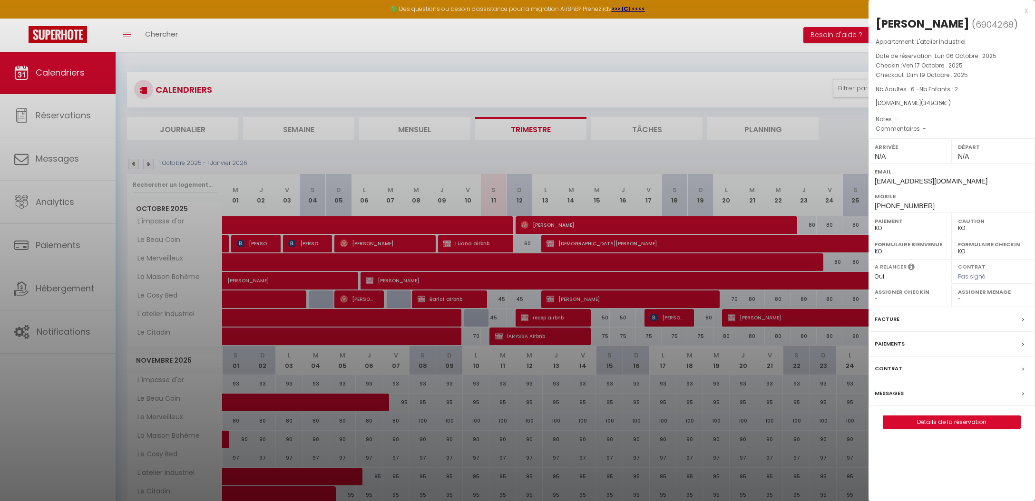
click at [682, 345] on div at bounding box center [517, 250] width 1035 height 501
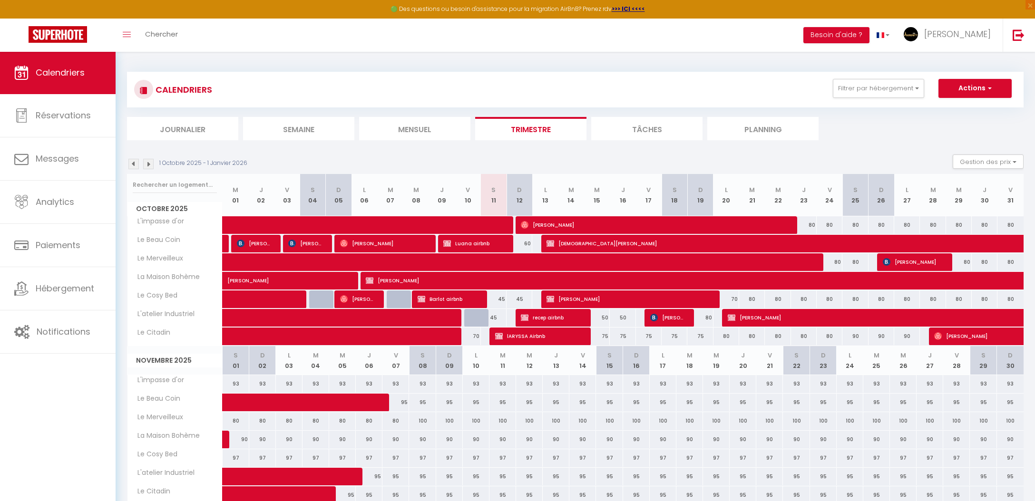
click at [598, 299] on span "Philippe teyssie" at bounding box center [628, 299] width 163 height 18
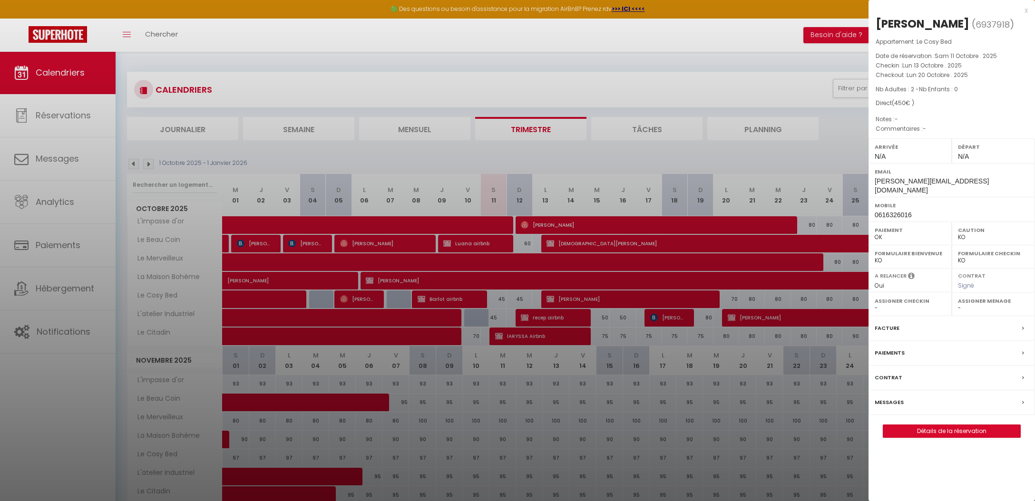
click at [895, 373] on label "Contrat" at bounding box center [889, 378] width 28 height 10
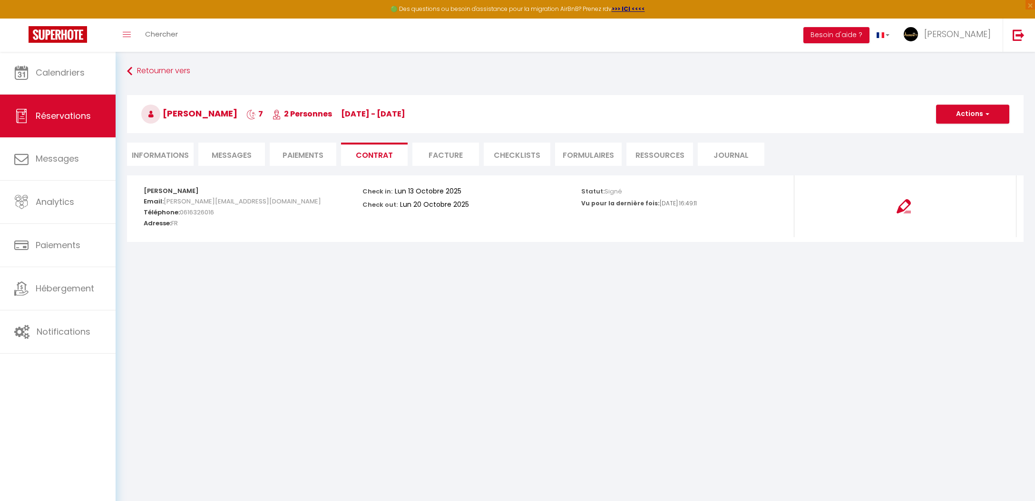
click at [983, 113] on button "Actions" at bounding box center [972, 114] width 73 height 19
click at [975, 140] on link "Voir le contrat" at bounding box center [966, 135] width 80 height 12
click at [74, 62] on link "Calendriers" at bounding box center [58, 72] width 116 height 43
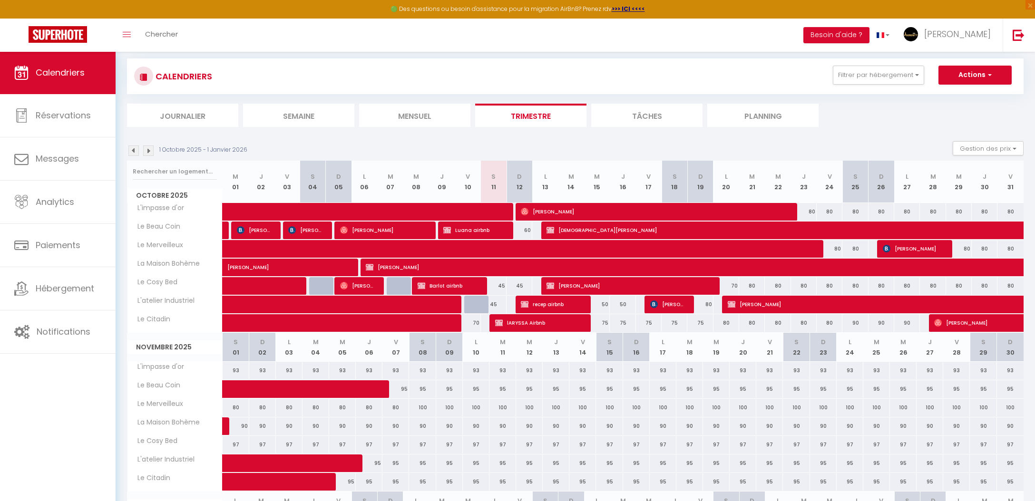
scroll to position [42, 0]
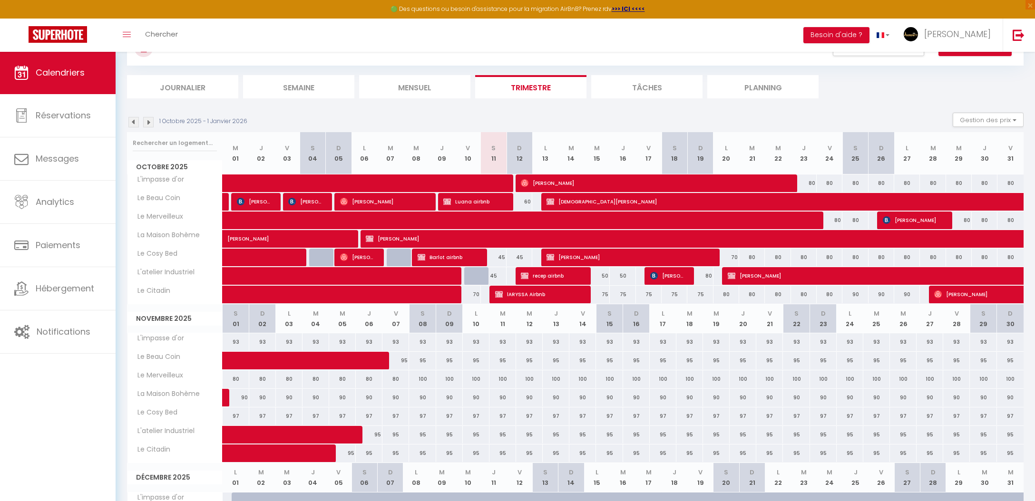
click at [269, 458] on span at bounding box center [281, 454] width 88 height 18
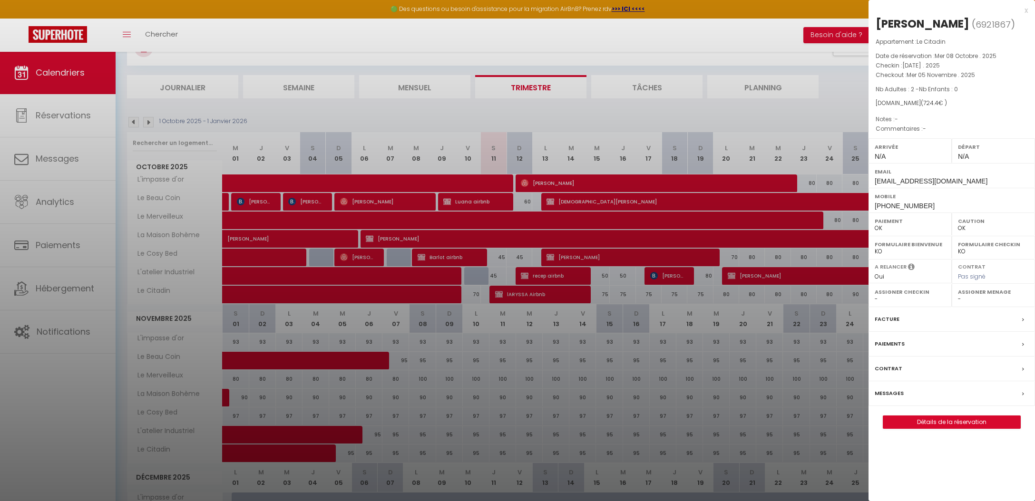
click at [271, 456] on div at bounding box center [517, 250] width 1035 height 501
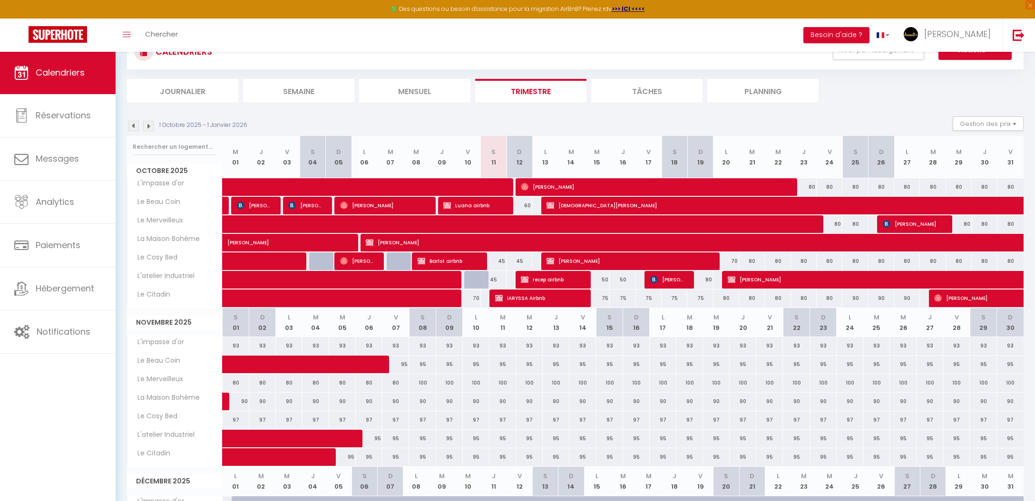
scroll to position [36, 0]
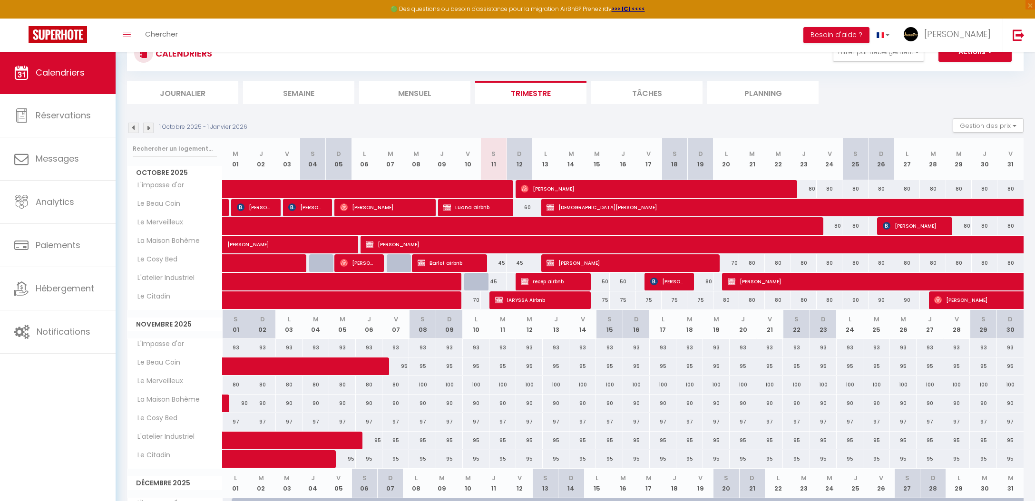
click at [235, 421] on div "97" at bounding box center [236, 422] width 27 height 18
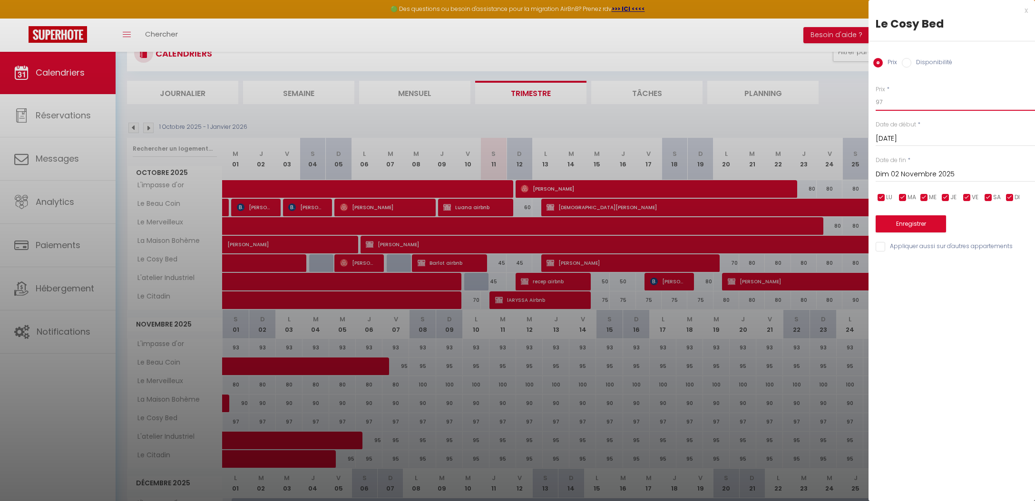
click at [957, 104] on input "97" at bounding box center [955, 102] width 159 height 17
click at [956, 170] on input "Dim 02 Novembre 2025" at bounding box center [955, 174] width 159 height 12
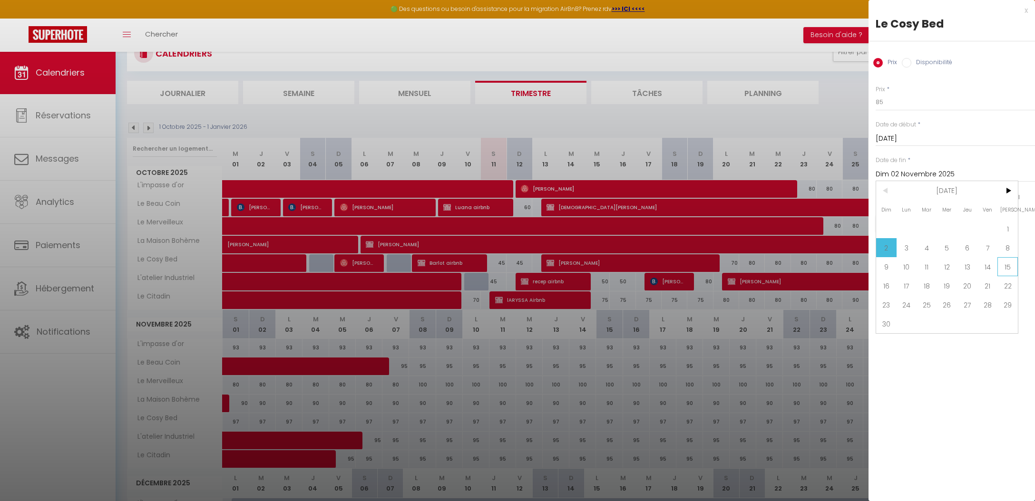
click at [1007, 271] on span "15" at bounding box center [1008, 266] width 20 height 19
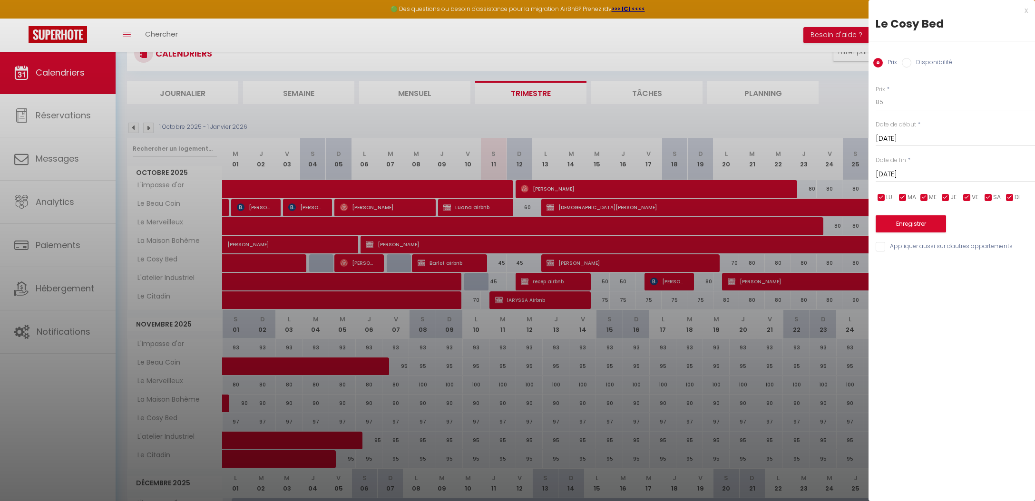
click at [902, 216] on button "Enregistrer" at bounding box center [911, 224] width 70 height 17
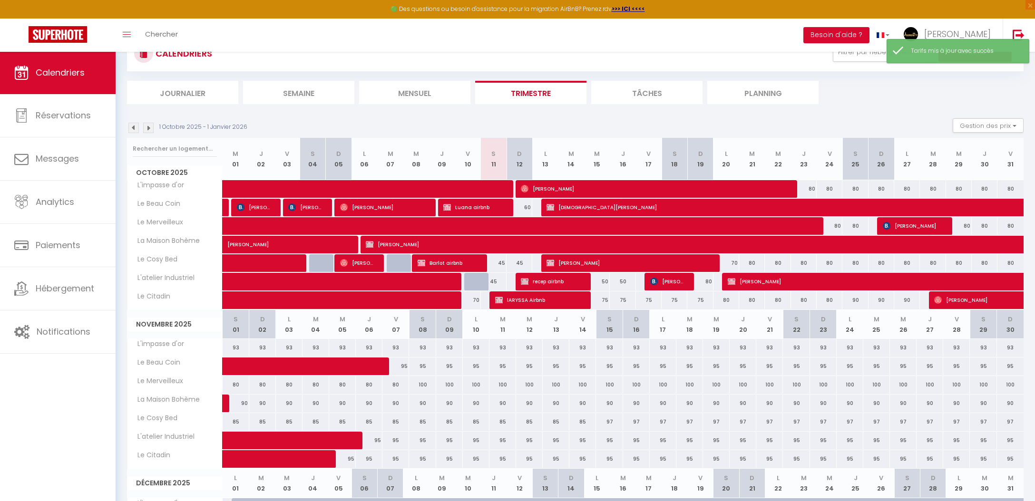
click at [235, 346] on div "93" at bounding box center [236, 348] width 27 height 18
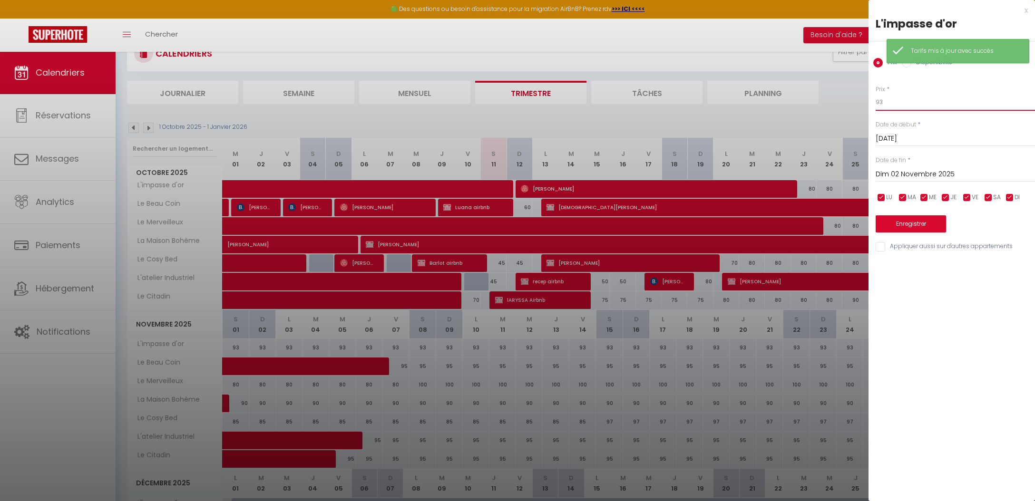
click at [904, 105] on input "93" at bounding box center [955, 102] width 159 height 17
click at [902, 179] on input "Dim 02 Novembre 2025" at bounding box center [955, 174] width 159 height 12
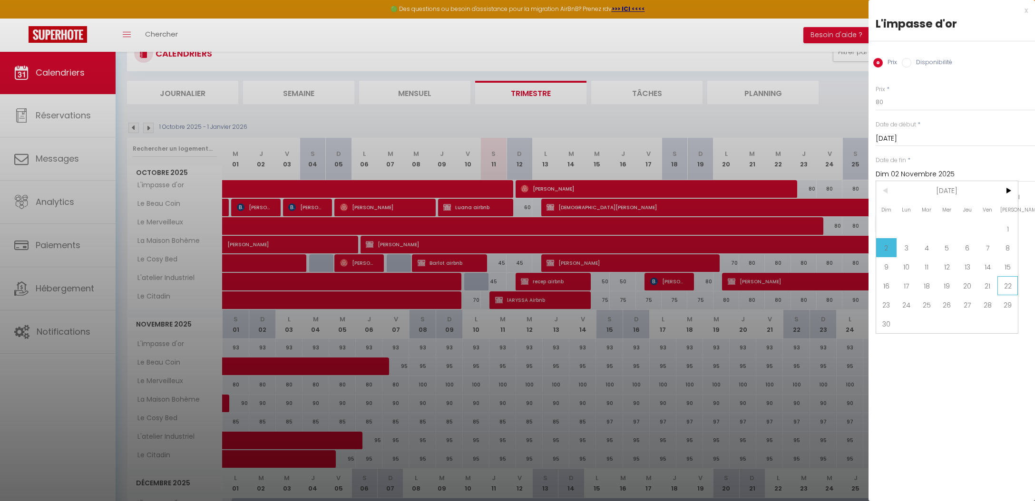
click at [1005, 284] on span "22" at bounding box center [1008, 285] width 20 height 19
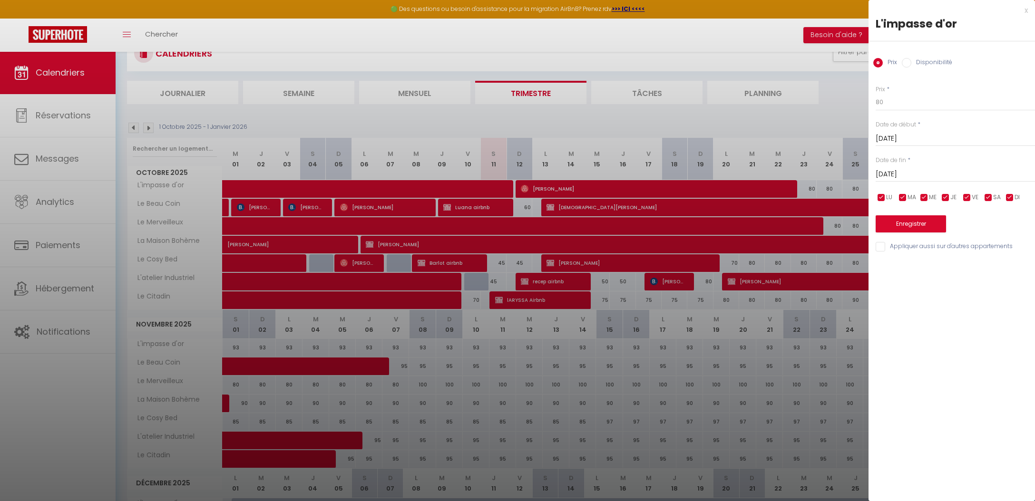
click at [917, 228] on button "Enregistrer" at bounding box center [911, 224] width 70 height 17
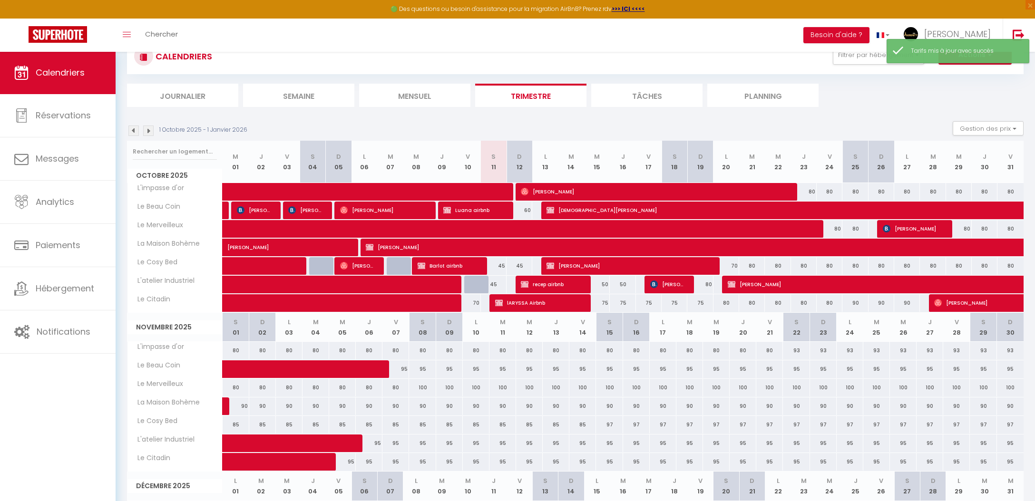
click at [398, 367] on div "95" at bounding box center [395, 370] width 27 height 18
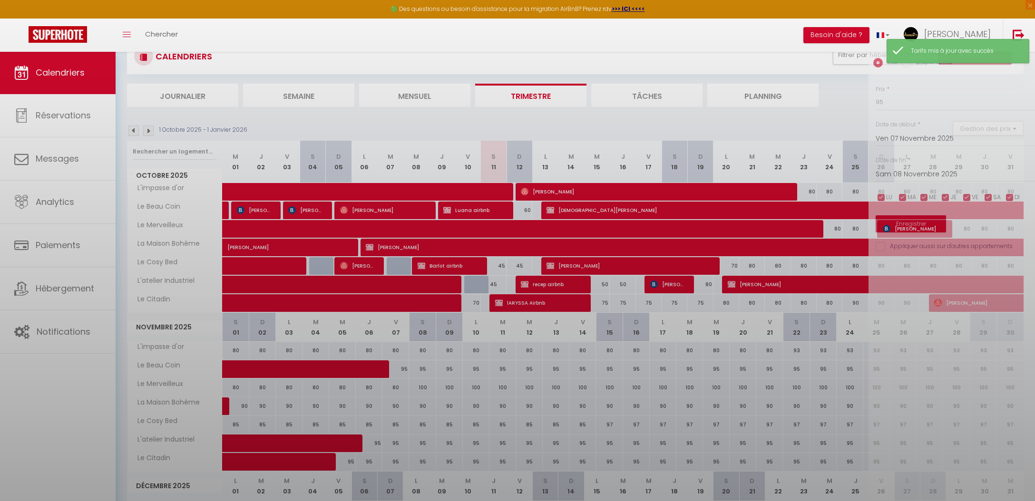
scroll to position [33, 0]
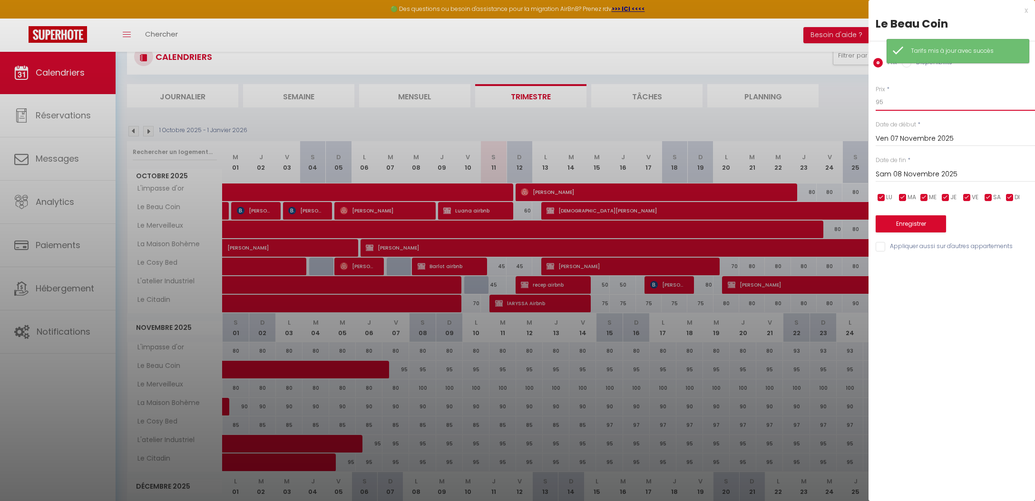
click at [911, 99] on input "95" at bounding box center [955, 102] width 159 height 17
click at [918, 174] on input "Sam 08 Novembre 2025" at bounding box center [955, 174] width 159 height 12
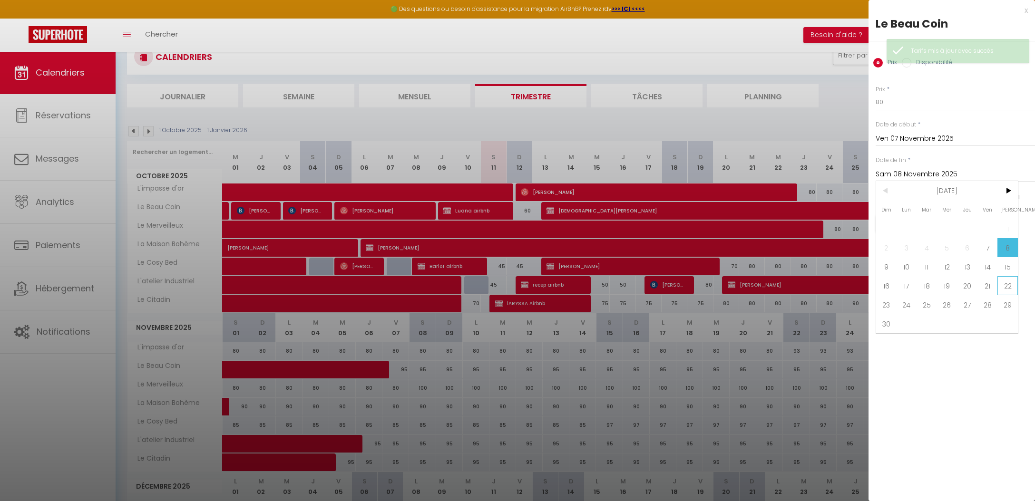
click at [1005, 286] on span "22" at bounding box center [1008, 285] width 20 height 19
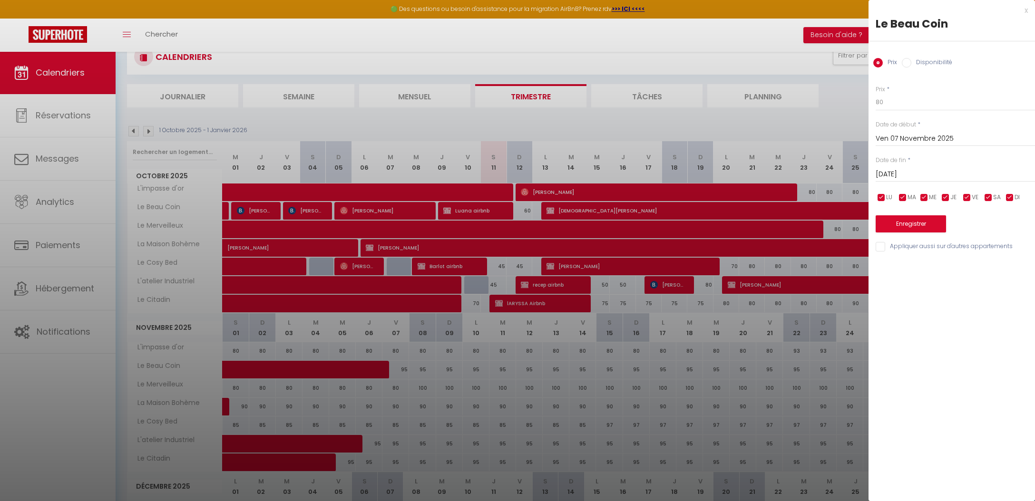
click at [923, 219] on button "Enregistrer" at bounding box center [911, 224] width 70 height 17
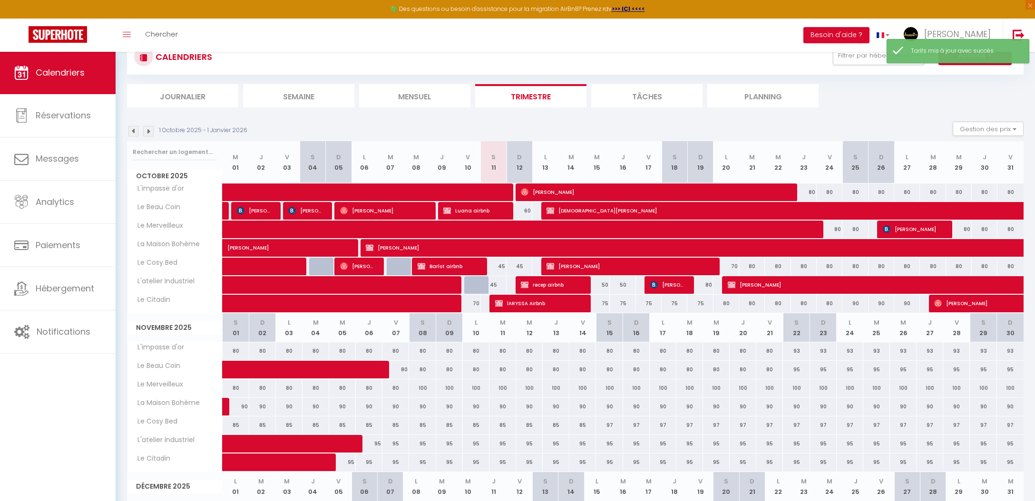
click at [432, 387] on div "100" at bounding box center [422, 389] width 27 height 18
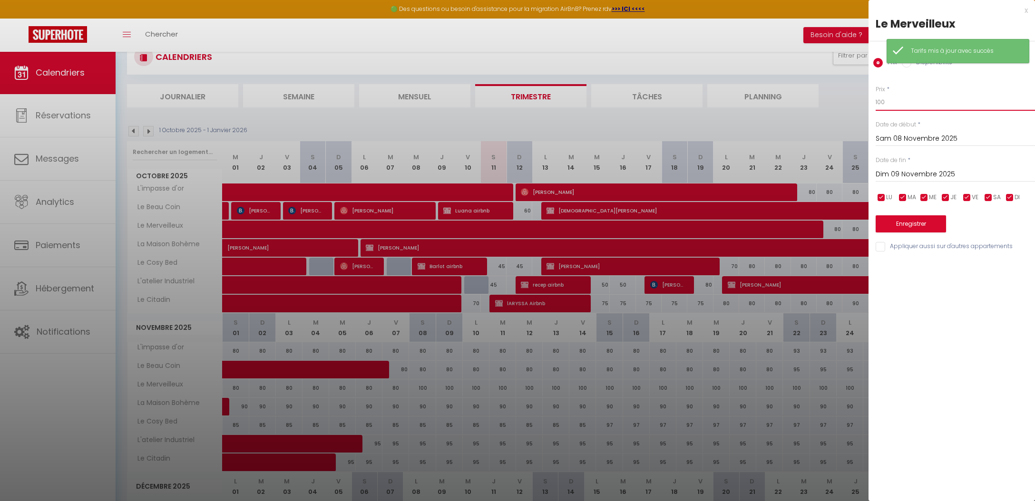
click at [959, 105] on input "100" at bounding box center [955, 102] width 159 height 17
click at [957, 168] on input "Dim 09 Novembre 2025" at bounding box center [955, 174] width 159 height 12
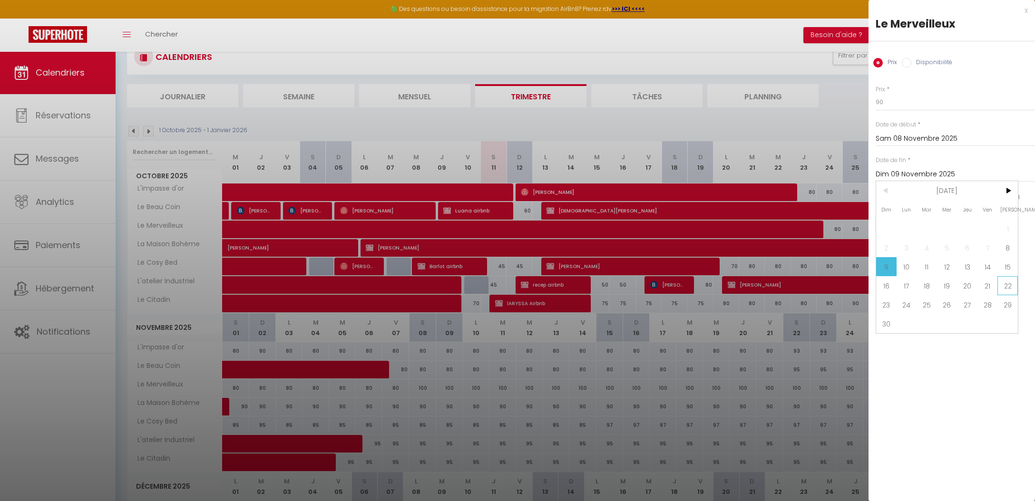
click at [1004, 288] on span "22" at bounding box center [1008, 285] width 20 height 19
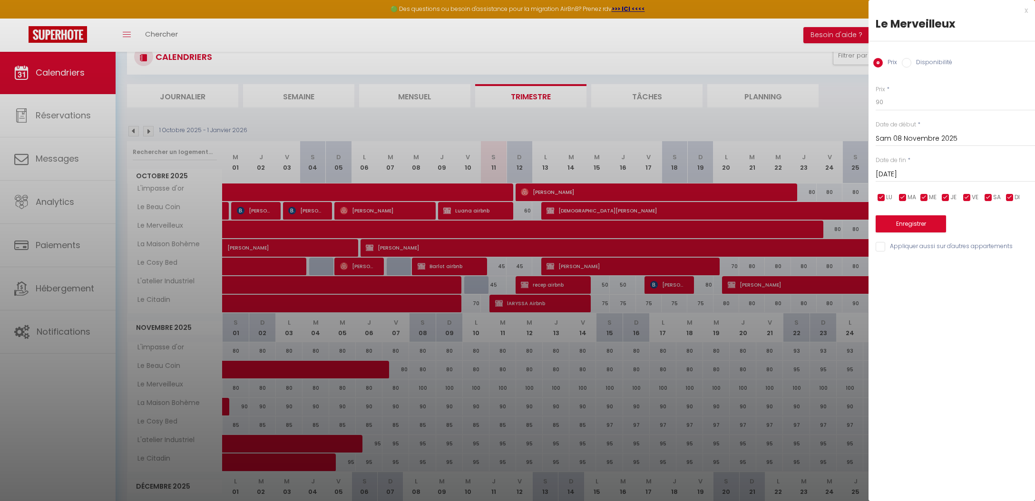
click at [920, 222] on button "Enregistrer" at bounding box center [911, 224] width 70 height 17
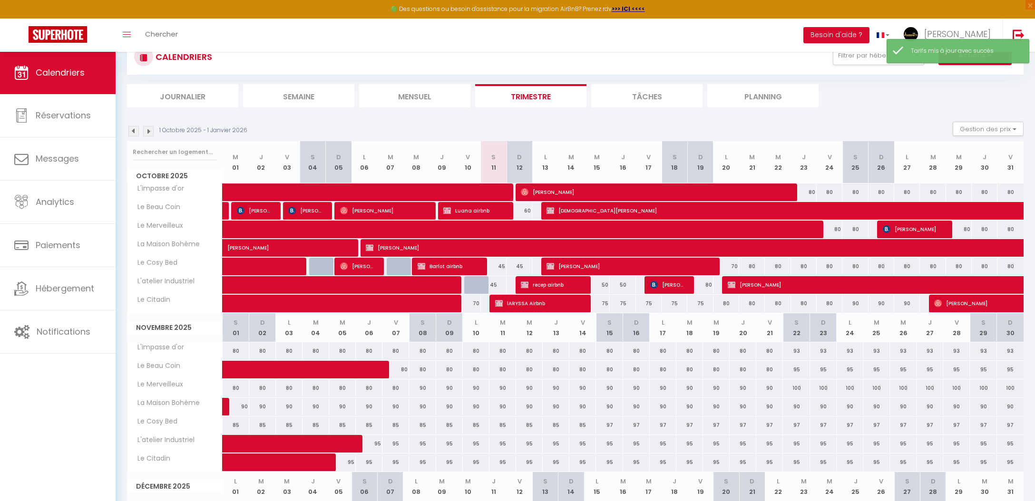
click at [243, 407] on link at bounding box center [241, 409] width 27 height 13
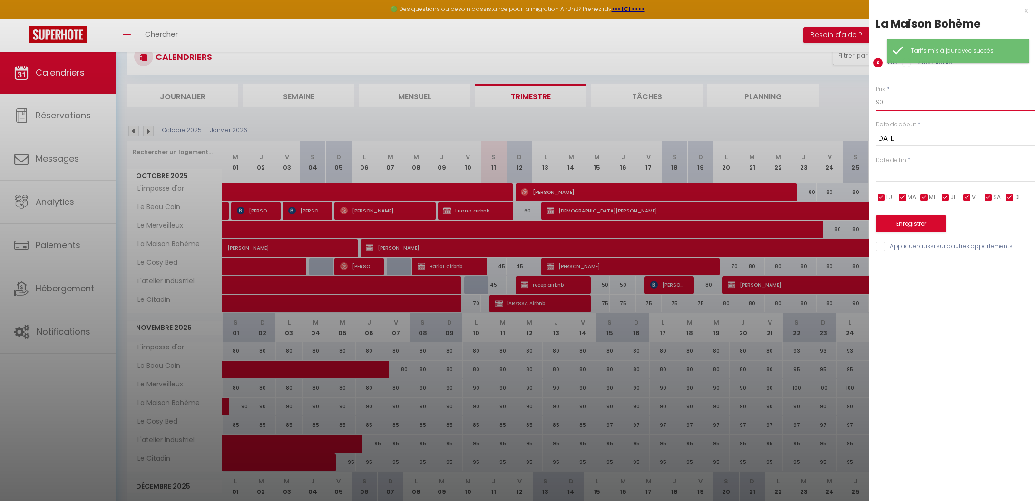
click at [932, 102] on input "90" at bounding box center [955, 102] width 159 height 17
click at [931, 102] on input "90" at bounding box center [955, 102] width 159 height 17
click at [934, 140] on input "Sam 01 Novembre 2025" at bounding box center [955, 139] width 159 height 12
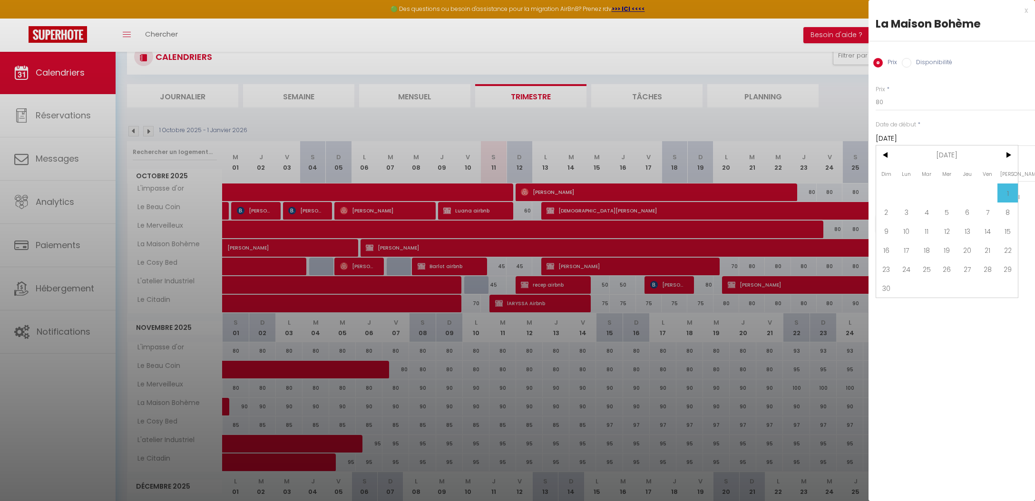
click at [996, 136] on input "Sam 01 Novembre 2025" at bounding box center [955, 139] width 159 height 12
click at [954, 170] on input "text" at bounding box center [955, 174] width 159 height 12
click at [1010, 194] on span ">" at bounding box center [1008, 190] width 20 height 19
click at [890, 323] on span "30" at bounding box center [886, 323] width 20 height 19
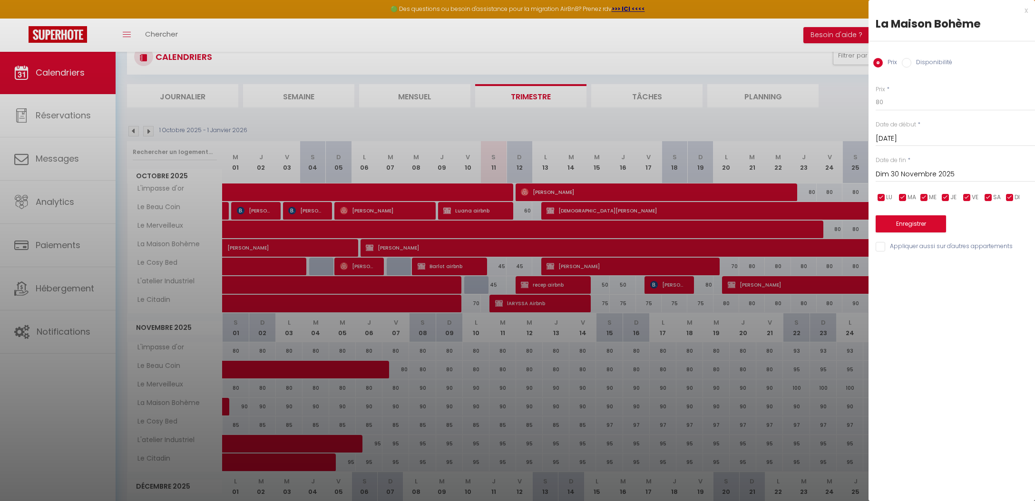
click at [903, 228] on button "Enregistrer" at bounding box center [911, 224] width 70 height 17
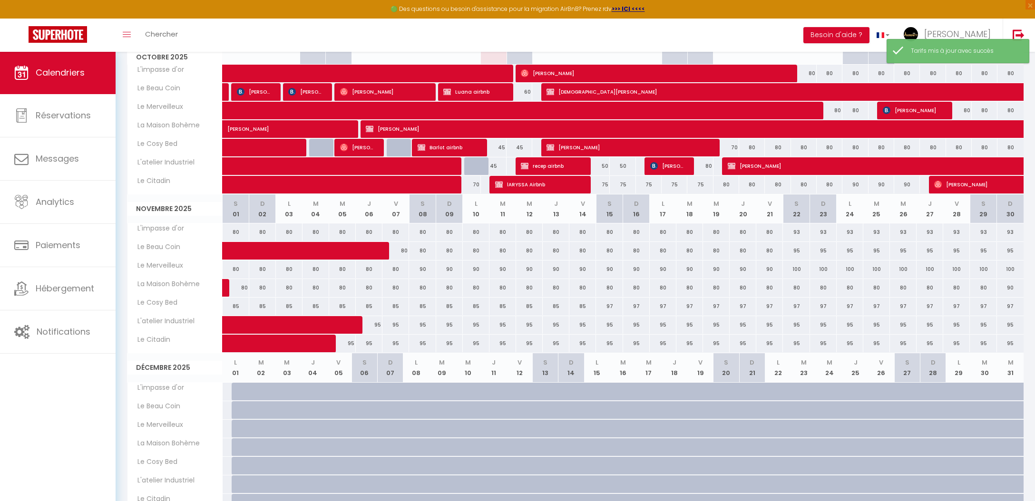
scroll to position [152, 0]
click at [378, 324] on div "95" at bounding box center [369, 325] width 27 height 18
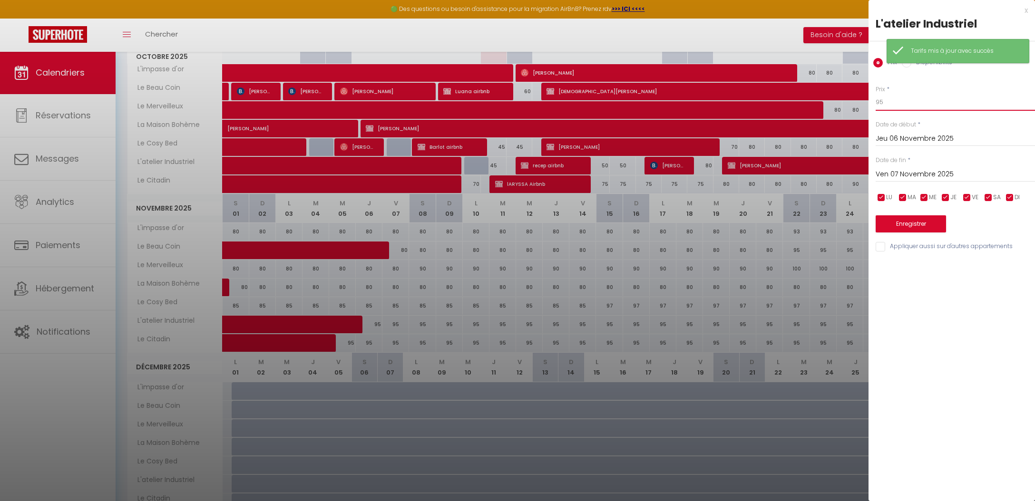
click at [876, 110] on input "95" at bounding box center [955, 102] width 159 height 17
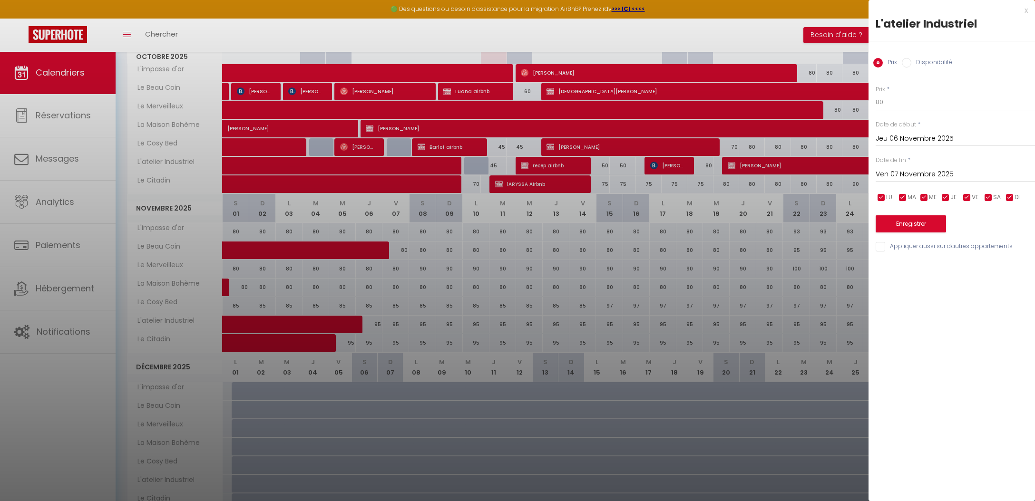
click at [918, 176] on input "Ven 07 Novembre 2025" at bounding box center [955, 174] width 159 height 12
click at [891, 325] on span "30" at bounding box center [886, 323] width 20 height 19
click at [925, 217] on button "Enregistrer" at bounding box center [911, 224] width 70 height 17
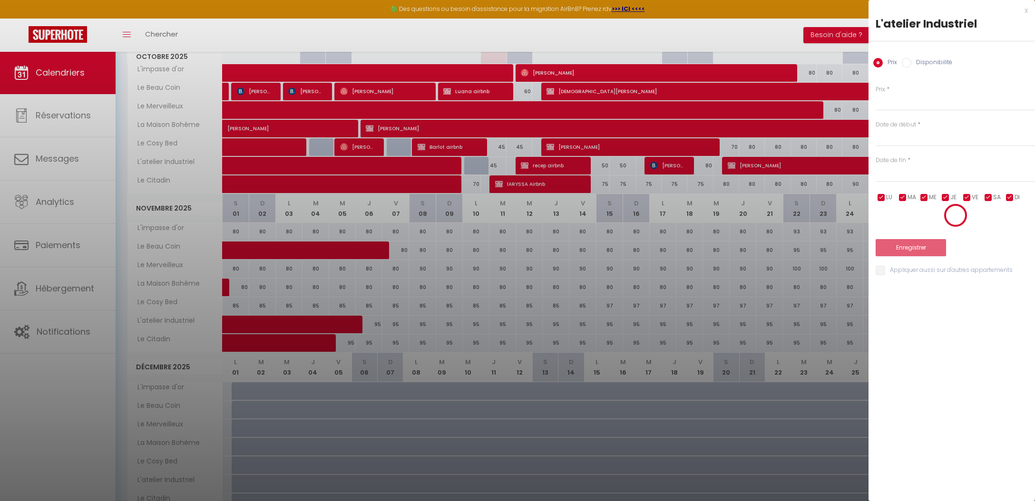
scroll to position [51, 0]
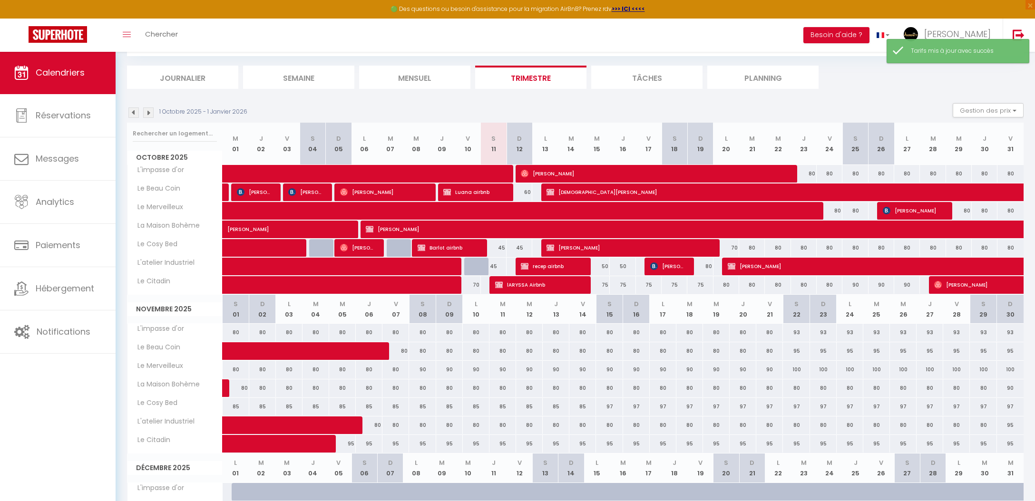
click at [346, 443] on div "95" at bounding box center [342, 444] width 27 height 18
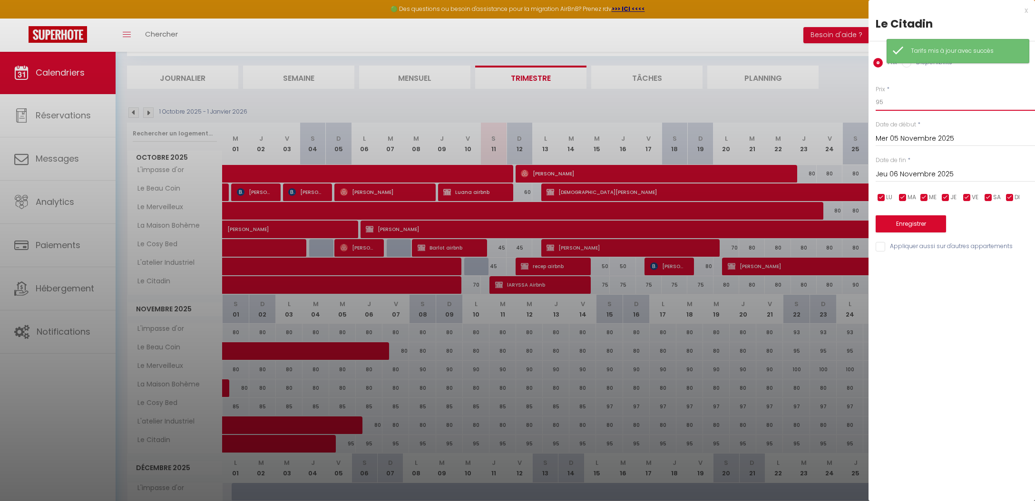
click at [897, 103] on input "95" at bounding box center [955, 102] width 159 height 17
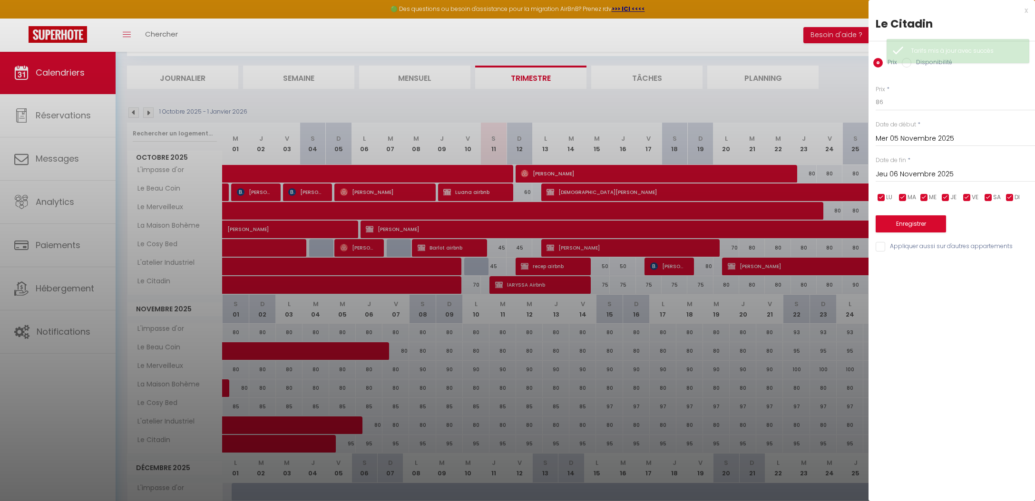
click at [920, 169] on input "Jeu 06 Novembre 2025" at bounding box center [955, 174] width 159 height 12
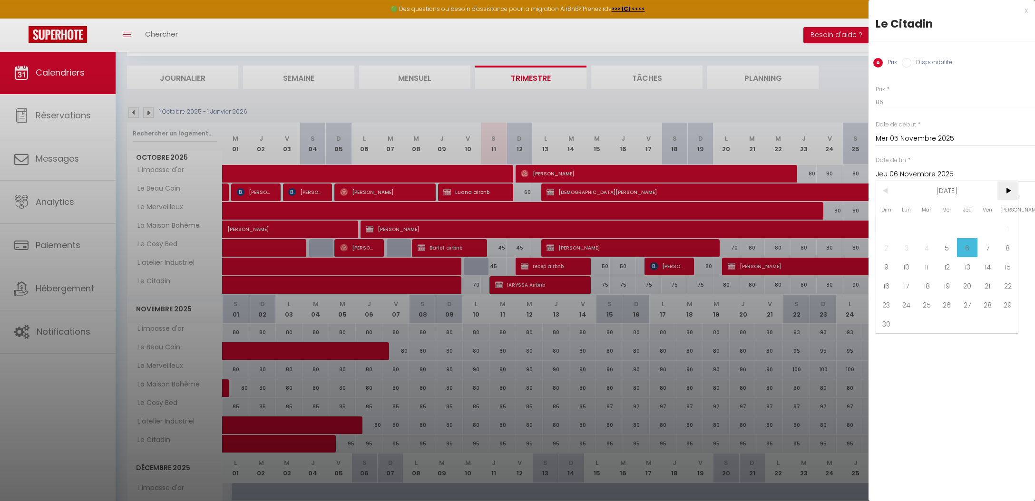
click at [1009, 195] on span ">" at bounding box center [1008, 190] width 20 height 19
click at [907, 230] on span "1" at bounding box center [907, 228] width 20 height 19
click at [905, 222] on button "Enregistrer" at bounding box center [911, 224] width 70 height 17
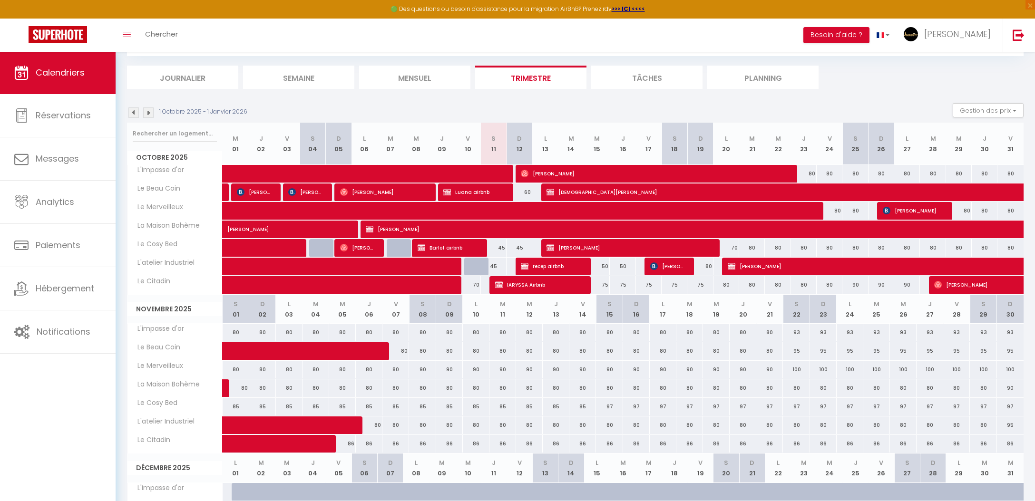
click at [589, 249] on span "Philippe teyssie" at bounding box center [628, 248] width 163 height 18
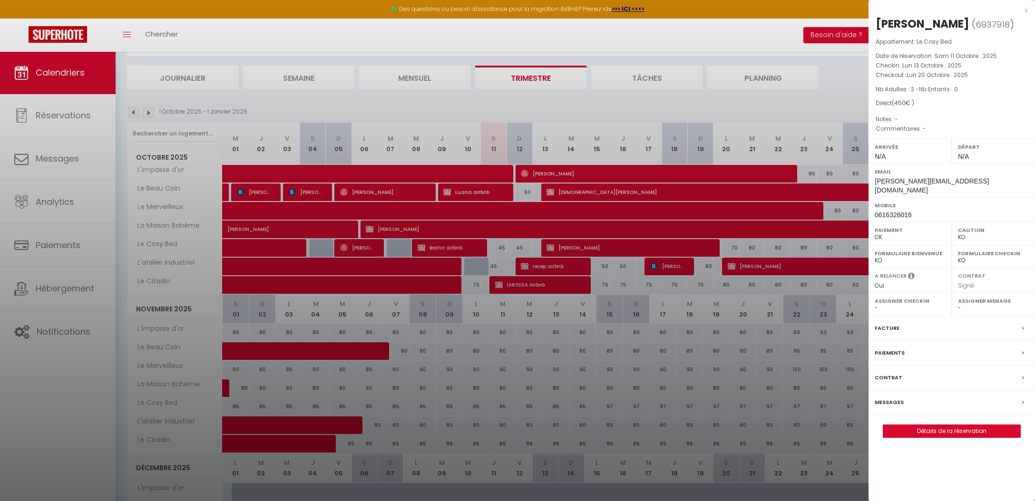
click at [889, 373] on label "Contrat" at bounding box center [889, 378] width 28 height 10
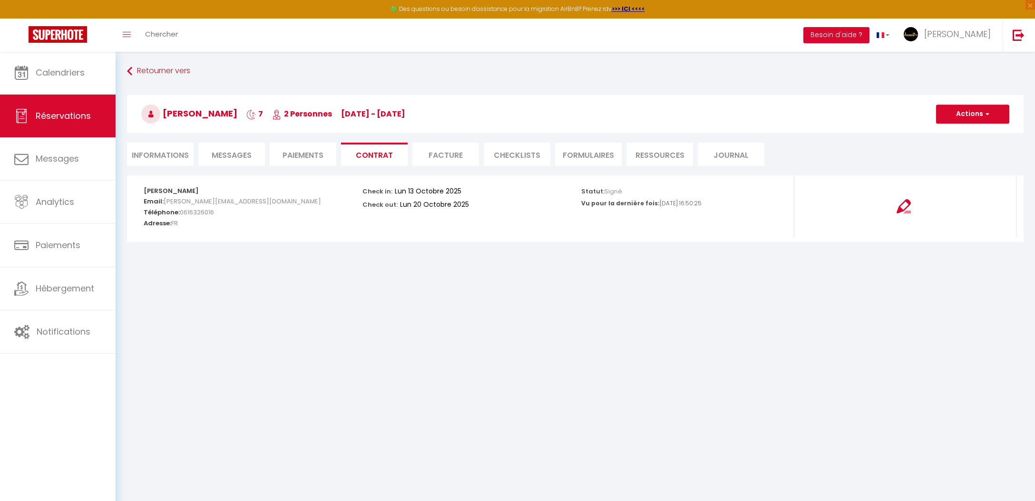
click at [977, 114] on button "Actions" at bounding box center [972, 114] width 73 height 19
click at [981, 131] on link "Voir le contrat" at bounding box center [966, 135] width 80 height 12
click at [85, 70] on link "Calendriers" at bounding box center [58, 72] width 116 height 43
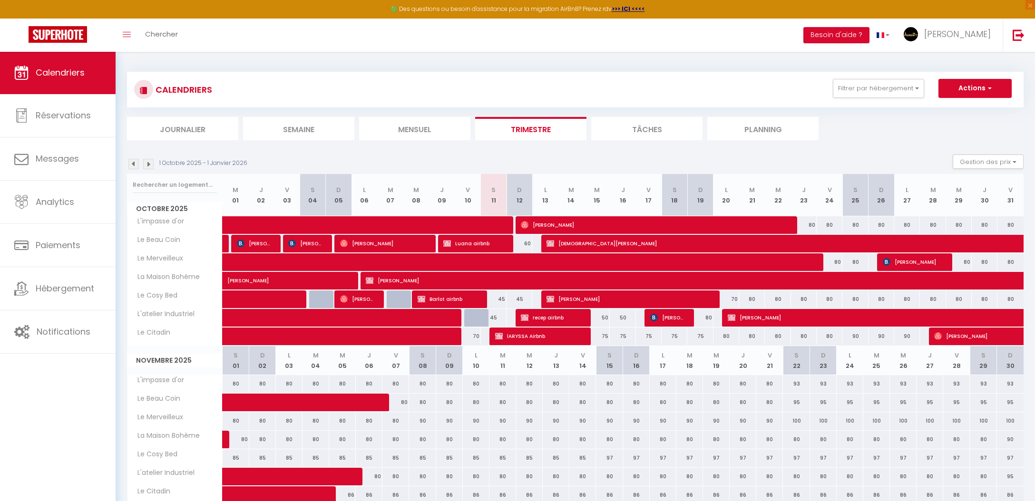
click at [811, 314] on span "philippe teyssie" at bounding box center [914, 318] width 372 height 18
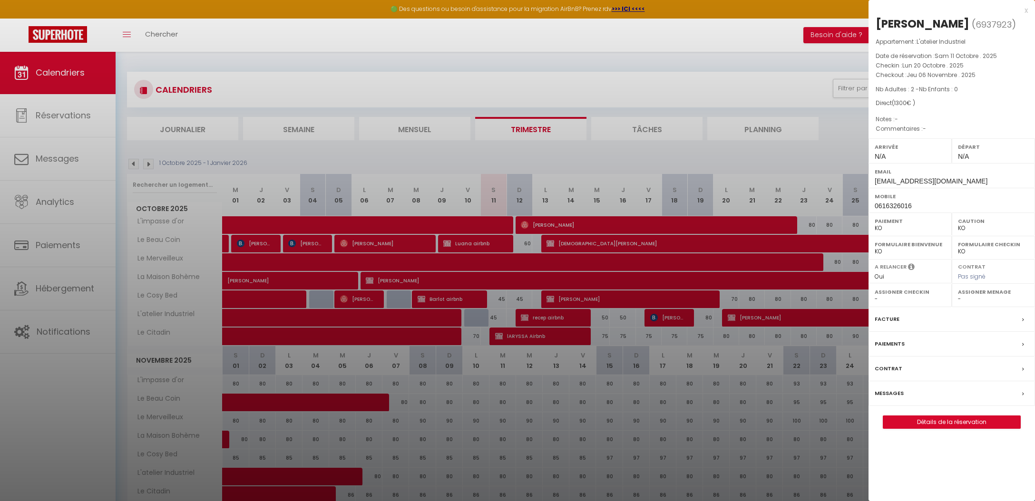
click at [874, 368] on div "Contrat" at bounding box center [952, 369] width 167 height 25
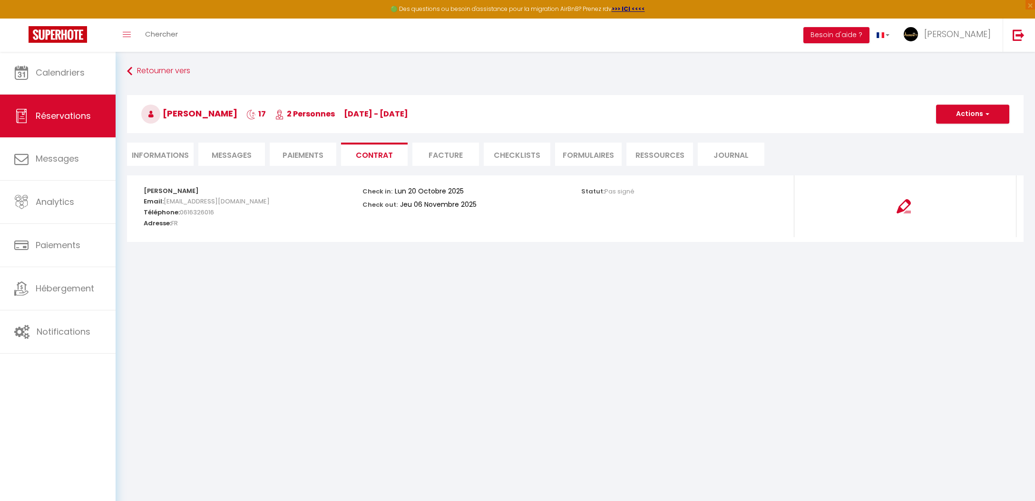
click at [960, 113] on button "Actions" at bounding box center [972, 114] width 73 height 19
click at [964, 136] on link "Voir le contrat" at bounding box center [966, 135] width 80 height 12
click at [84, 93] on link "Calendriers" at bounding box center [58, 72] width 116 height 43
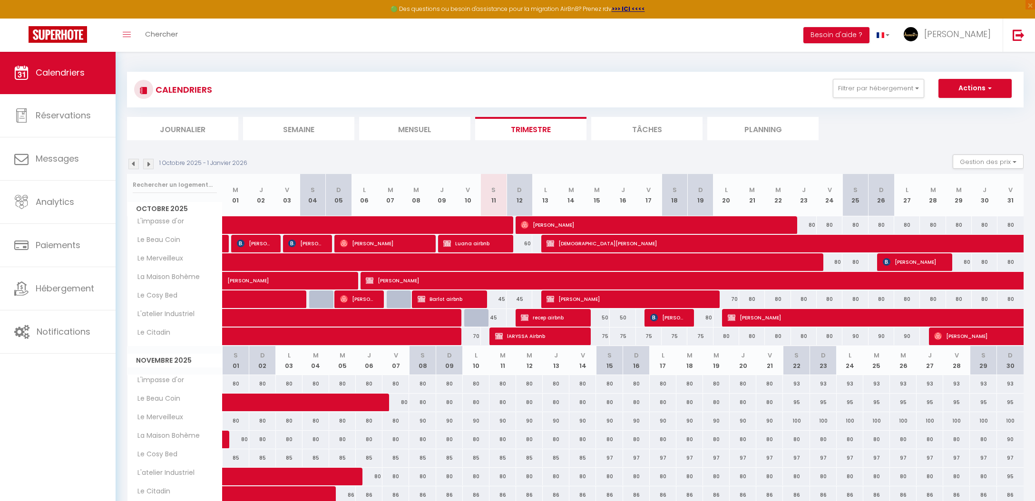
click at [910, 320] on span "philippe teyssie" at bounding box center [914, 318] width 372 height 18
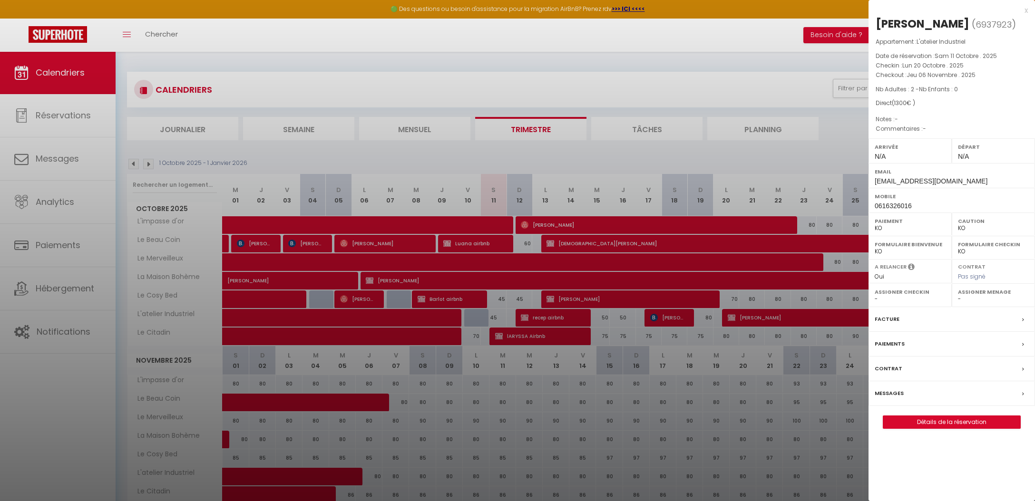
click at [825, 320] on div at bounding box center [517, 250] width 1035 height 501
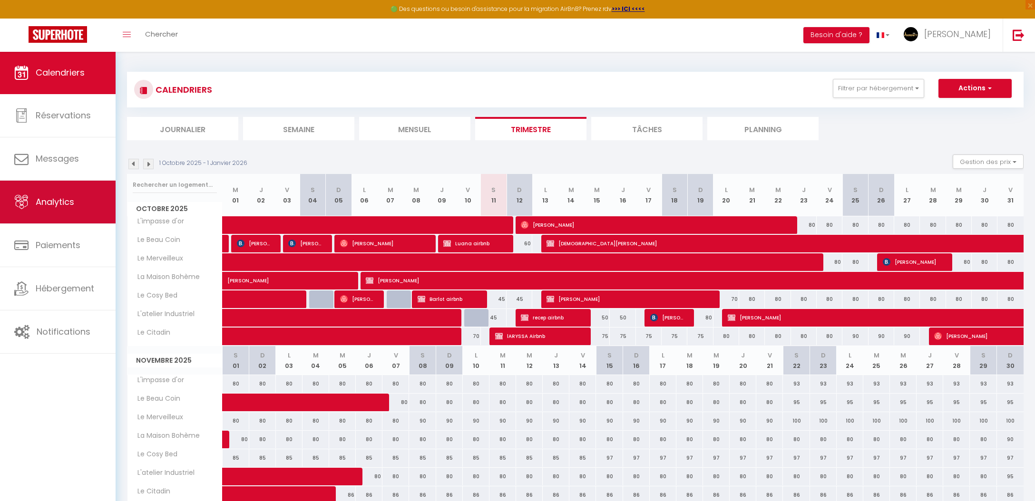
click at [58, 204] on span "Analytics" at bounding box center [55, 202] width 39 height 12
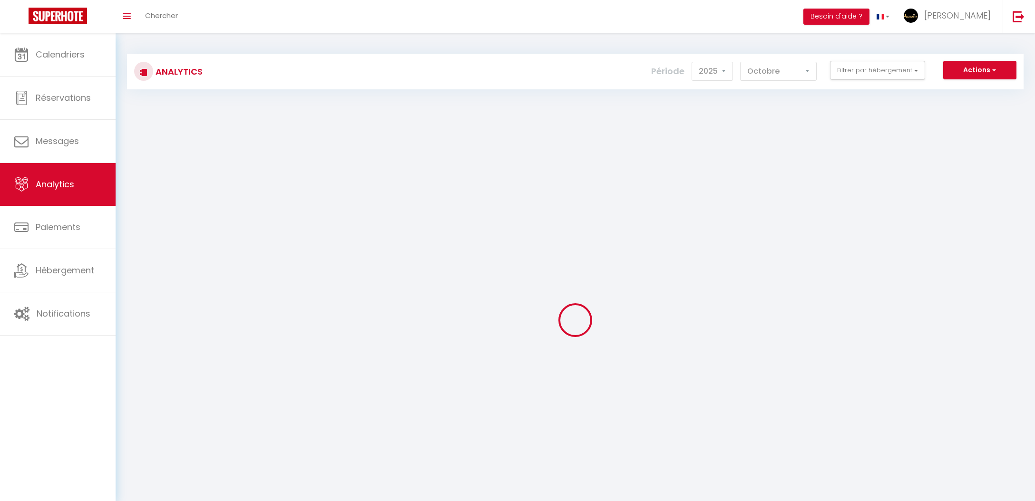
click at [68, 81] on link "Réservations" at bounding box center [58, 98] width 116 height 43
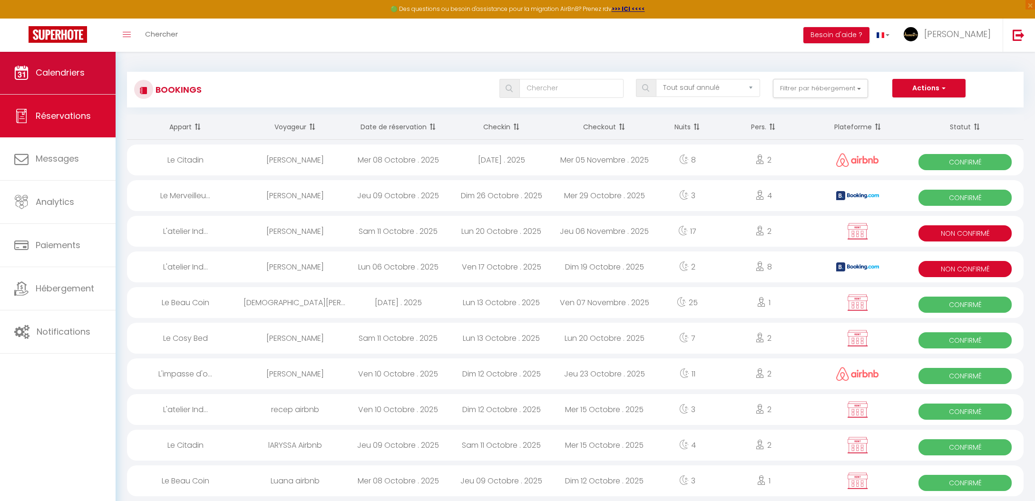
click at [67, 72] on span "Calendriers" at bounding box center [60, 73] width 49 height 12
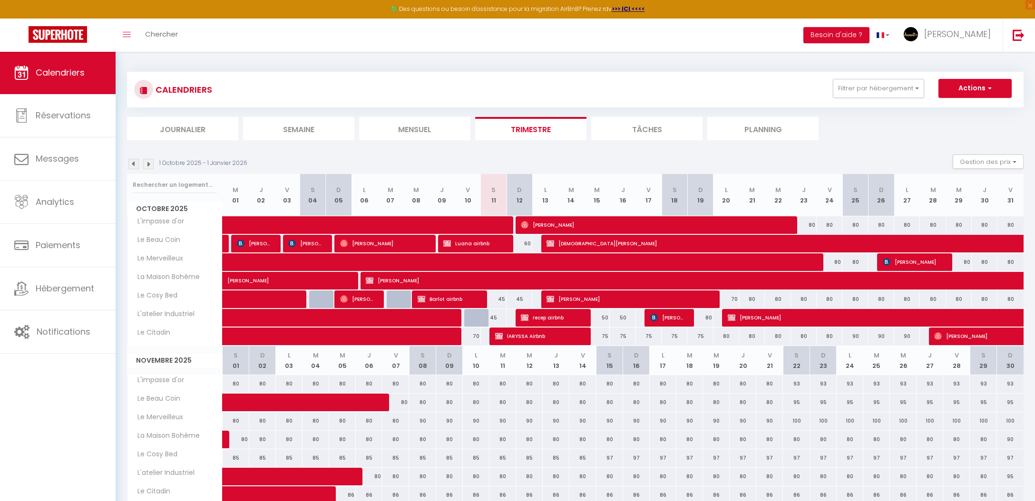
click at [632, 305] on span "Philippe teyssie" at bounding box center [628, 299] width 163 height 18
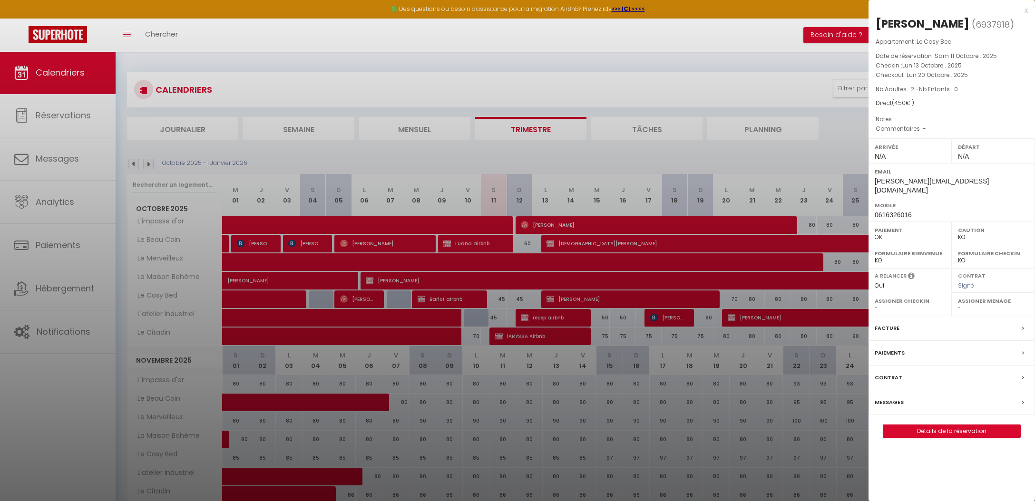
click at [896, 373] on label "Contrat" at bounding box center [889, 378] width 28 height 10
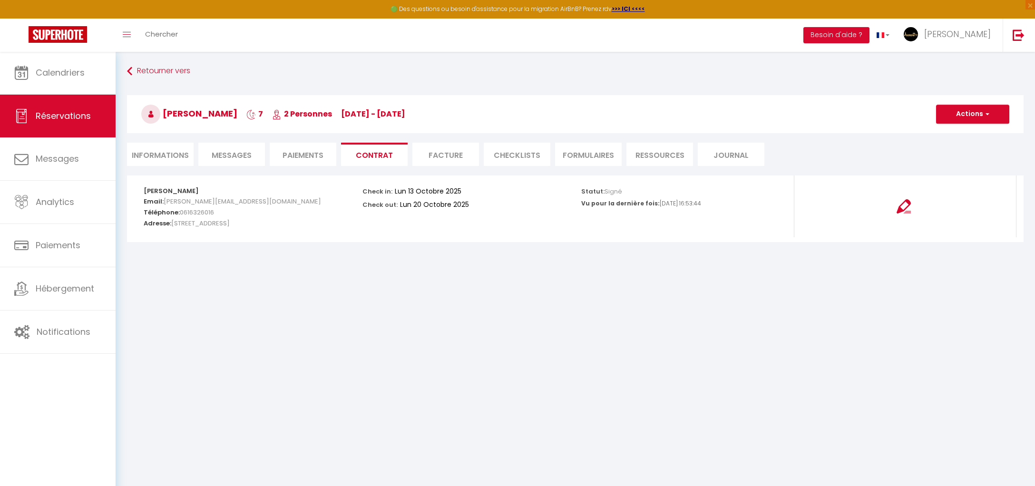
click at [966, 107] on button "Actions" at bounding box center [972, 114] width 73 height 19
click at [958, 136] on link "Voir le contrat" at bounding box center [966, 135] width 80 height 12
click at [65, 72] on span "Calendriers" at bounding box center [60, 73] width 49 height 12
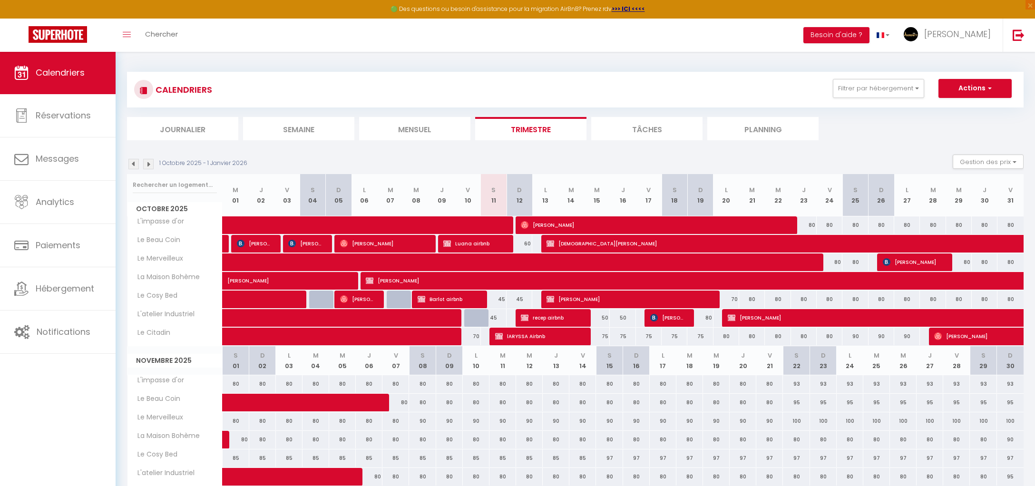
click at [854, 318] on span "philippe teyssie" at bounding box center [914, 318] width 372 height 18
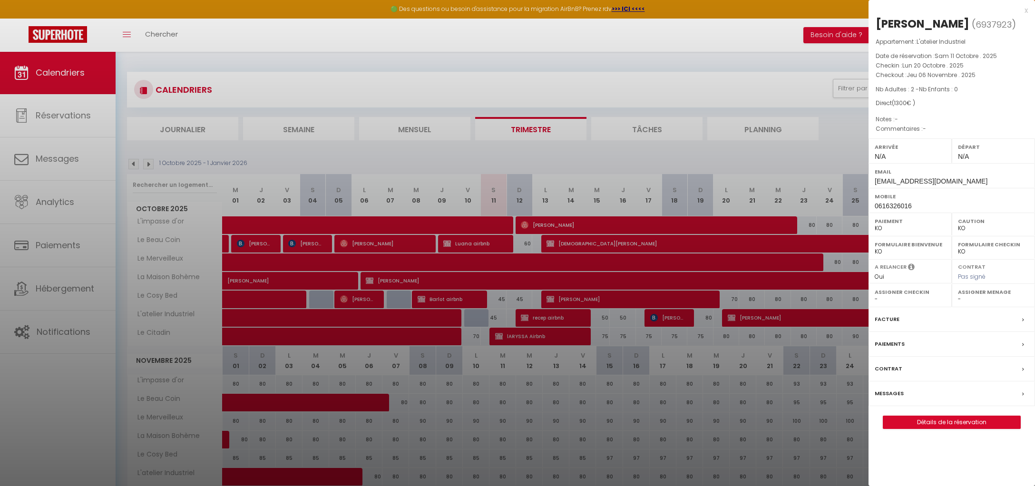
click at [891, 364] on label "Contrat" at bounding box center [889, 369] width 28 height 10
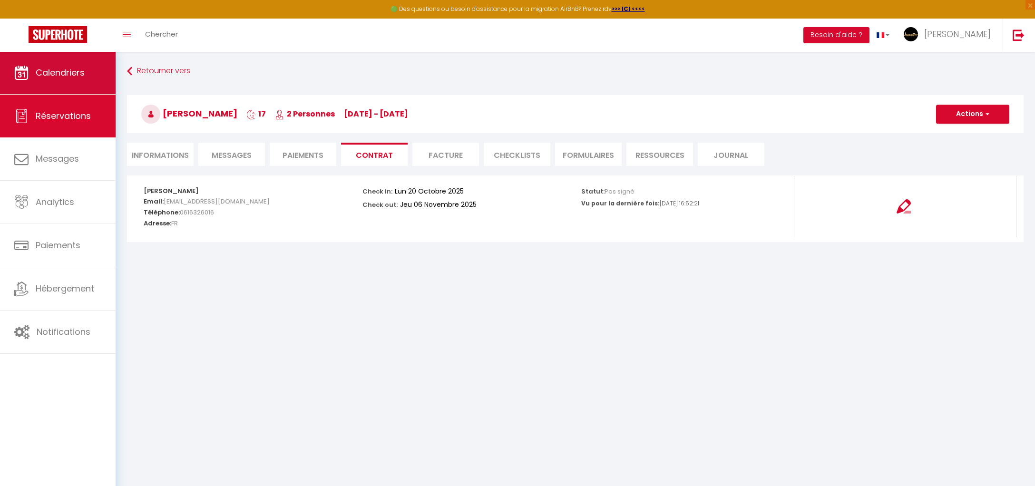
click at [73, 70] on span "Calendriers" at bounding box center [60, 73] width 49 height 12
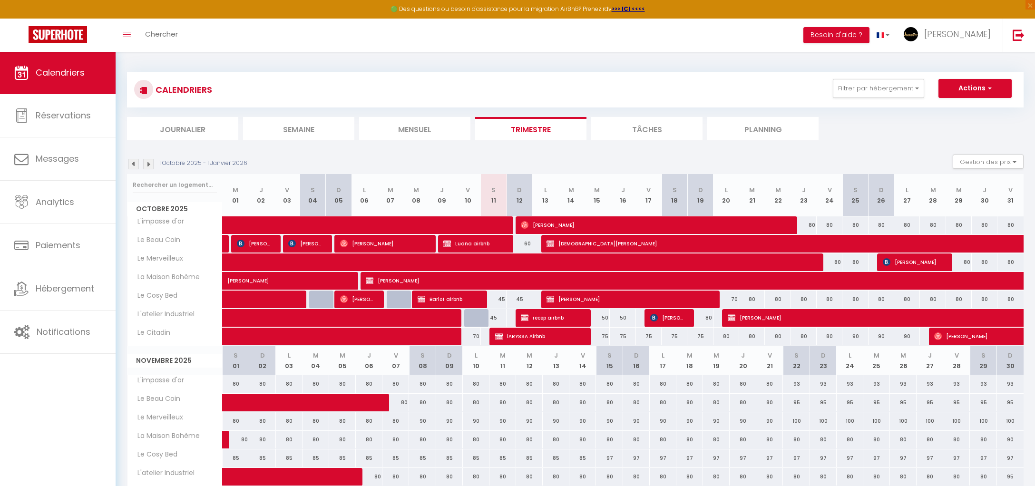
click at [588, 300] on span "Philippe teyssie" at bounding box center [628, 299] width 163 height 18
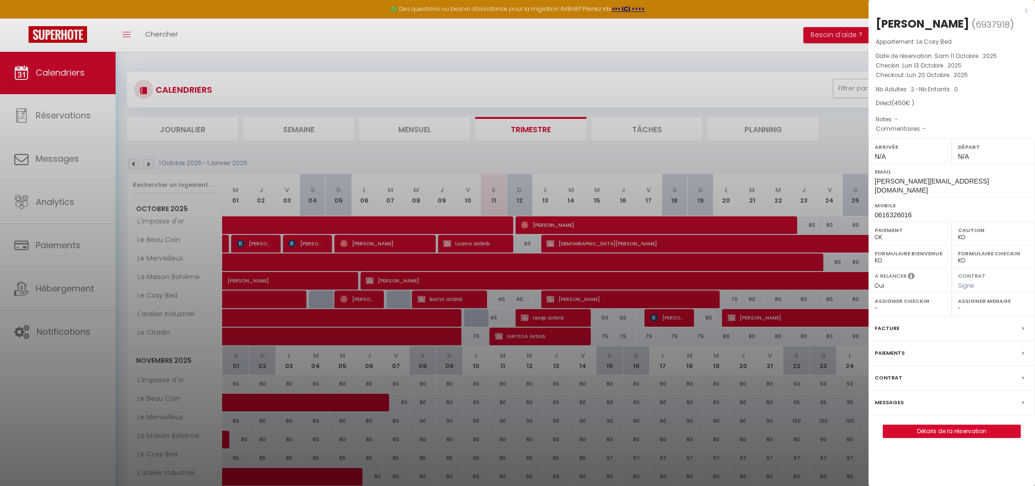
drag, startPoint x: 985, startPoint y: 173, endPoint x: 961, endPoint y: 182, distance: 25.6
click at [955, 182] on div "Email philippe.teyssie@gmail.com" at bounding box center [952, 180] width 167 height 34
click at [961, 183] on div "Email philippe.teyssie@gmail.com" at bounding box center [952, 180] width 167 height 34
drag, startPoint x: 962, startPoint y: 182, endPoint x: 874, endPoint y: 181, distance: 88.5
click at [874, 181] on div "Email philippe.teyssie@gmail.com" at bounding box center [952, 180] width 167 height 34
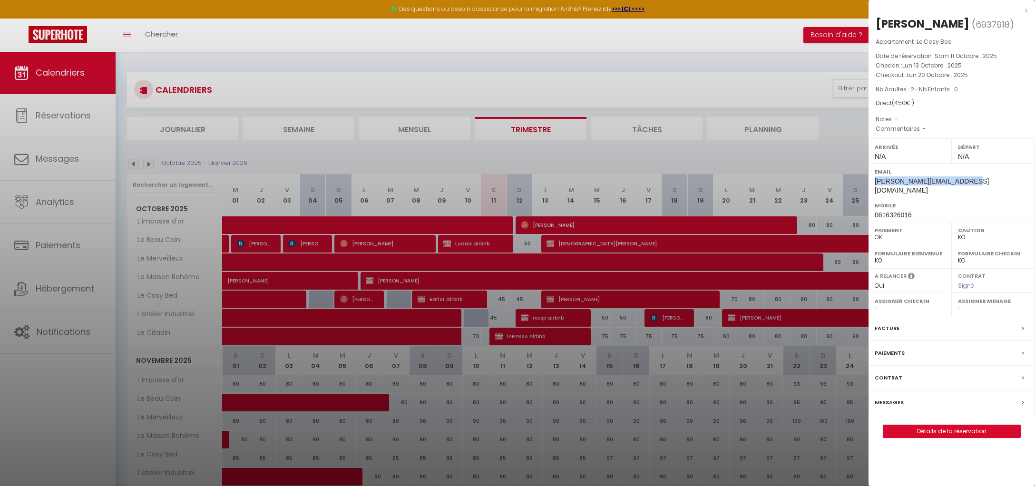
copy span "[PERSON_NAME][EMAIL_ADDRESS][DOMAIN_NAME]"
click at [753, 365] on div at bounding box center [517, 243] width 1035 height 486
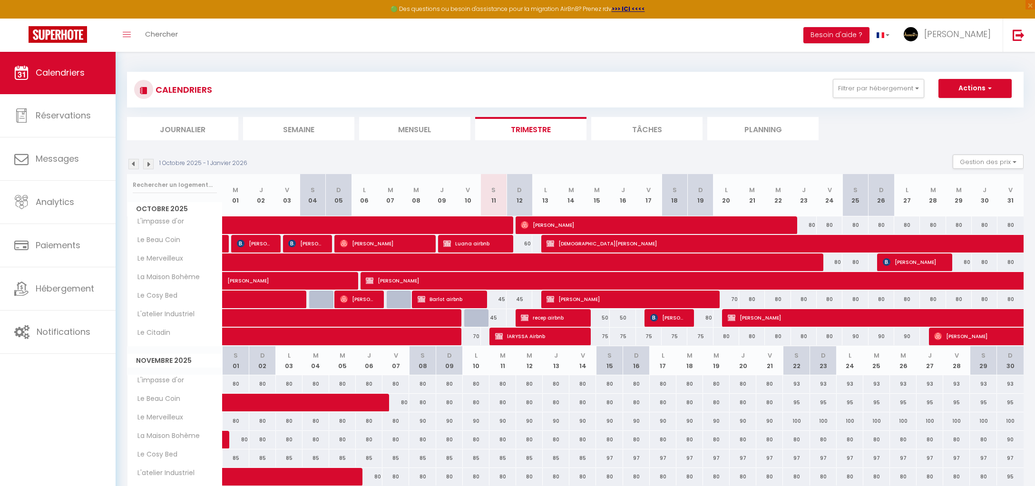
click at [769, 316] on span "philippe teyssie" at bounding box center [914, 318] width 372 height 18
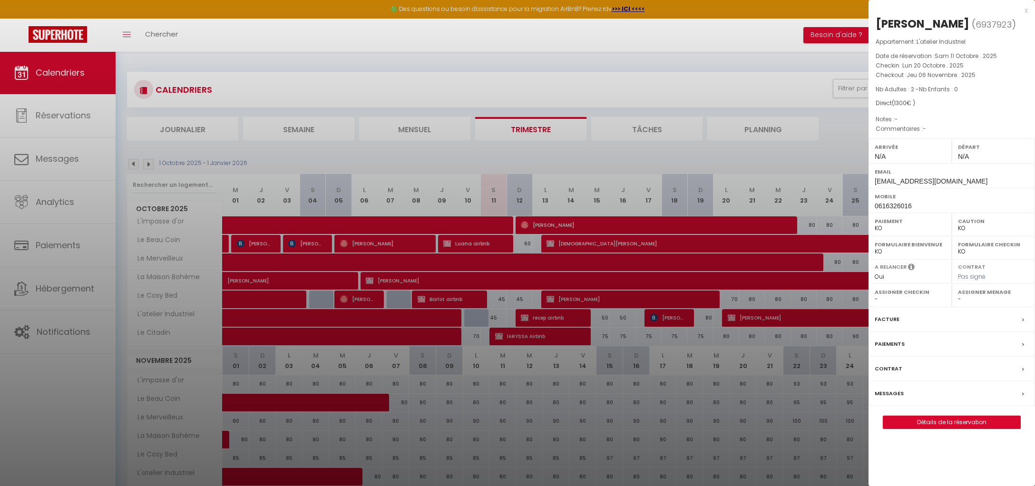
click at [916, 418] on link "Détails de la réservation" at bounding box center [951, 422] width 137 height 12
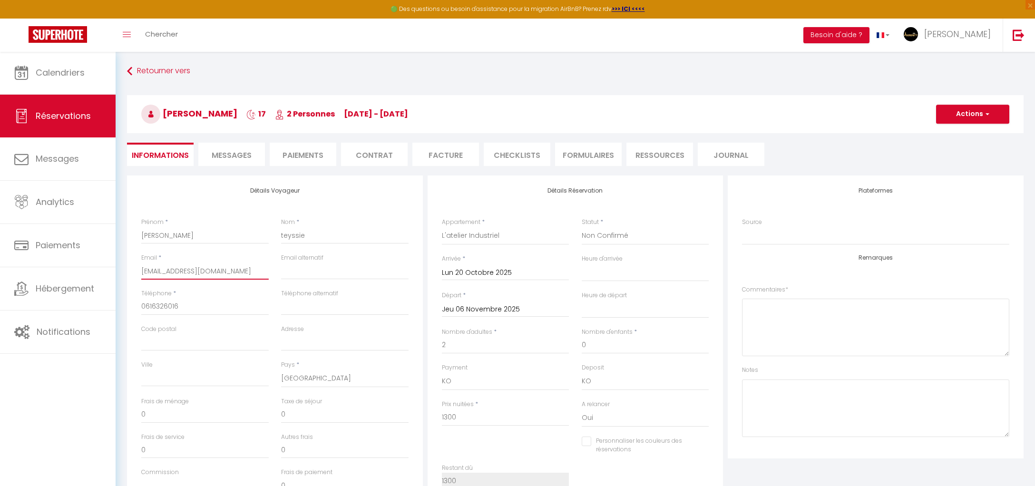
click at [179, 276] on input "fjhzhbhjg@gmail.com" at bounding box center [204, 271] width 127 height 17
paste input "philippe.teyssie"
click at [991, 113] on button "Actions" at bounding box center [972, 114] width 73 height 19
click at [970, 132] on link "Enregistrer" at bounding box center [963, 135] width 75 height 12
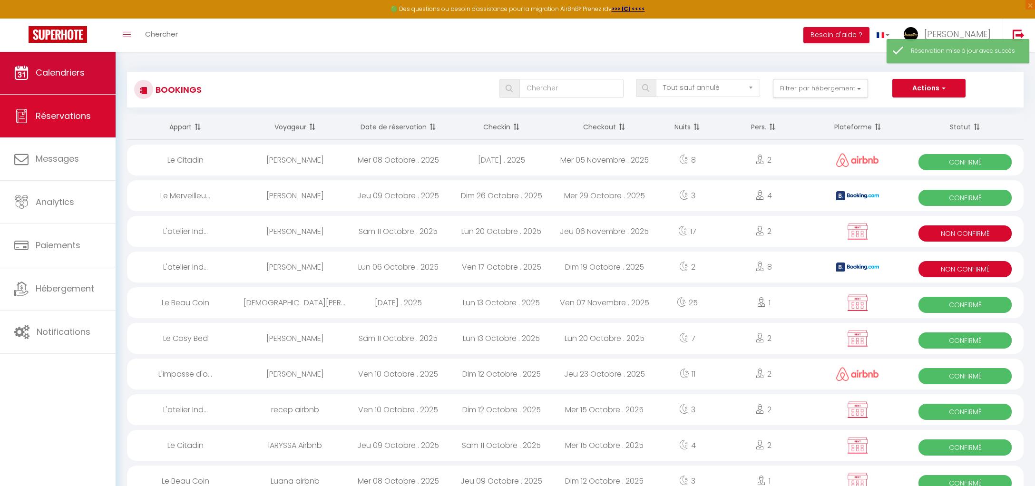
click at [44, 84] on link "Calendriers" at bounding box center [58, 72] width 116 height 43
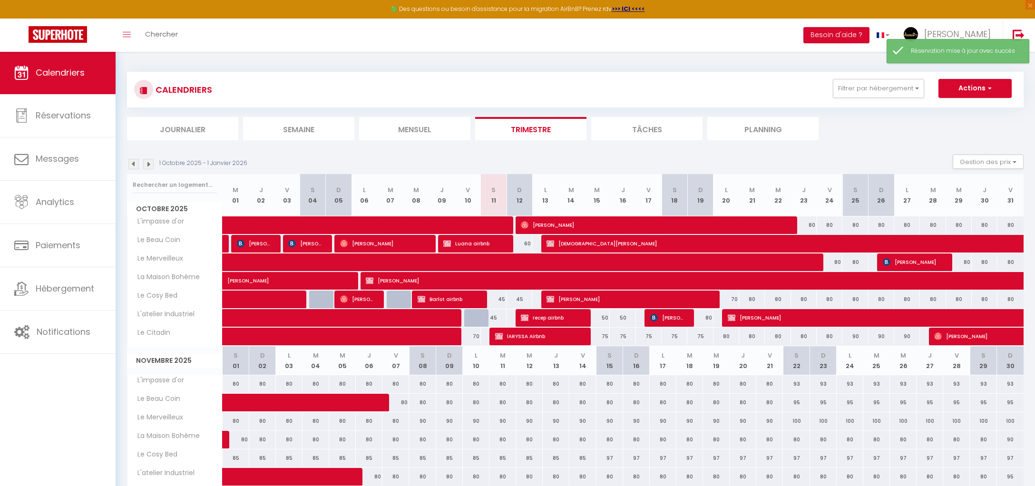
click at [768, 318] on span "philippe teyssie" at bounding box center [914, 318] width 372 height 18
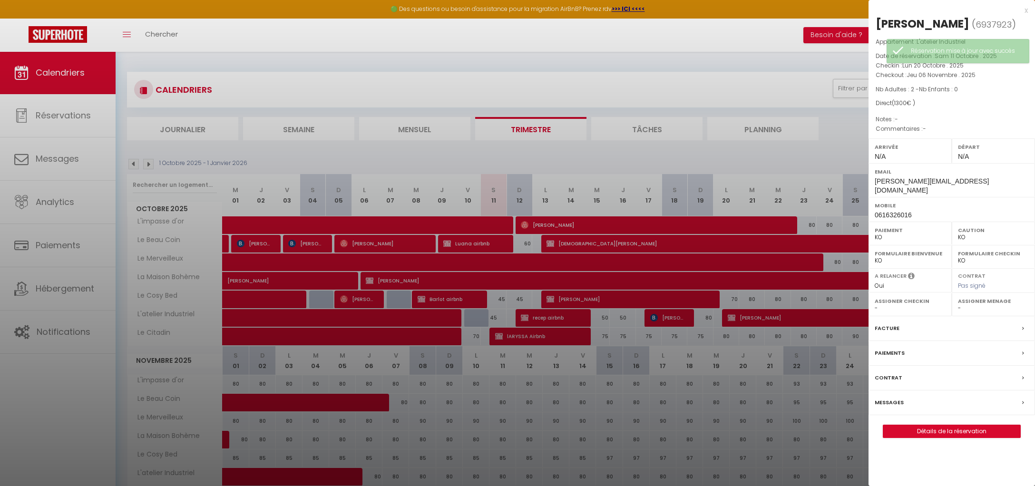
click at [896, 373] on label "Contrat" at bounding box center [889, 378] width 28 height 10
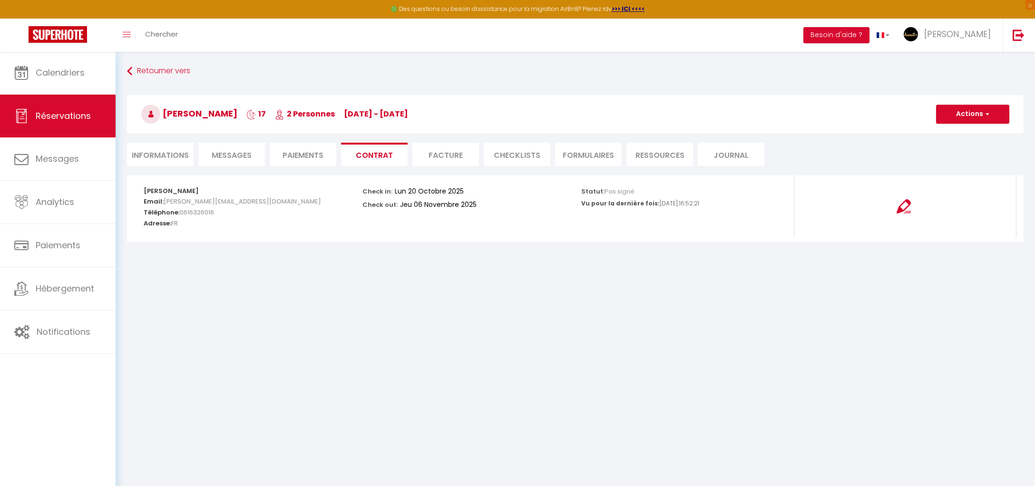
click at [961, 117] on button "Actions" at bounding box center [972, 114] width 73 height 19
click at [972, 143] on link "Envoyer le contrat" at bounding box center [966, 147] width 80 height 12
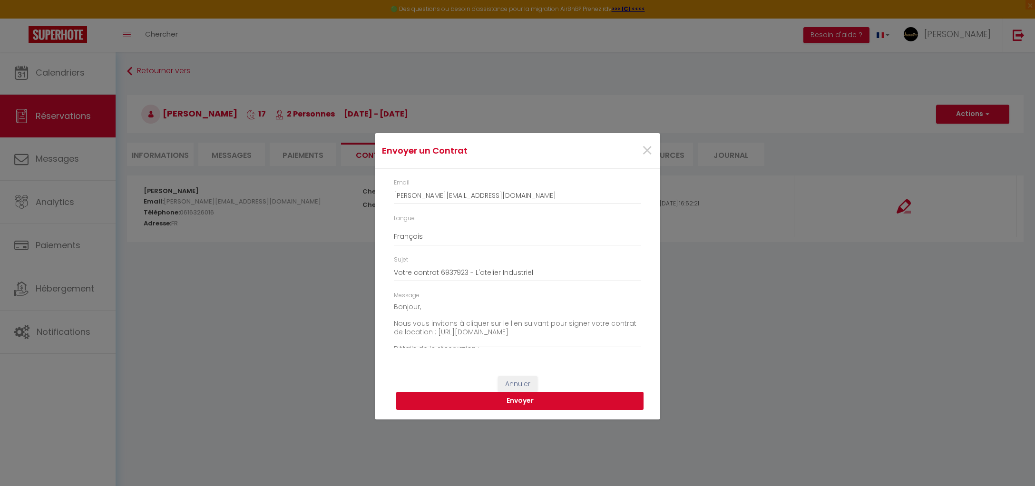
click at [545, 400] on button "Envoyer" at bounding box center [519, 401] width 247 height 18
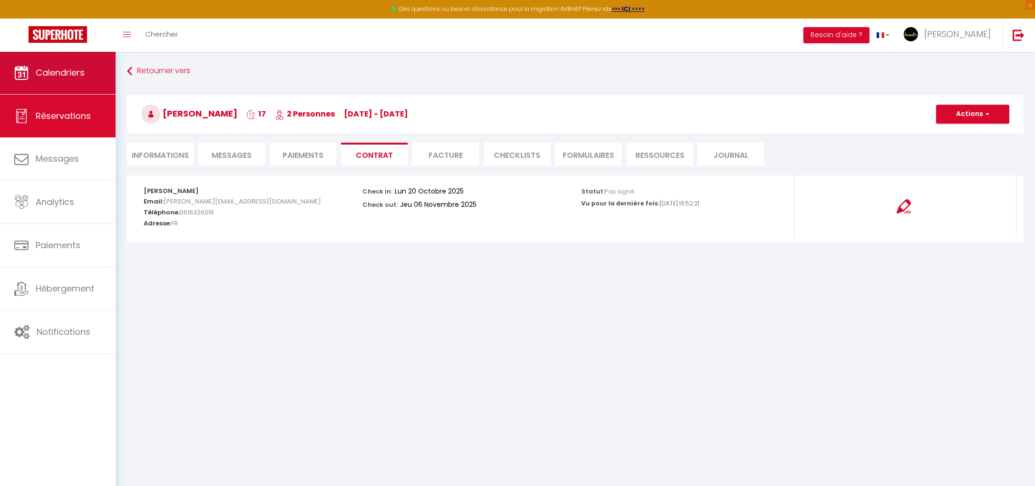
click at [102, 76] on link "Calendriers" at bounding box center [58, 72] width 116 height 43
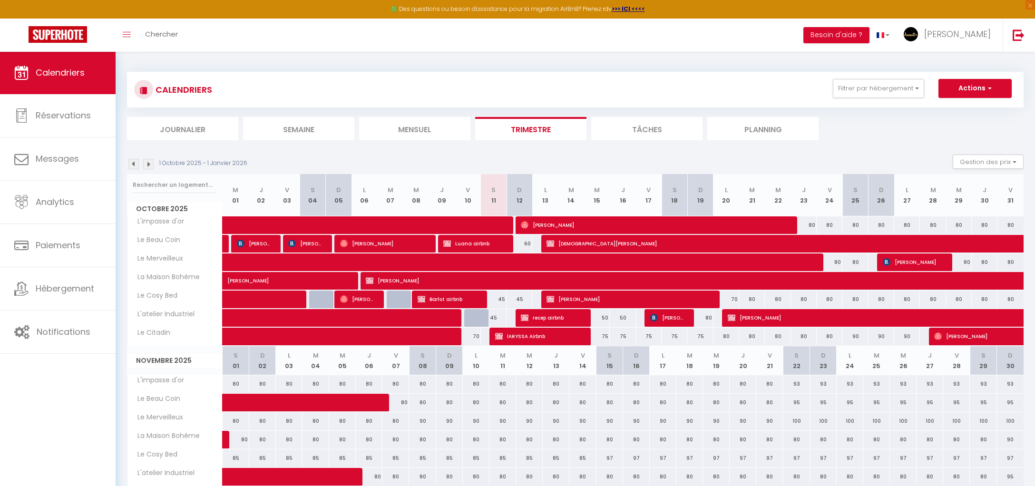
click at [893, 320] on span "philippe teyssie" at bounding box center [914, 318] width 372 height 18
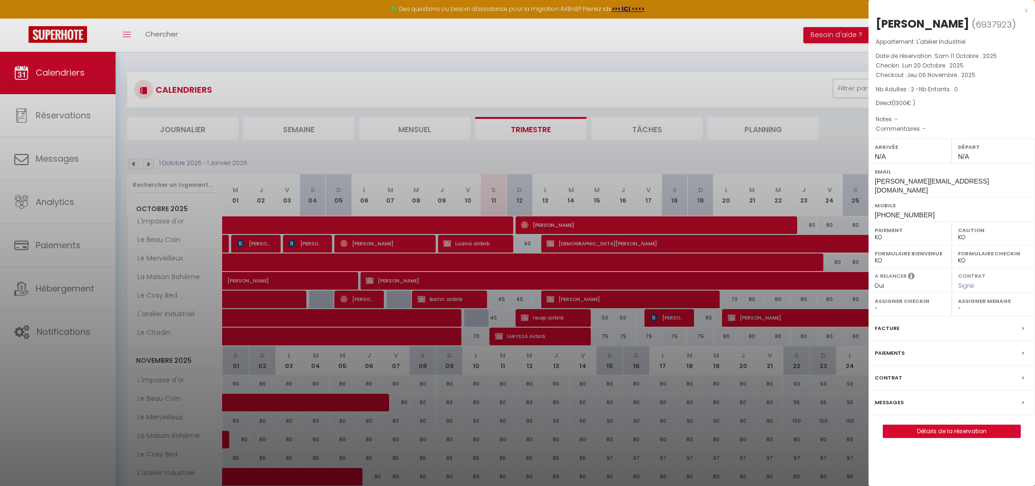
click at [887, 373] on label "Contrat" at bounding box center [889, 378] width 28 height 10
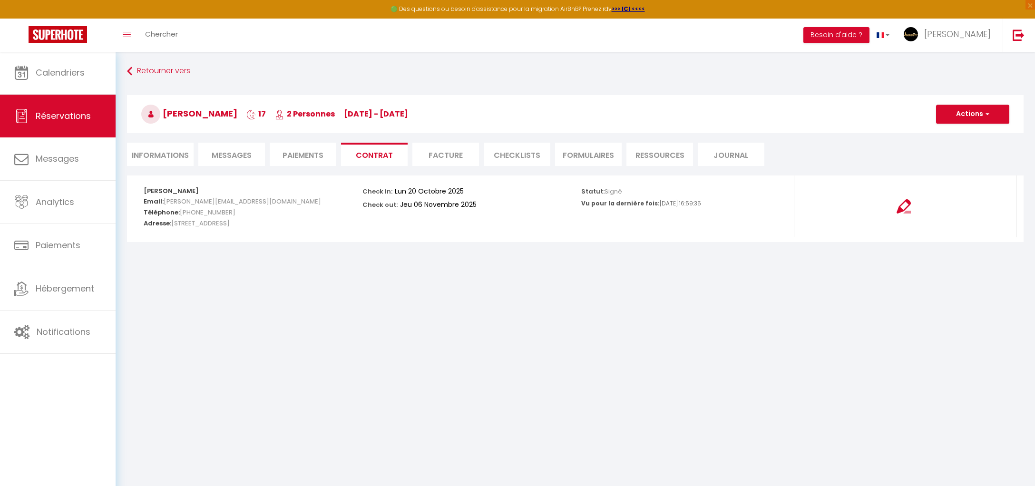
click at [958, 106] on button "Actions" at bounding box center [972, 114] width 73 height 19
click at [970, 137] on link "Voir le contrat" at bounding box center [966, 135] width 80 height 12
click at [61, 54] on link "Calendriers" at bounding box center [58, 72] width 116 height 43
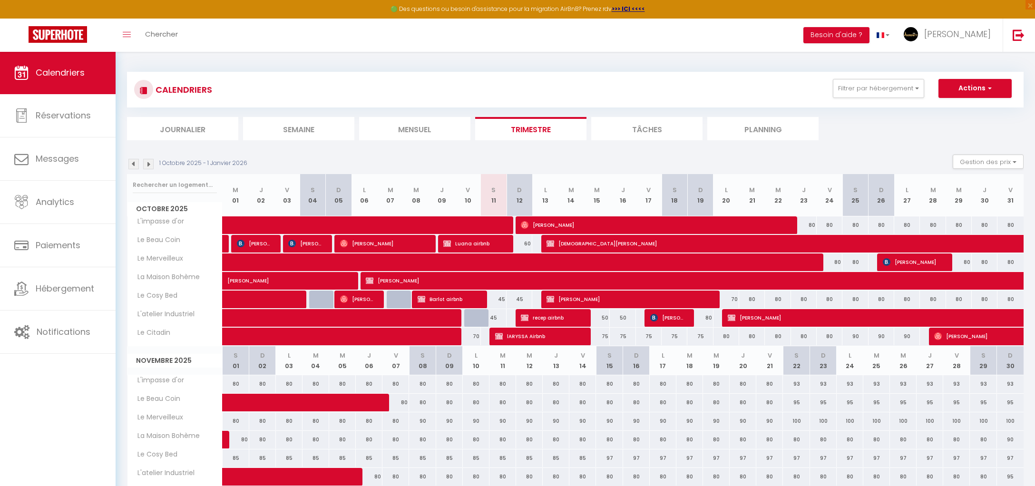
click at [841, 262] on div "80" at bounding box center [830, 263] width 26 height 18
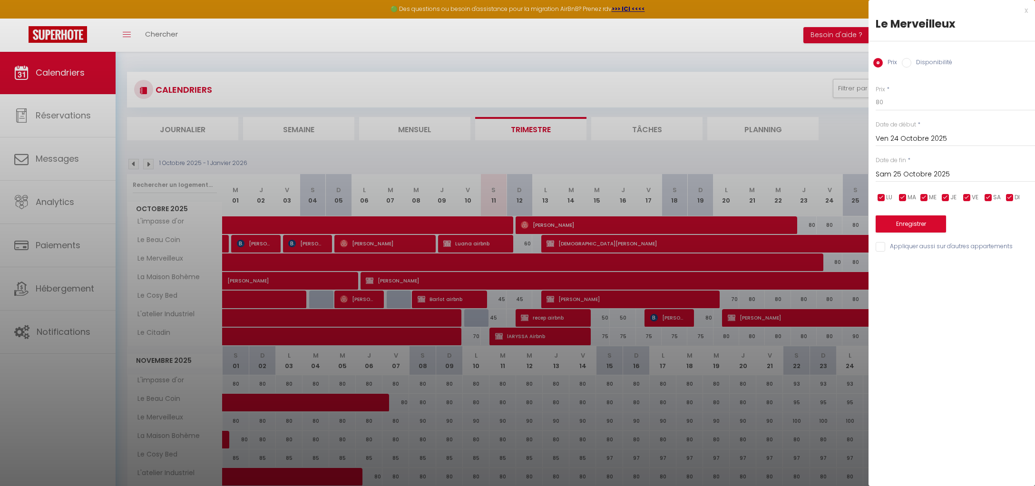
drag, startPoint x: 895, startPoint y: 83, endPoint x: 896, endPoint y: 88, distance: 5.8
click at [895, 83] on div "Prix * 80 Statut * Disponible Indisponible Date de début * Ven 24 Octobre 2025 …" at bounding box center [952, 163] width 167 height 180
click at [898, 98] on input "80" at bounding box center [955, 102] width 159 height 17
click at [931, 169] on input "Sam 25 Octobre 2025" at bounding box center [955, 174] width 159 height 12
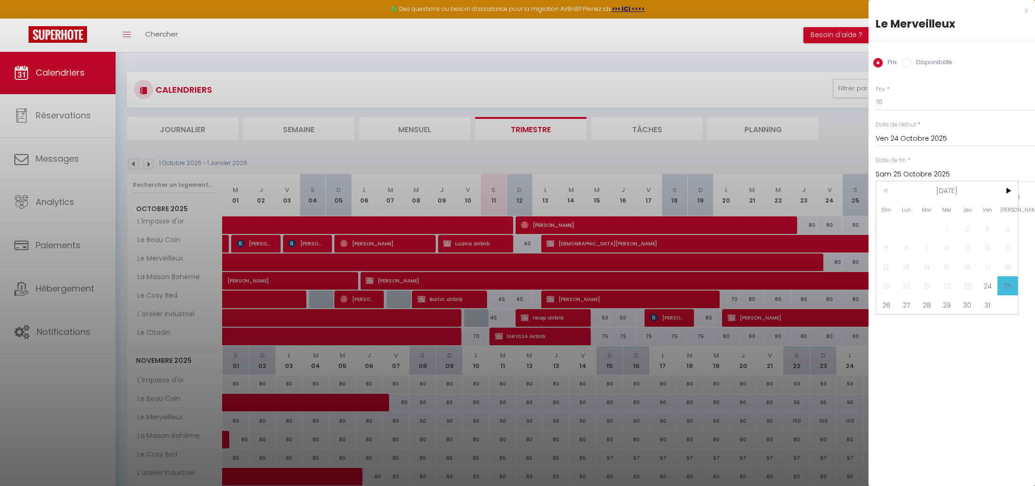
click at [890, 310] on span "26" at bounding box center [886, 304] width 20 height 19
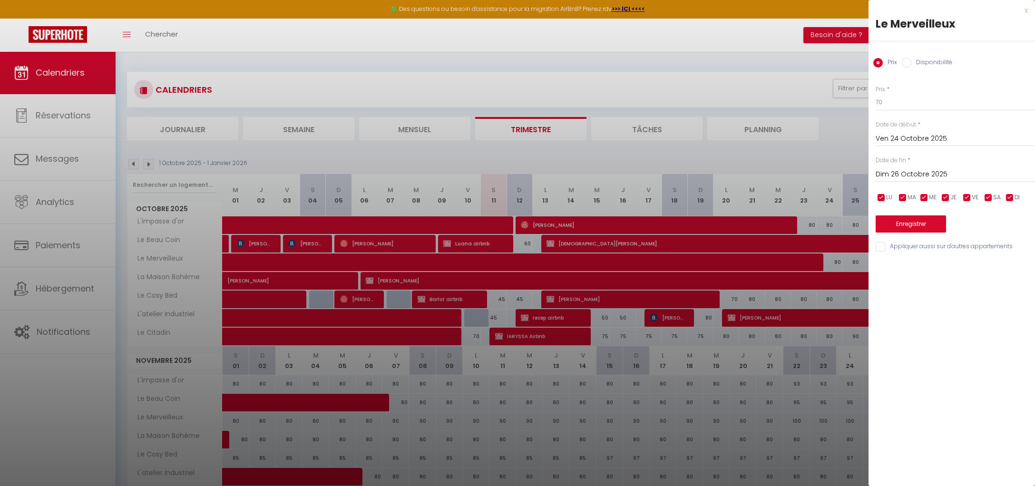
click at [905, 220] on button "Enregistrer" at bounding box center [911, 224] width 70 height 17
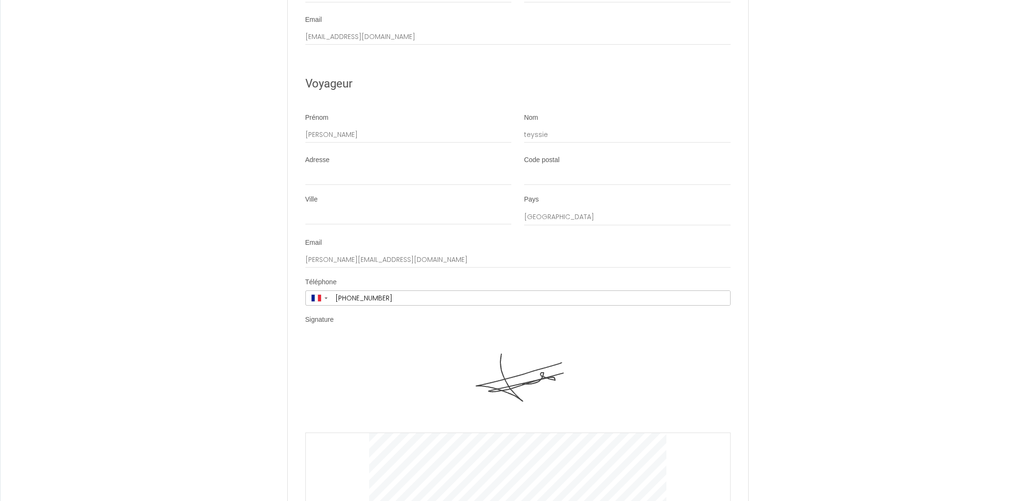
scroll to position [2113, 0]
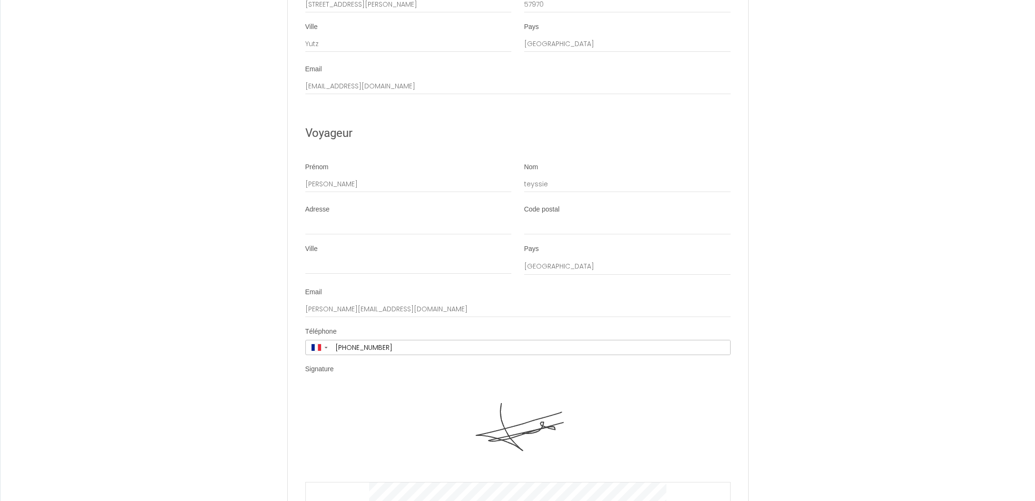
scroll to position [2048, 0]
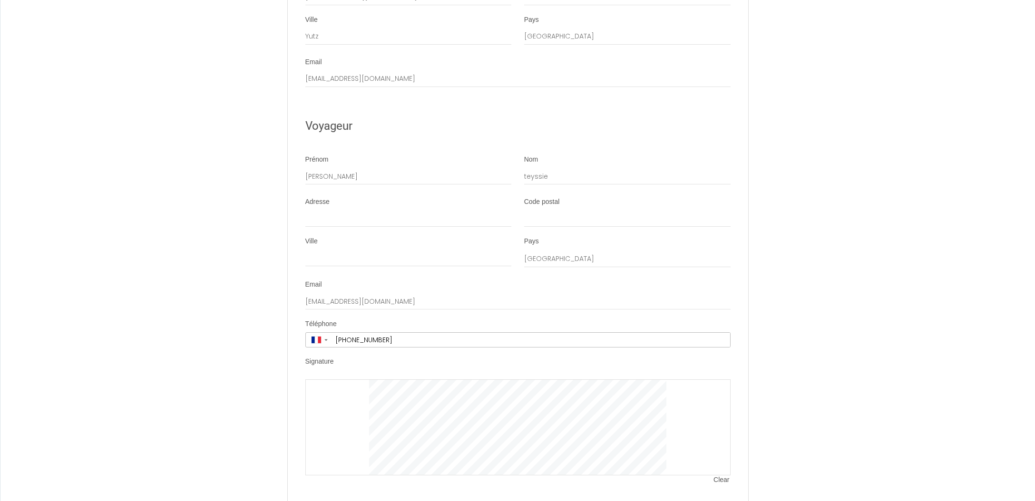
scroll to position [2002, 0]
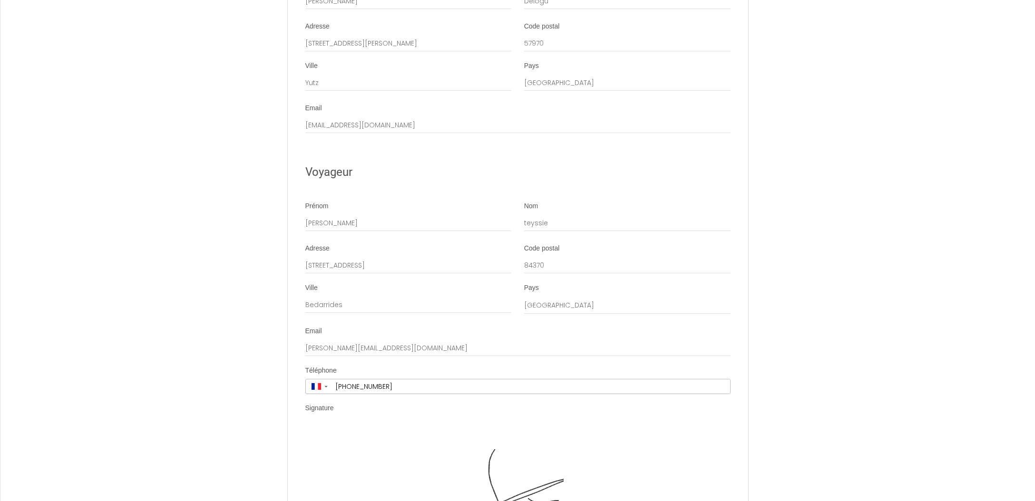
scroll to position [2009, 0]
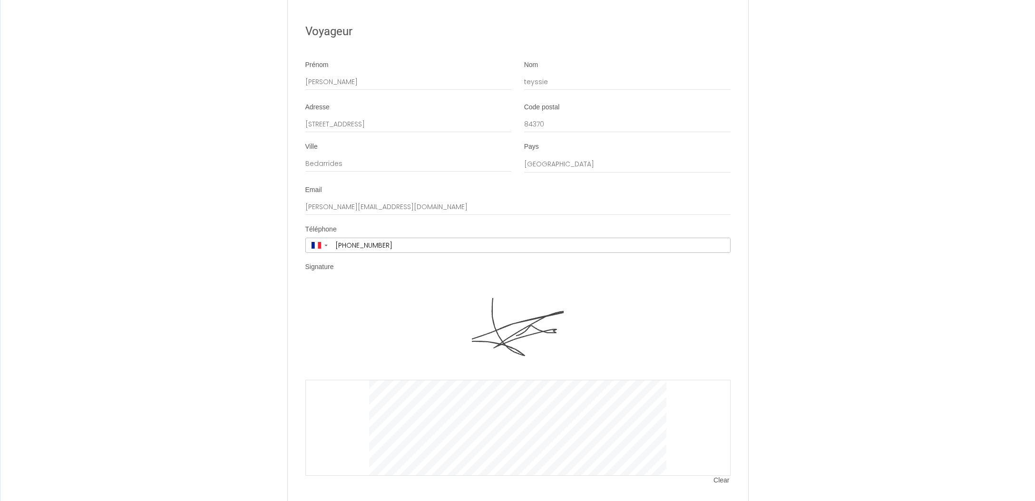
scroll to position [2097, 0]
